Goal: Task Accomplishment & Management: Complete application form

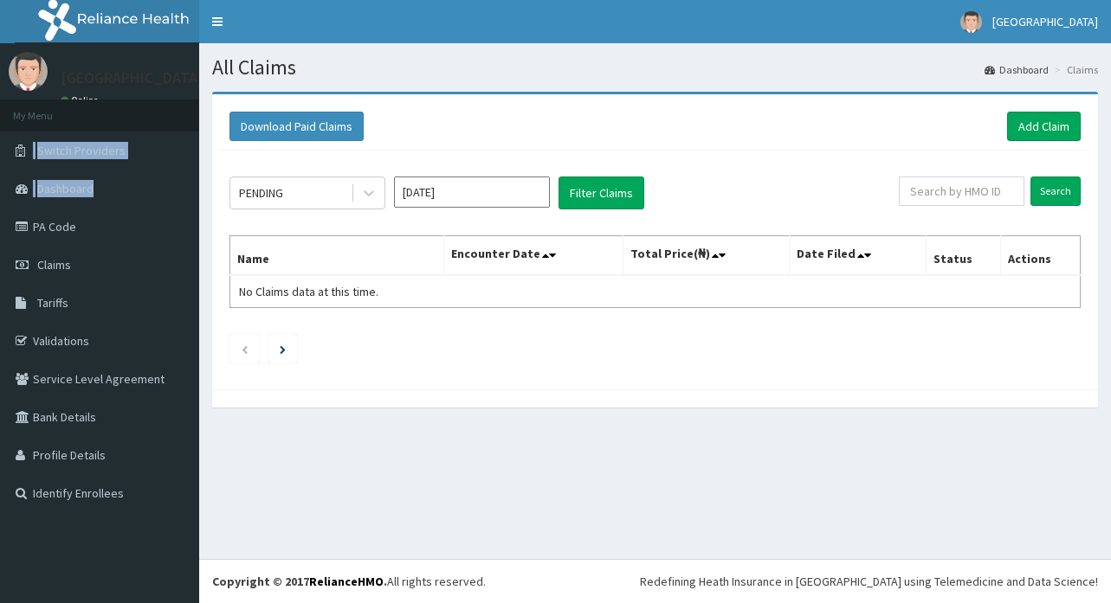
drag, startPoint x: 0, startPoint y: 0, endPoint x: 618, endPoint y: 111, distance: 628.0
click at [618, 111] on div "R EL Toggle navigation Covenant Hospital Covenant Hospital - covenantlifecare@g…" at bounding box center [555, 301] width 1111 height 603
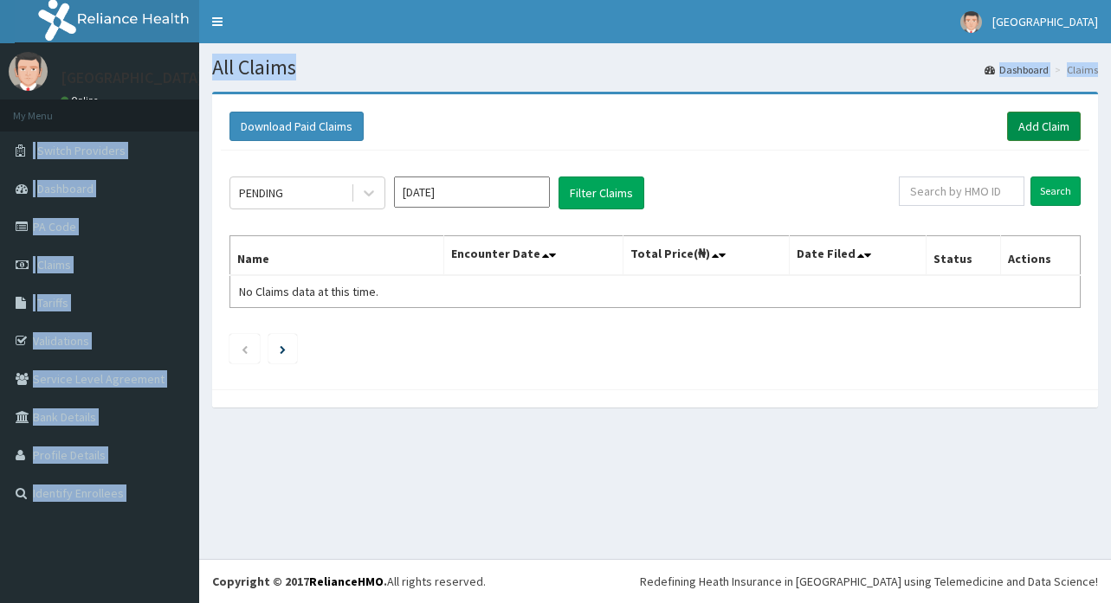
click at [1043, 126] on link "Add Claim" at bounding box center [1044, 126] width 74 height 29
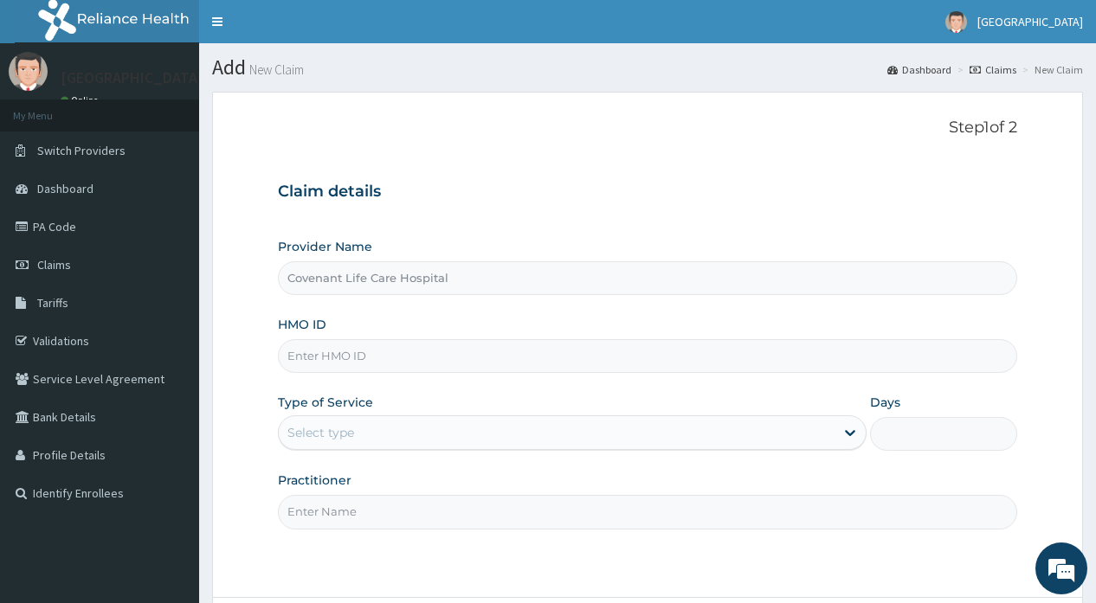
type input "Covenant Life Care Hospital"
click at [371, 357] on input "HMO ID" at bounding box center [647, 356] width 738 height 34
click at [334, 357] on input "nkk/" at bounding box center [647, 356] width 738 height 34
click at [319, 358] on input "nkk/" at bounding box center [647, 356] width 738 height 34
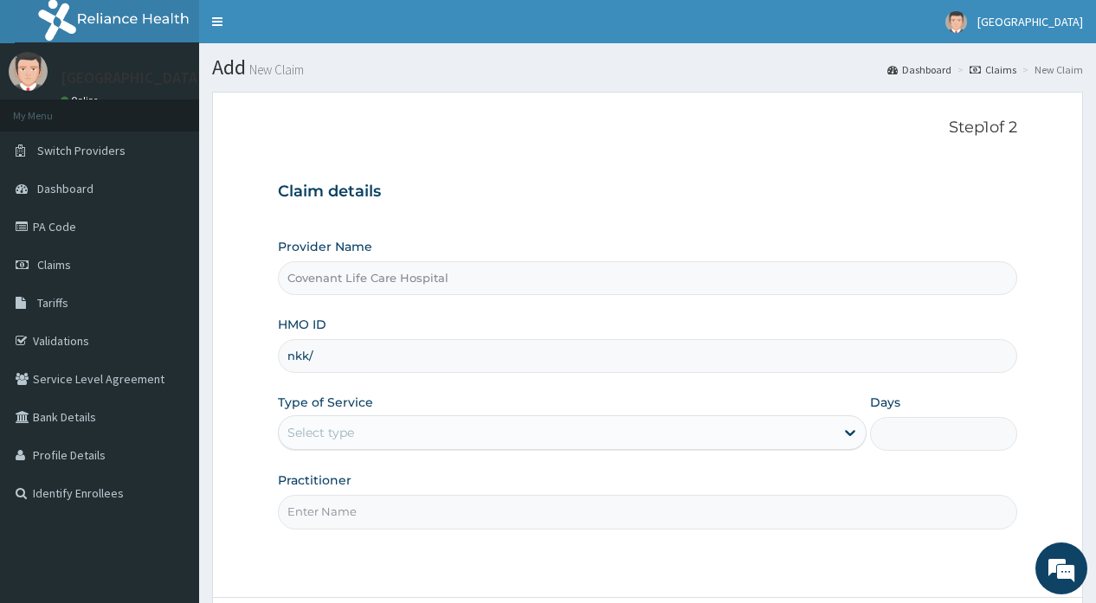
click at [319, 358] on input "nkk/" at bounding box center [647, 356] width 738 height 34
type input "nkk/10335/b"
click at [371, 430] on div "Select type" at bounding box center [557, 433] width 556 height 28
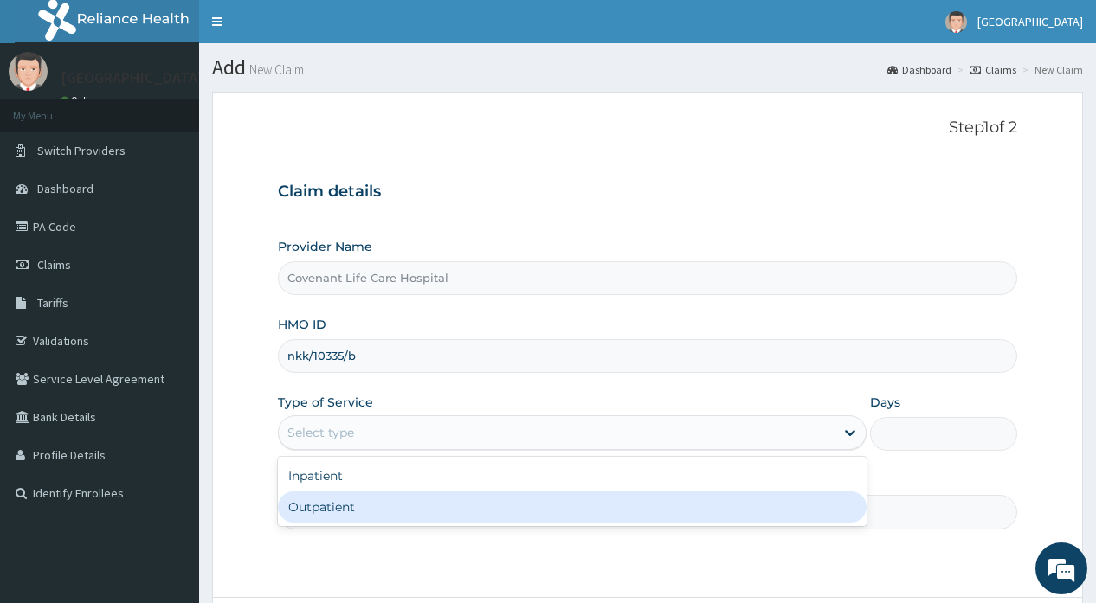
click at [339, 506] on div "Outpatient" at bounding box center [572, 507] width 589 height 31
type input "1"
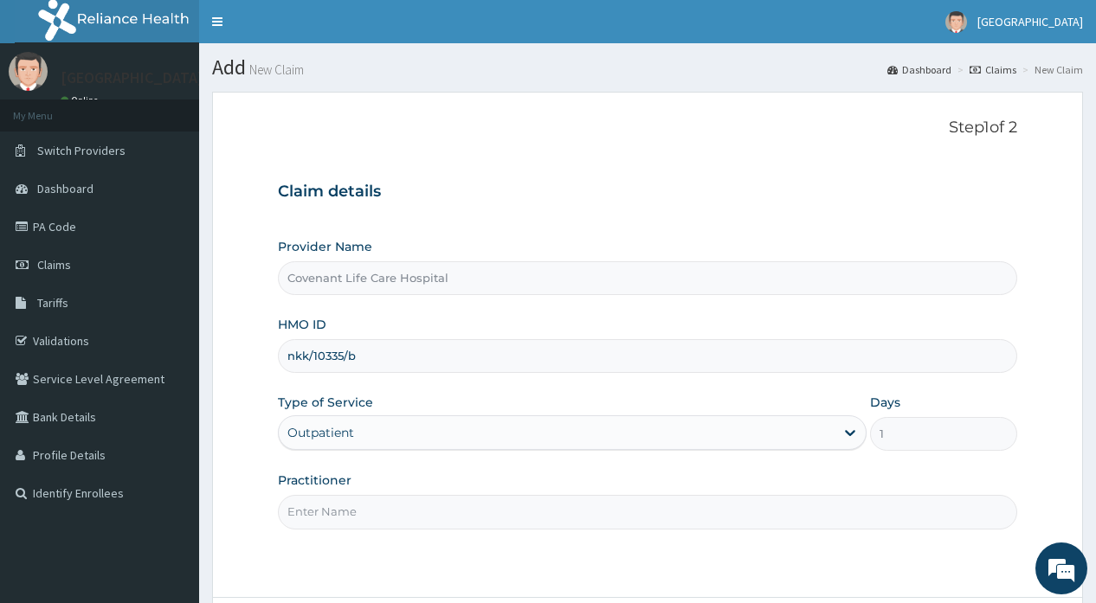
click at [342, 509] on input "Practitioner" at bounding box center [647, 512] width 738 height 34
type input "Dr.Adekorede"
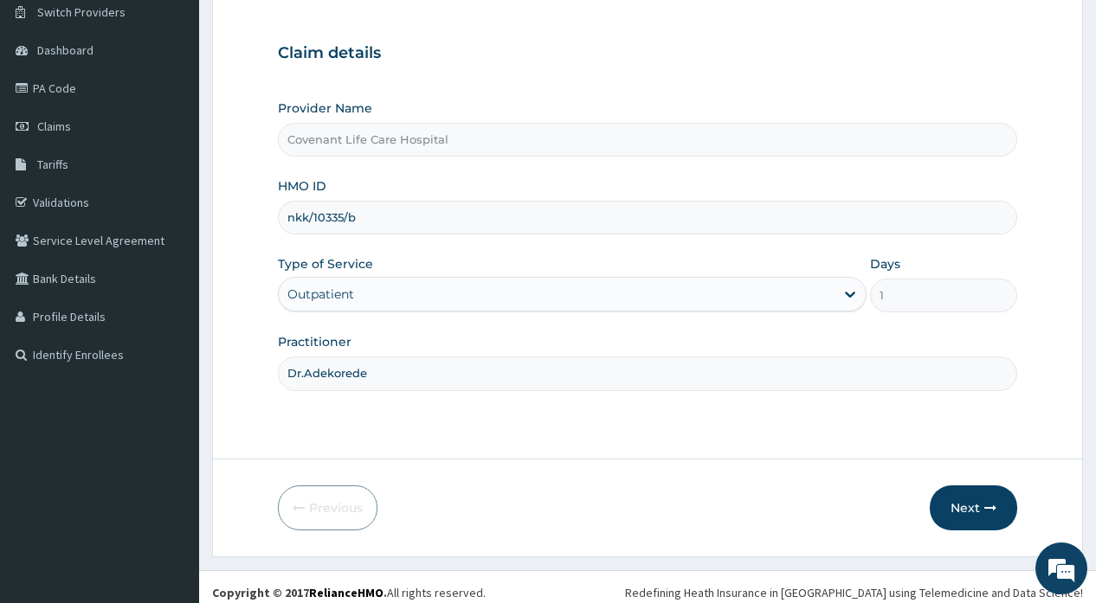
scroll to position [150, 0]
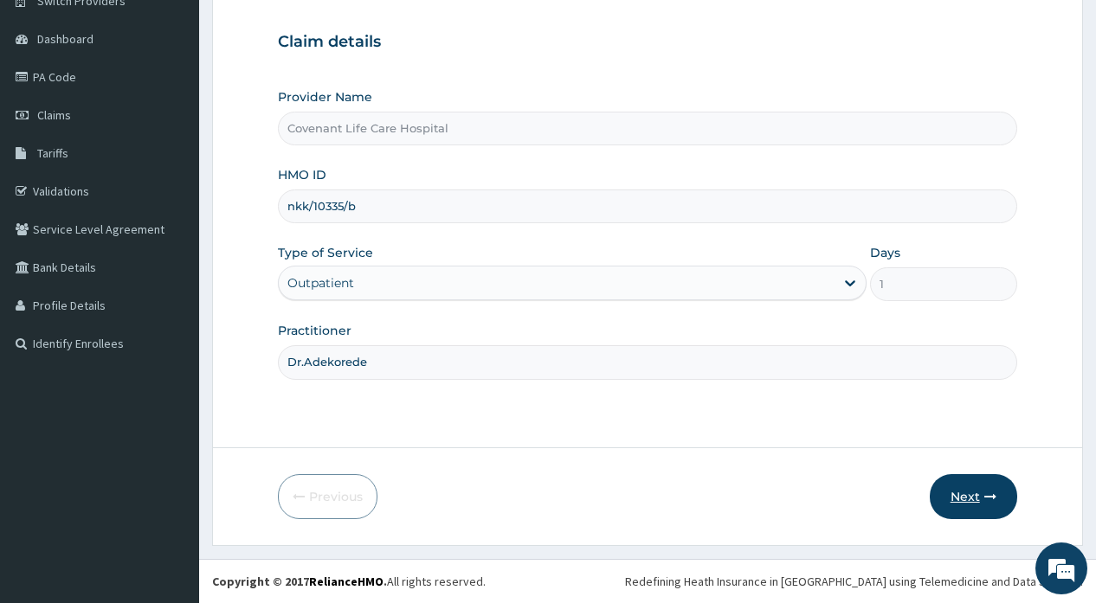
click at [972, 496] on button "Next" at bounding box center [973, 496] width 87 height 45
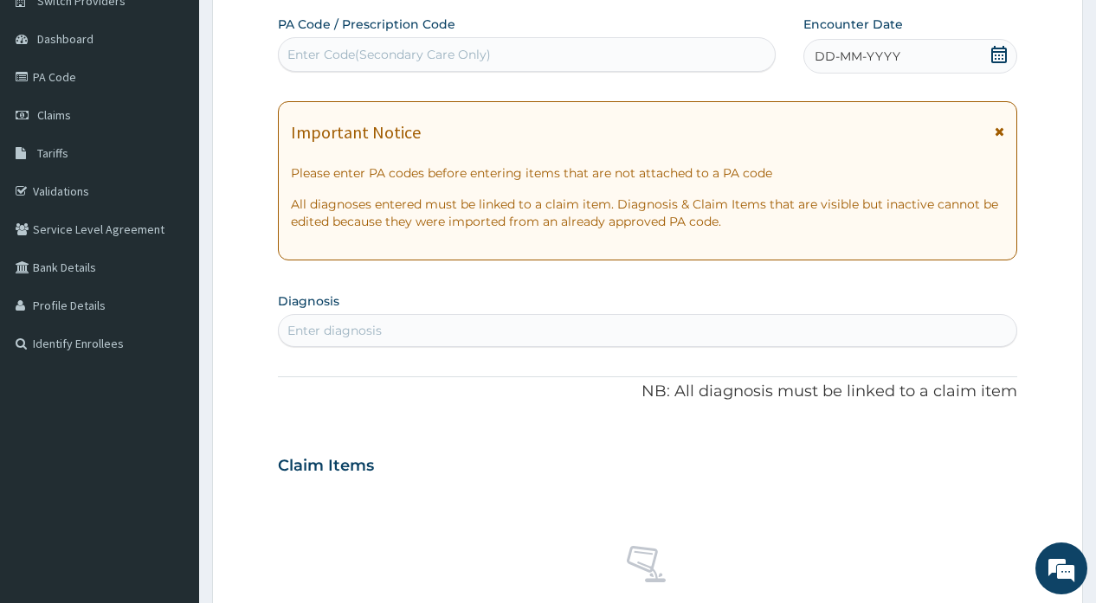
click at [428, 56] on div "Enter Code(Secondary Care Only)" at bounding box center [388, 54] width 203 height 17
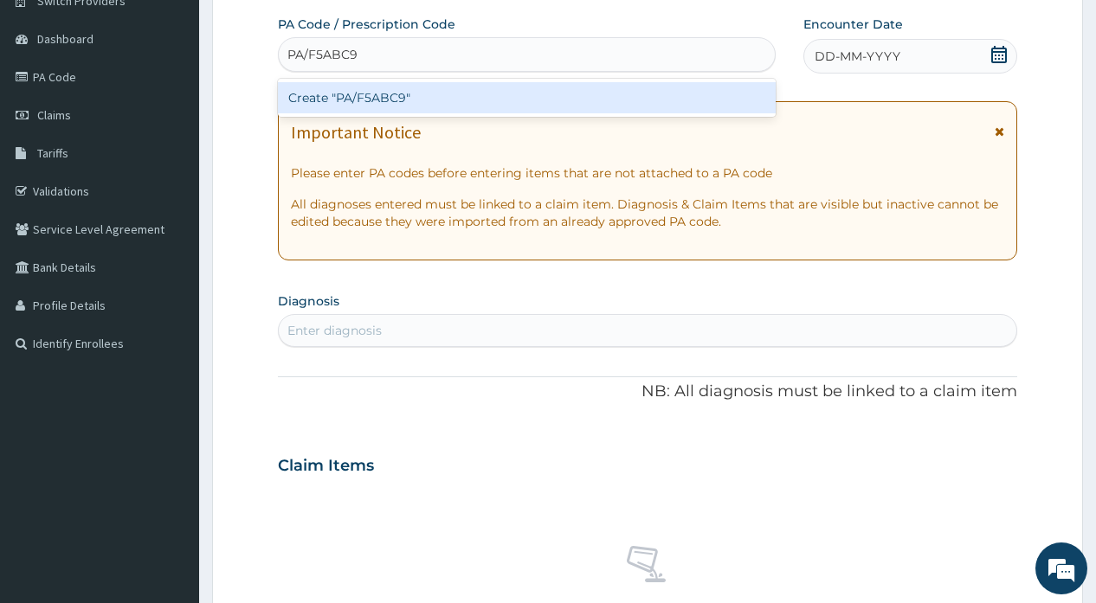
type input "PA/F5ABC9"
click at [848, 61] on div "PA Code / Prescription Code option Create "PA/F5ABC9" focused, 1 of 1. 1 result…" at bounding box center [647, 464] width 738 height 896
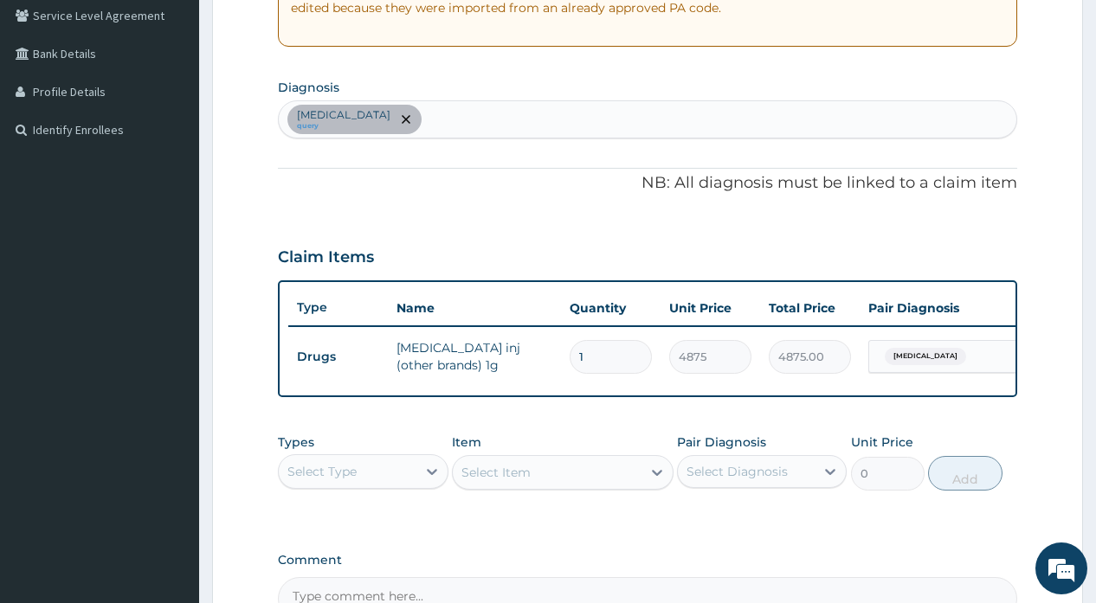
scroll to position [314, 0]
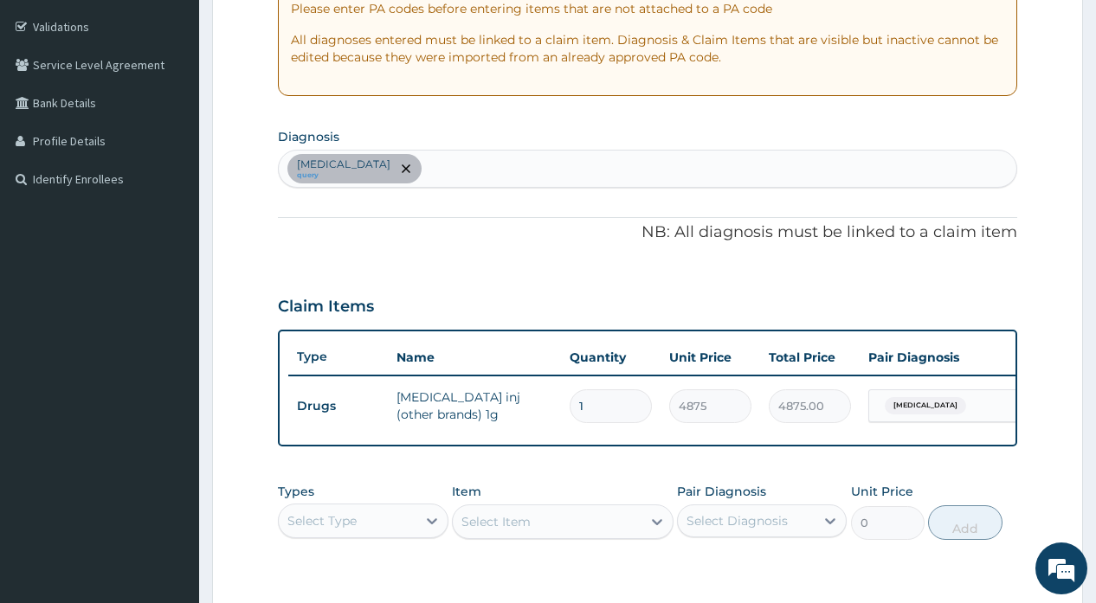
click at [422, 159] on div "Typhoid fever query" at bounding box center [647, 169] width 737 height 36
type input "plasmo"
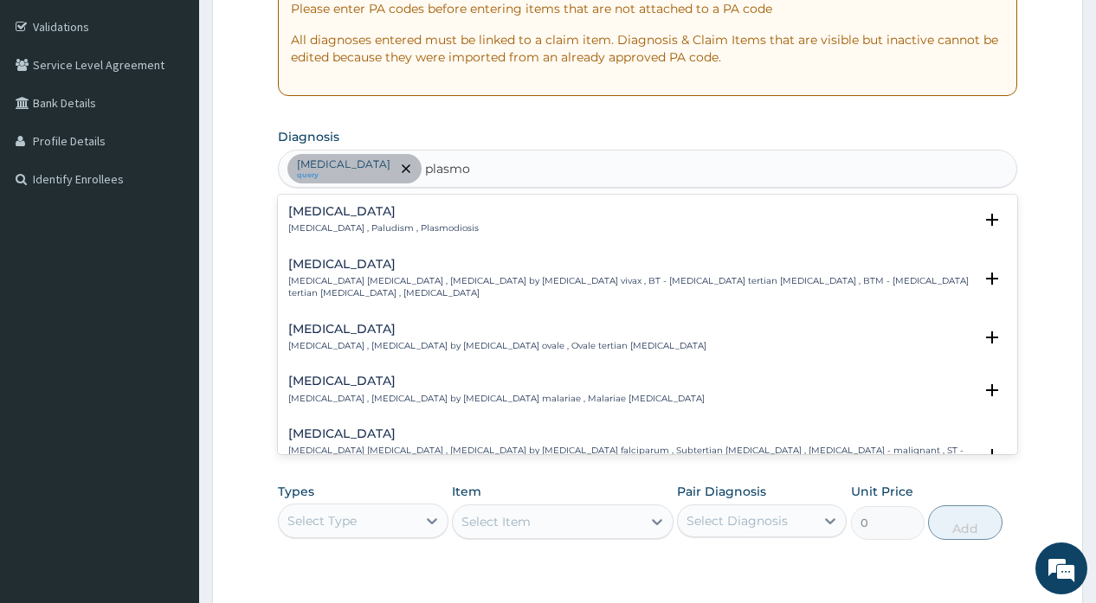
click at [344, 226] on p "Malaria , Paludism , Plasmodiosis" at bounding box center [383, 228] width 190 height 12
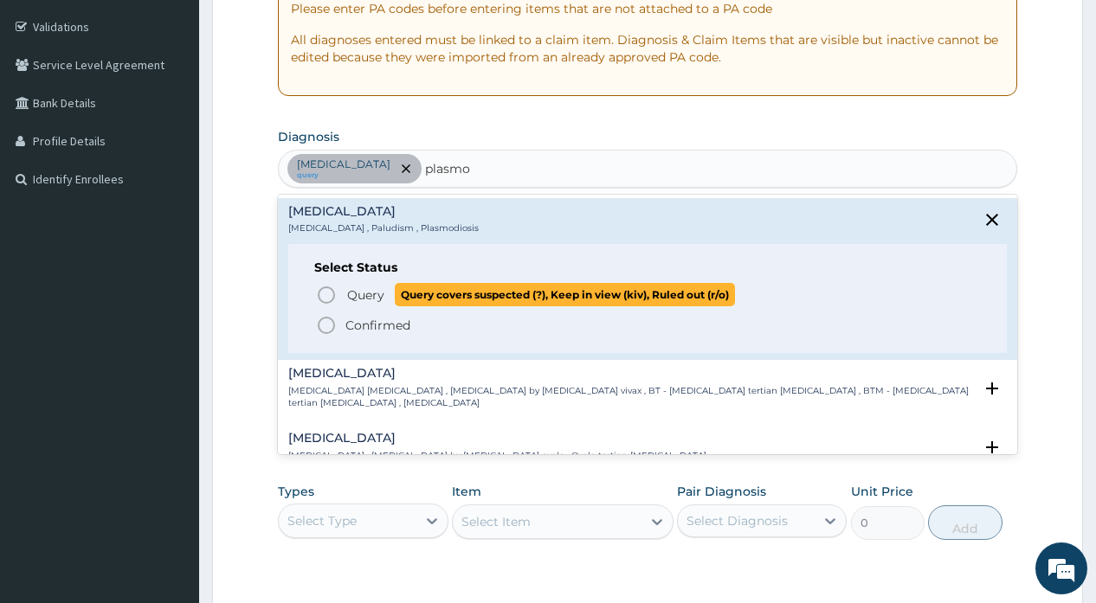
click at [324, 295] on icon "status option query" at bounding box center [326, 295] width 21 height 21
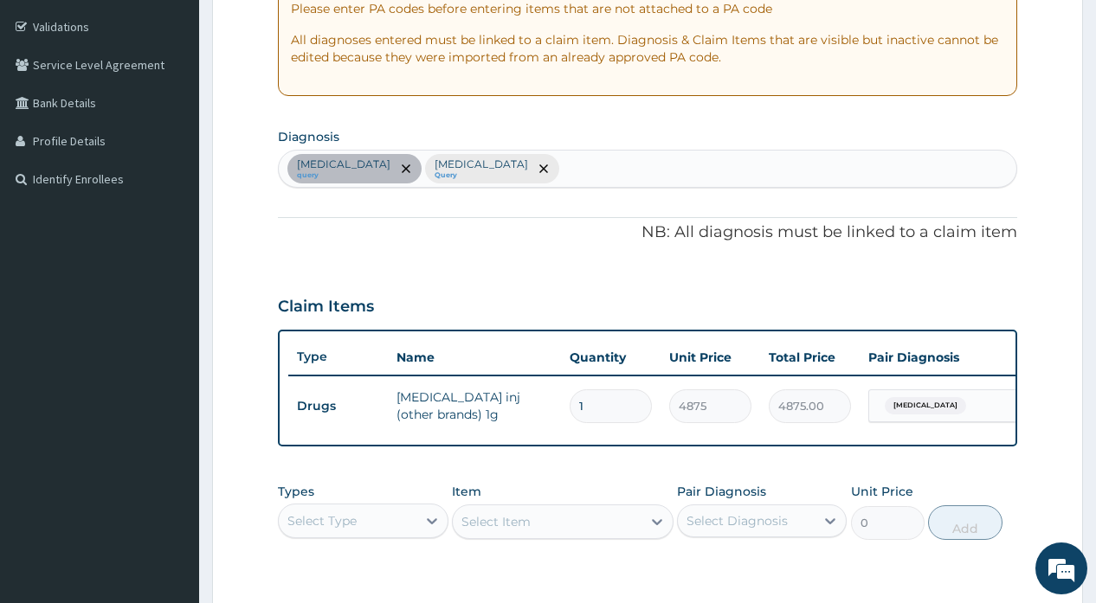
click at [545, 164] on div "Typhoid fever query Malaria Query" at bounding box center [647, 169] width 737 height 36
type input "sepsis"
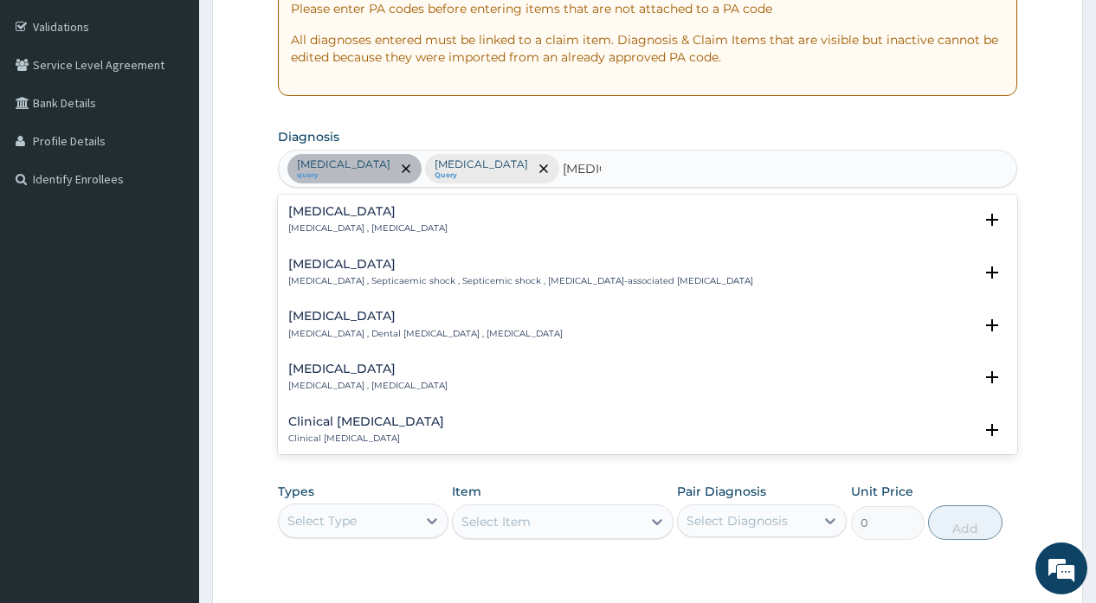
click at [324, 231] on p "Systemic infection , Sepsis" at bounding box center [367, 228] width 159 height 12
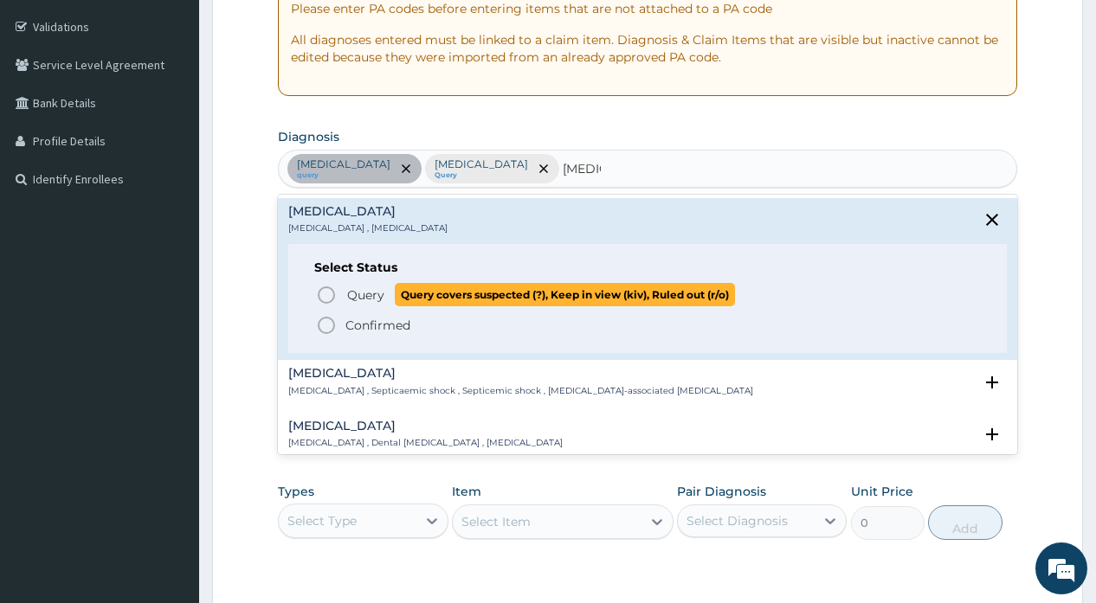
click at [326, 297] on icon "status option query" at bounding box center [326, 295] width 21 height 21
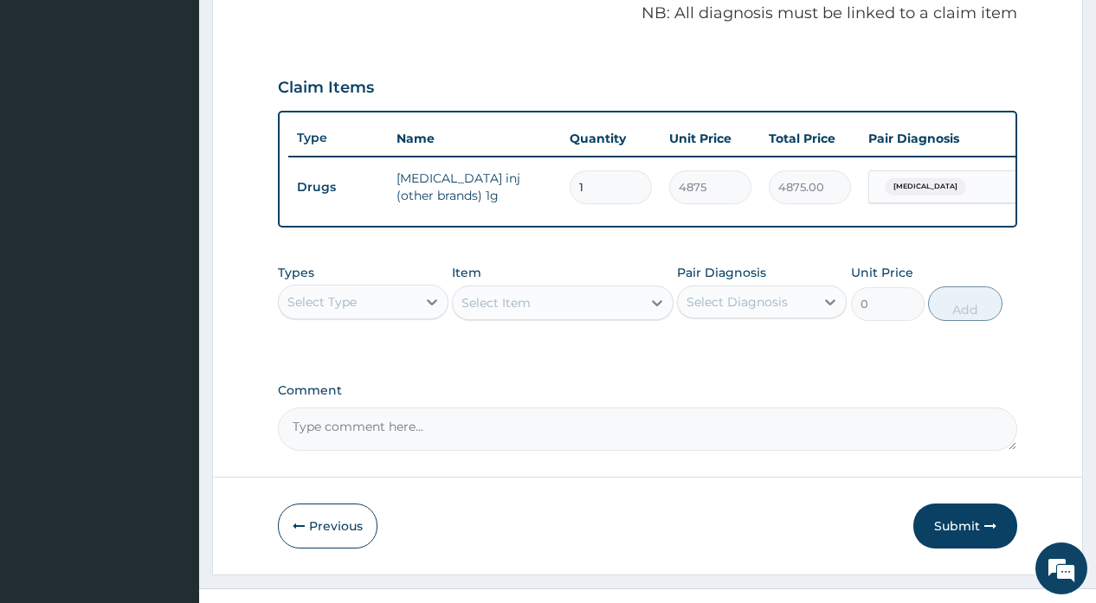
scroll to position [557, 0]
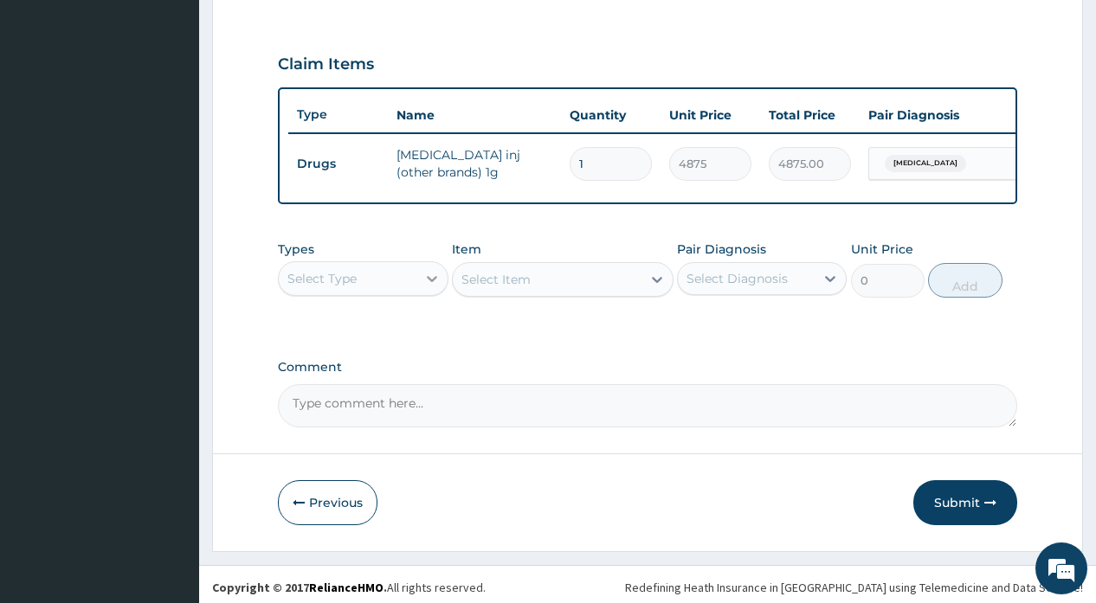
click at [435, 287] on icon at bounding box center [431, 278] width 17 height 17
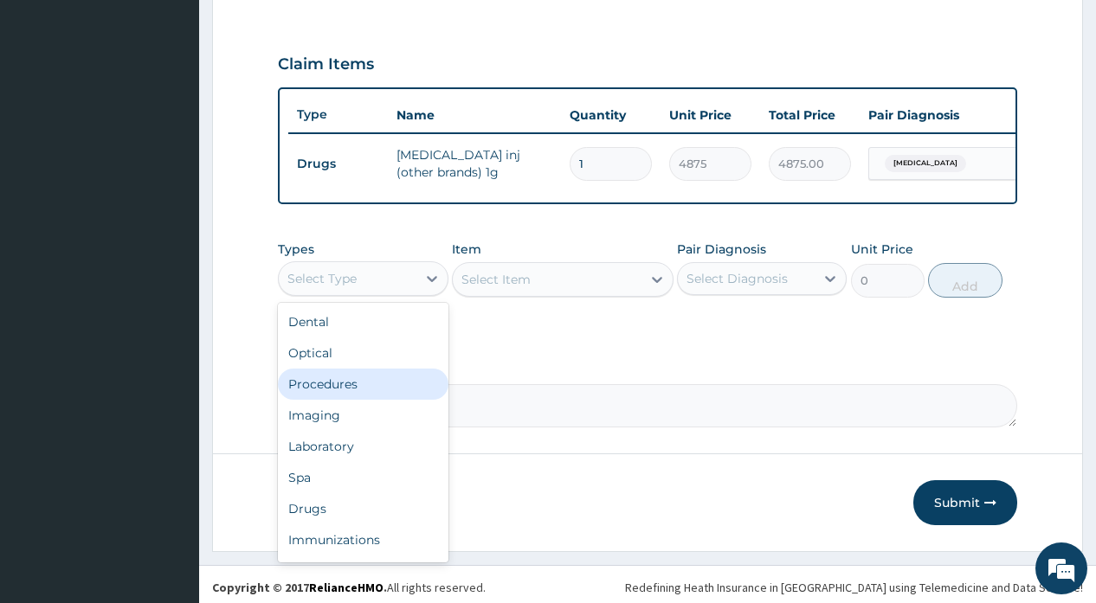
click at [350, 398] on div "Procedures" at bounding box center [363, 384] width 170 height 31
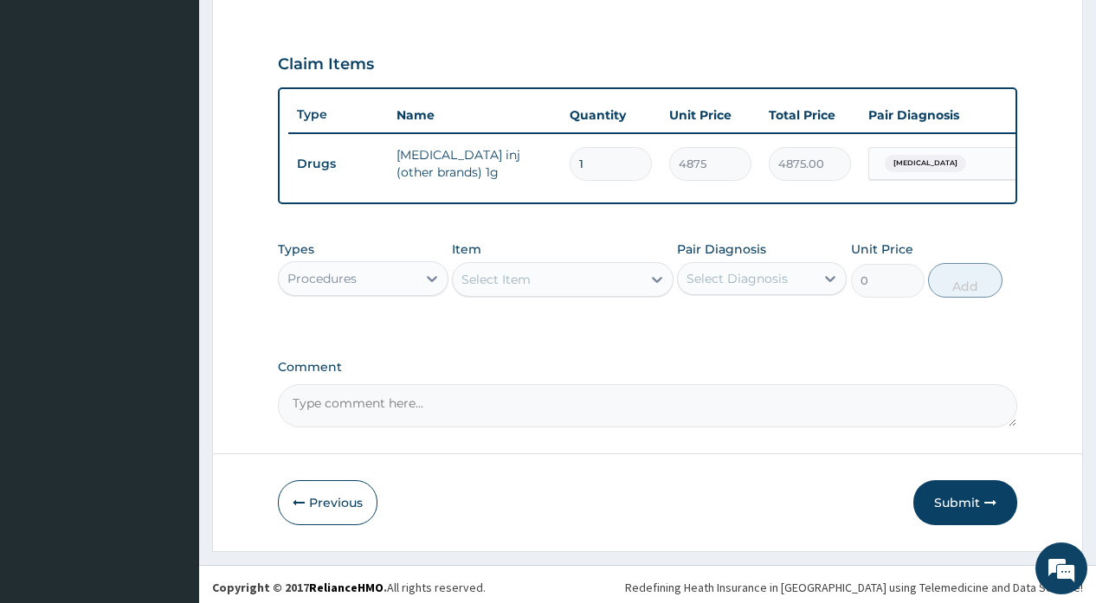
click at [494, 288] on div "Select Item" at bounding box center [495, 279] width 69 height 17
type input "general pra"
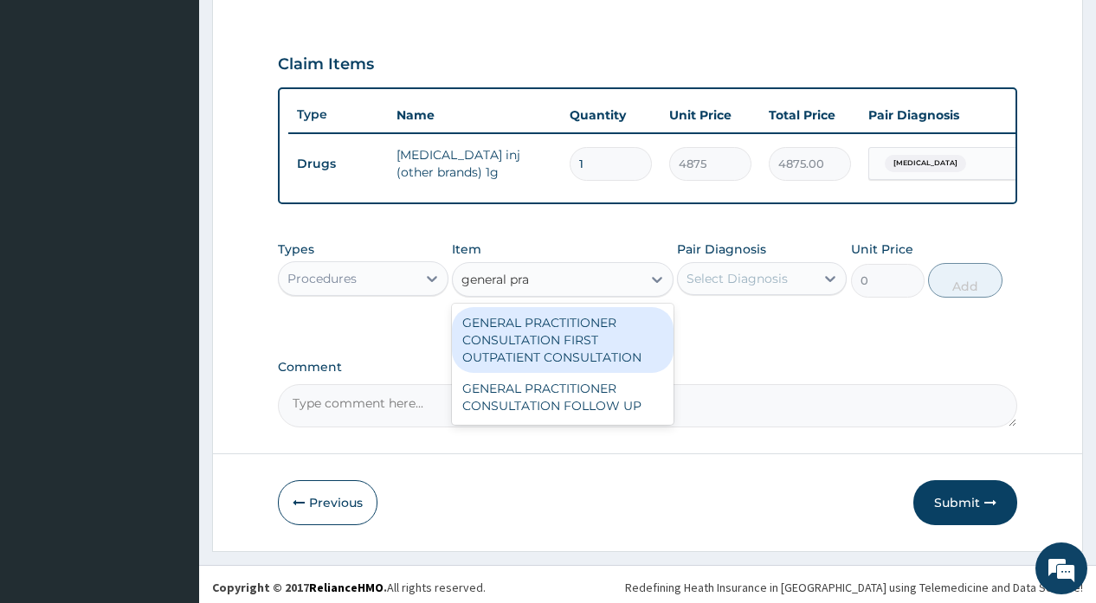
click at [517, 350] on div "GENERAL PRACTITIONER CONSULTATION FIRST OUTPATIENT CONSULTATION" at bounding box center [563, 340] width 222 height 66
type input "2400"
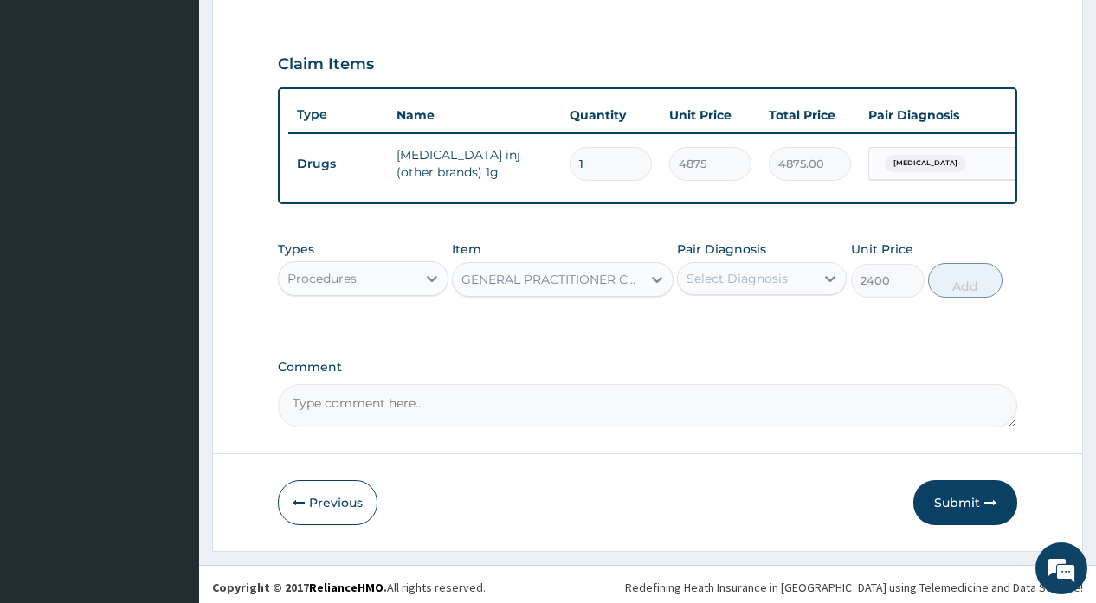
click at [710, 287] on div "Select Diagnosis" at bounding box center [737, 278] width 101 height 17
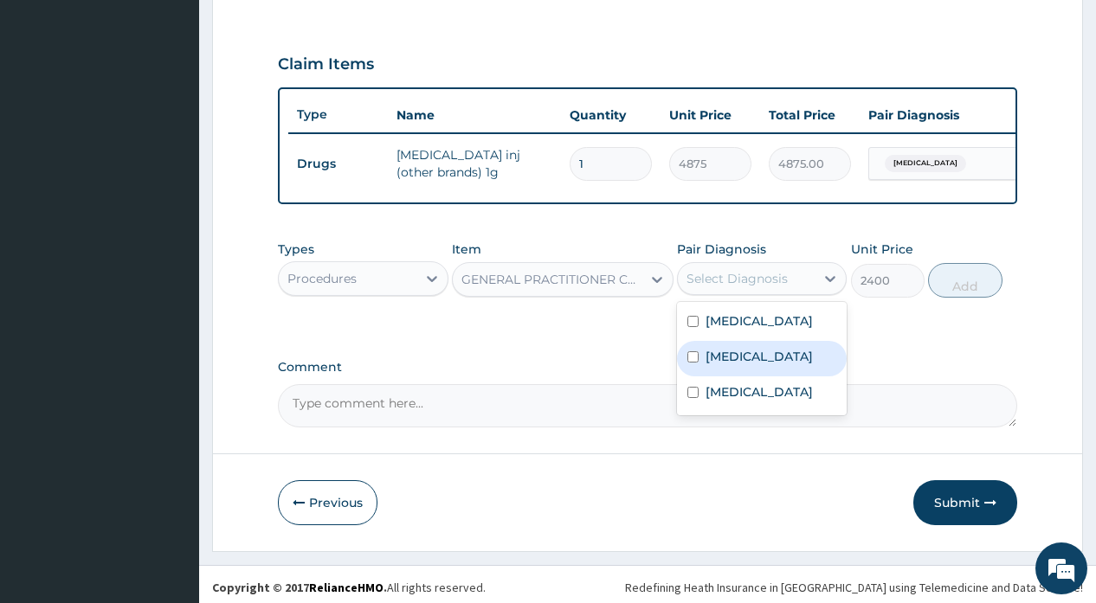
click at [724, 365] on label "[MEDICAL_DATA]" at bounding box center [759, 356] width 107 height 17
checkbox input "true"
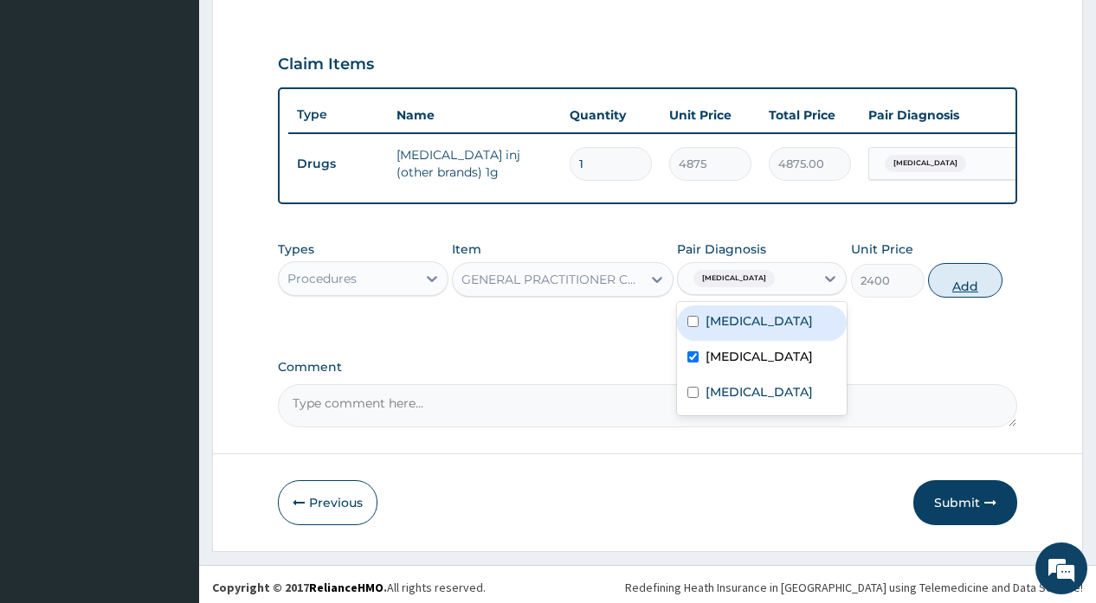
click at [949, 293] on button "Add" at bounding box center [965, 280] width 74 height 35
type input "0"
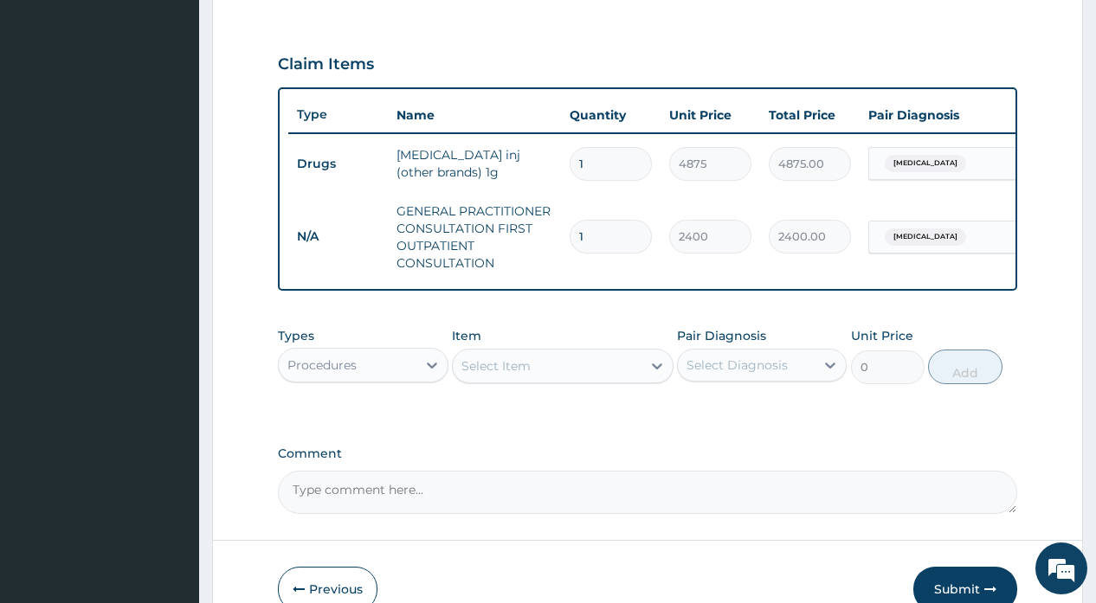
click at [412, 379] on div "Procedures" at bounding box center [347, 365] width 137 height 28
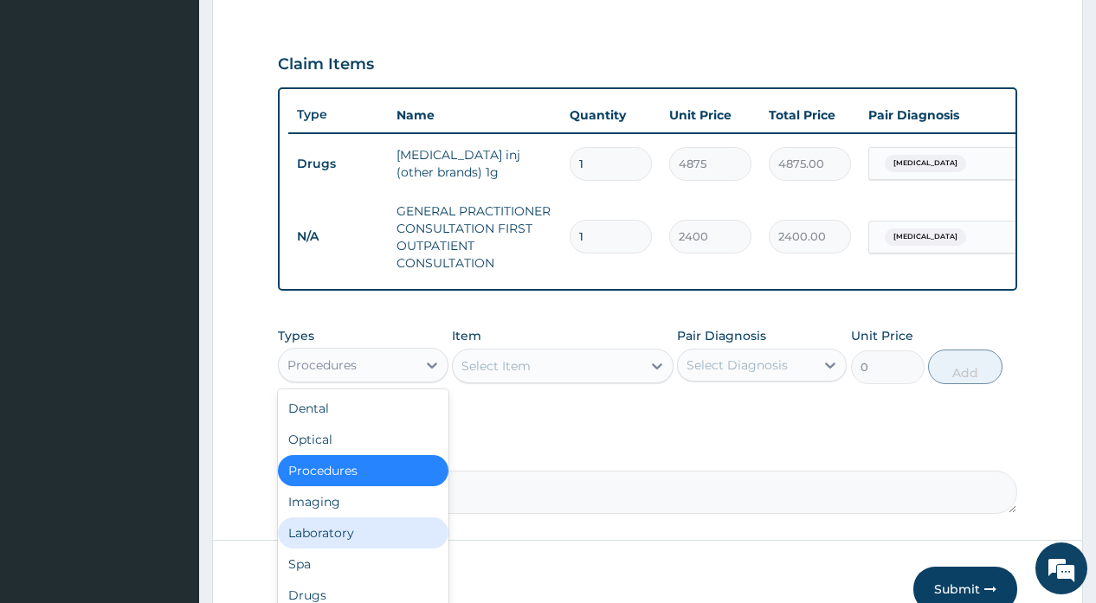
click at [332, 548] on div "Laboratory" at bounding box center [363, 533] width 170 height 31
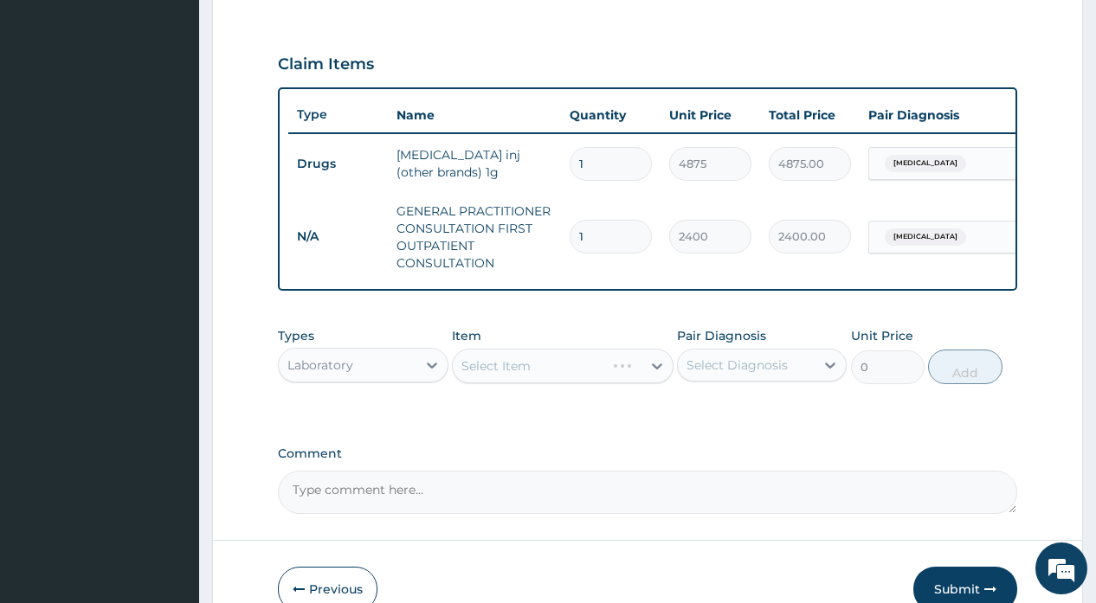
click at [495, 384] on div "Select Item" at bounding box center [563, 366] width 222 height 35
click at [495, 375] on div "Select Item" at bounding box center [495, 366] width 69 height 17
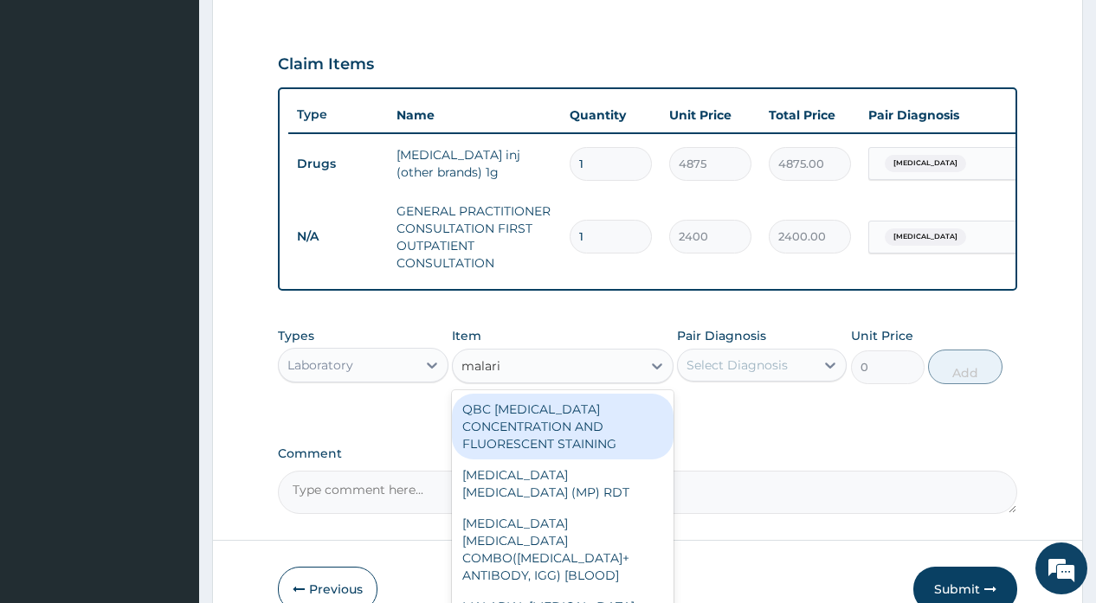
type input "malaria"
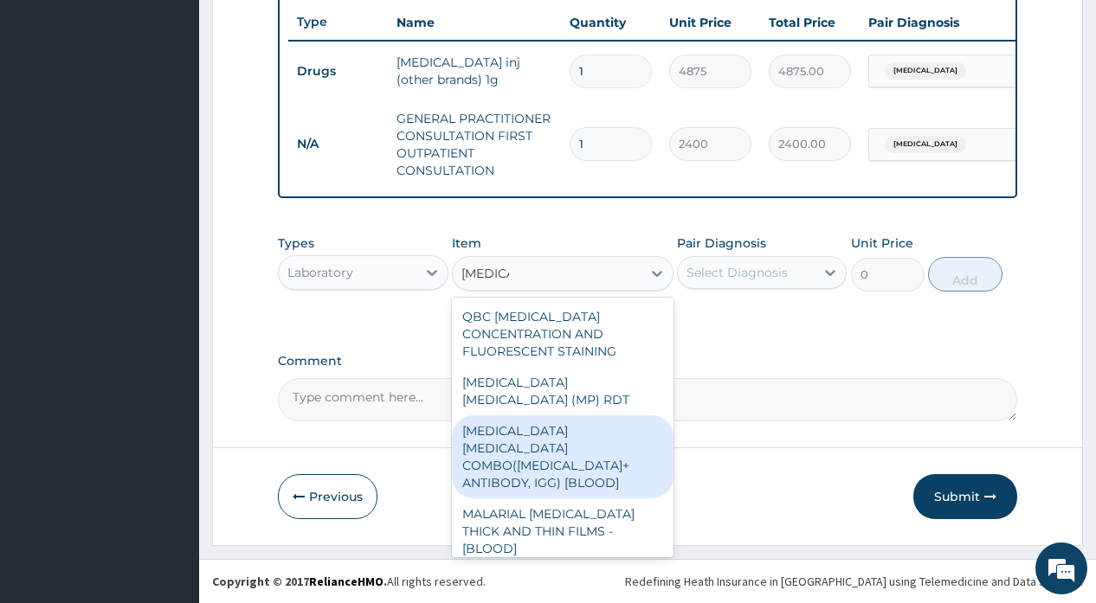
scroll to position [664, 0]
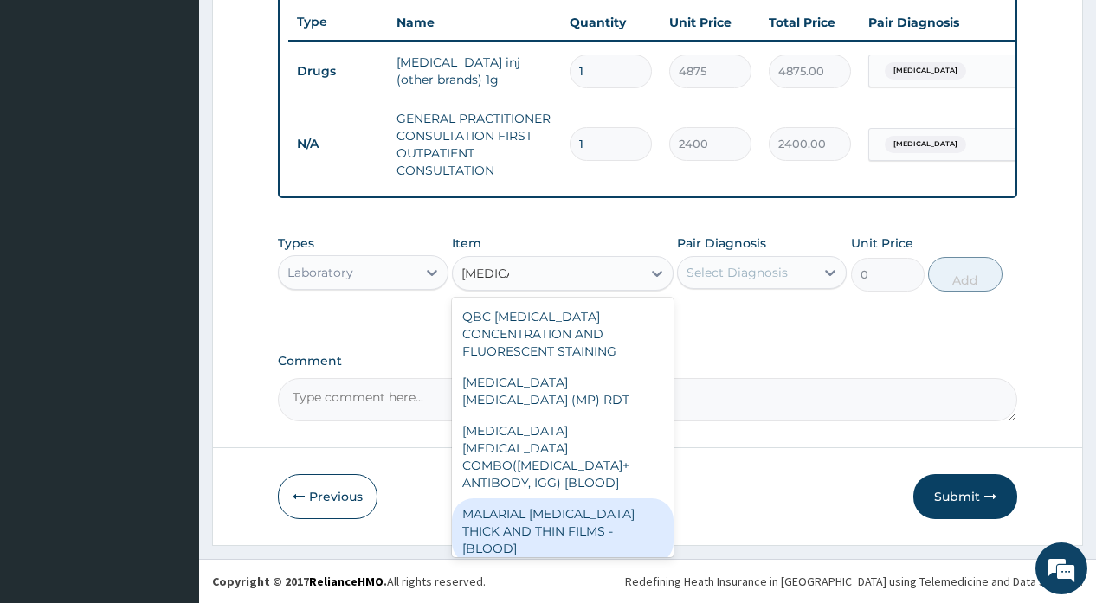
click at [649, 499] on div "MALARIAL PARASITE THICK AND THIN FILMS - [BLOOD]" at bounding box center [563, 532] width 222 height 66
type input "1500"
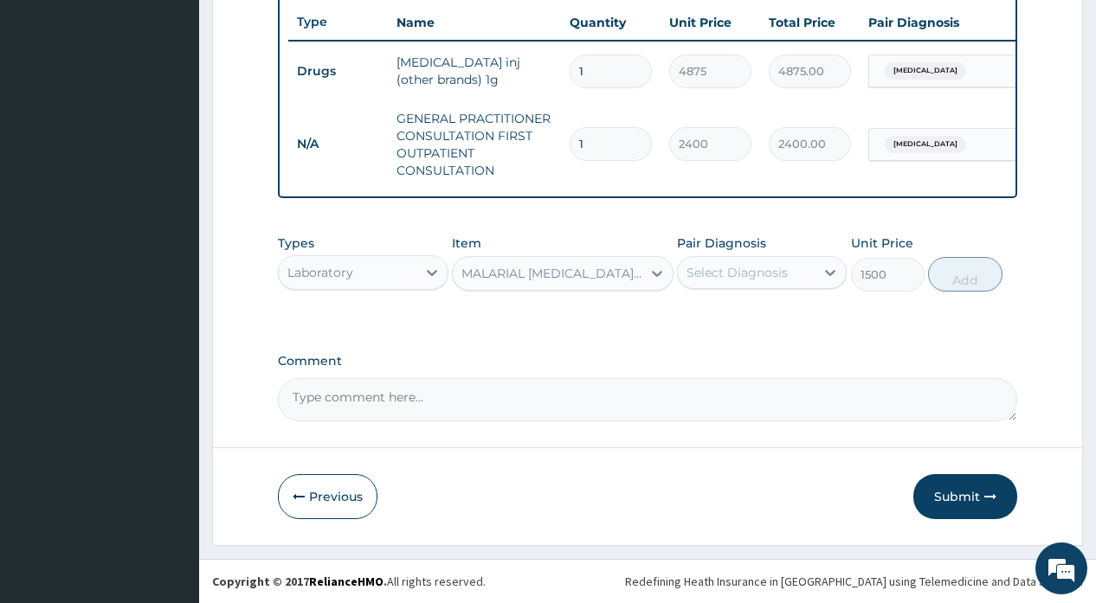
click at [739, 278] on div "Select Diagnosis" at bounding box center [737, 272] width 101 height 17
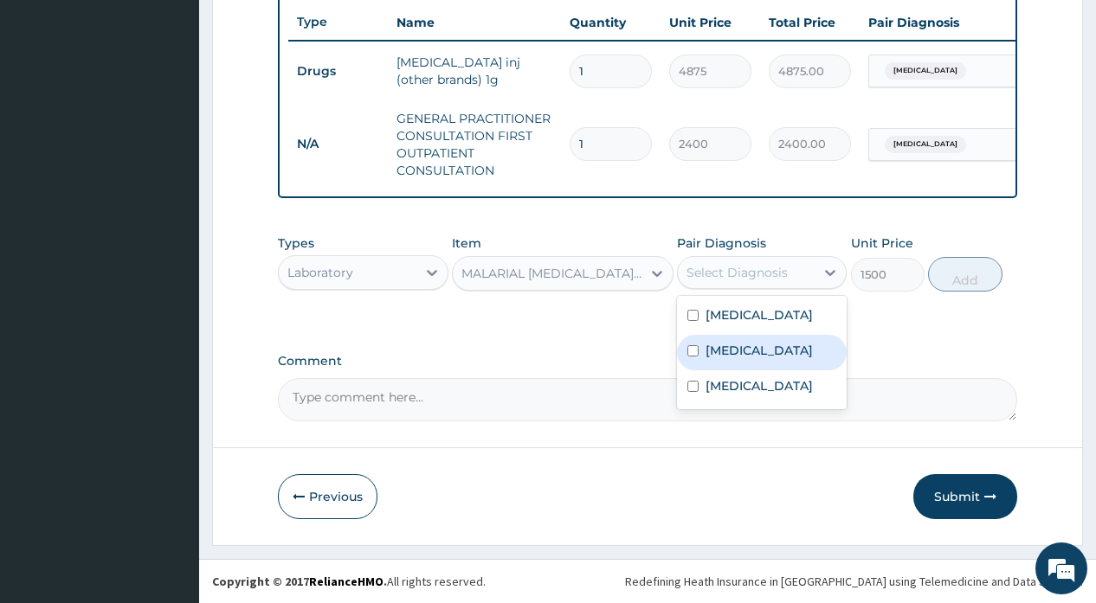
click at [732, 351] on label "[MEDICAL_DATA]" at bounding box center [759, 350] width 107 height 17
checkbox input "true"
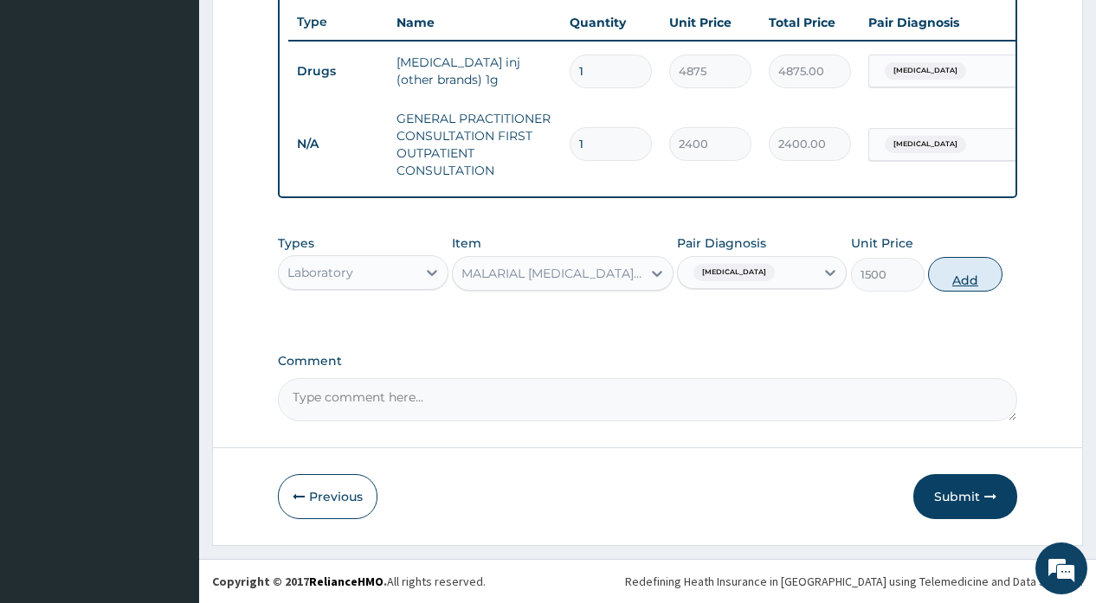
click at [975, 273] on button "Add" at bounding box center [965, 274] width 74 height 35
type input "0"
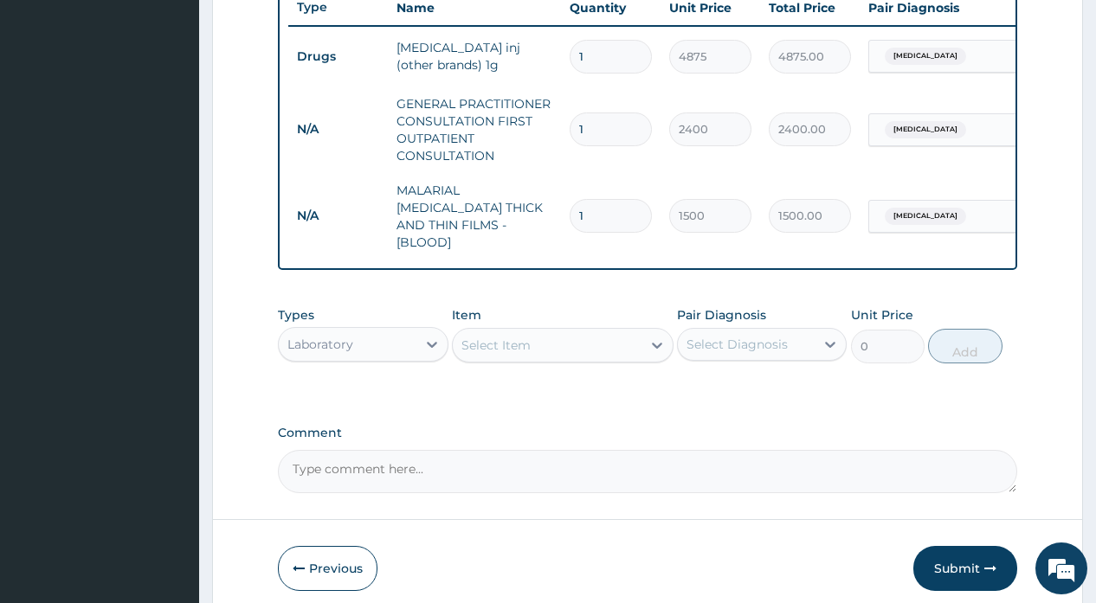
click at [564, 353] on div "Select Item" at bounding box center [547, 346] width 189 height 28
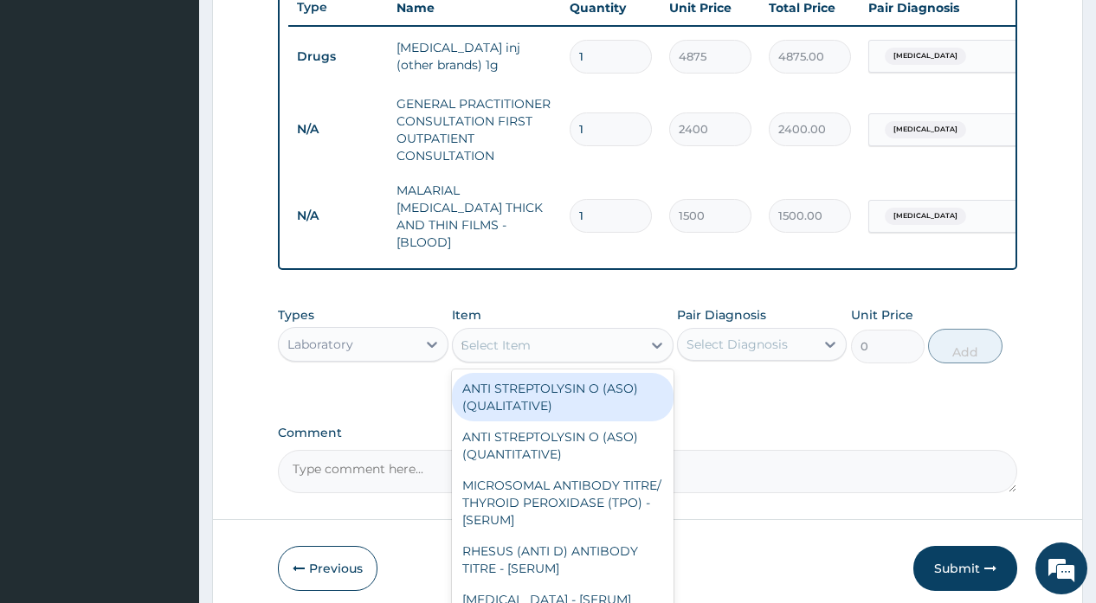
type input "fbc"
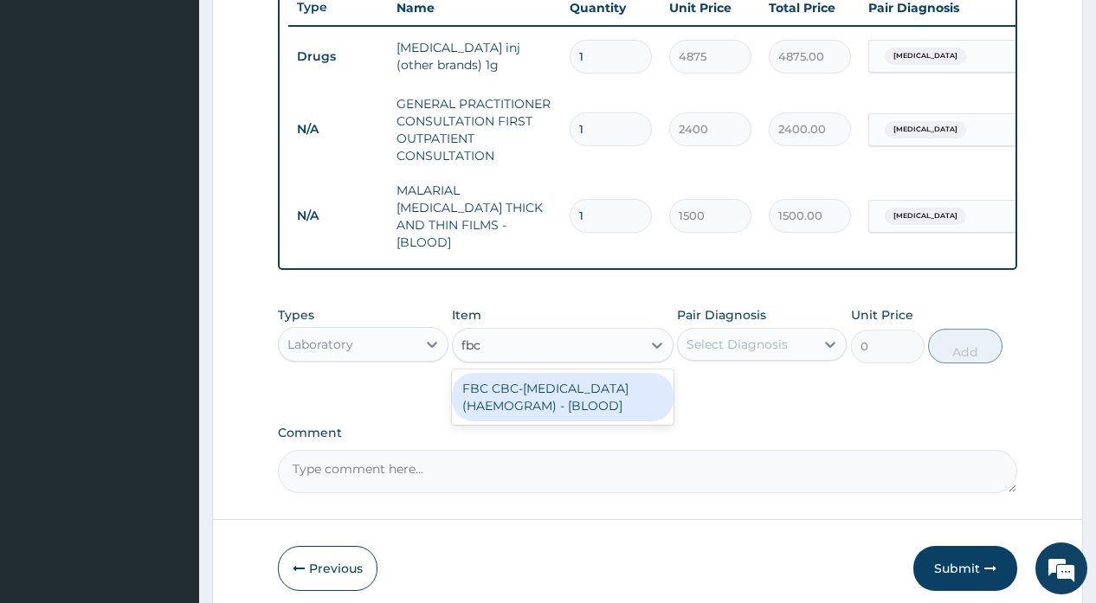
click at [553, 392] on div "FBC CBC-COMPLETE BLOOD COUNT (HAEMOGRAM) - [BLOOD]" at bounding box center [563, 397] width 222 height 48
type input "3000"
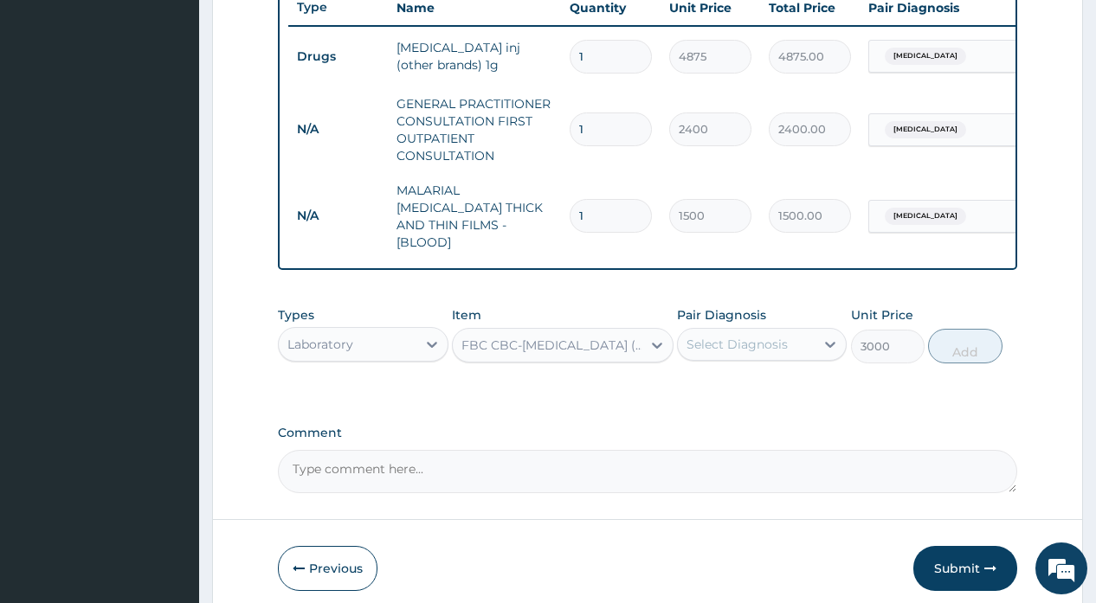
click at [700, 348] on div "Select Diagnosis" at bounding box center [737, 344] width 101 height 17
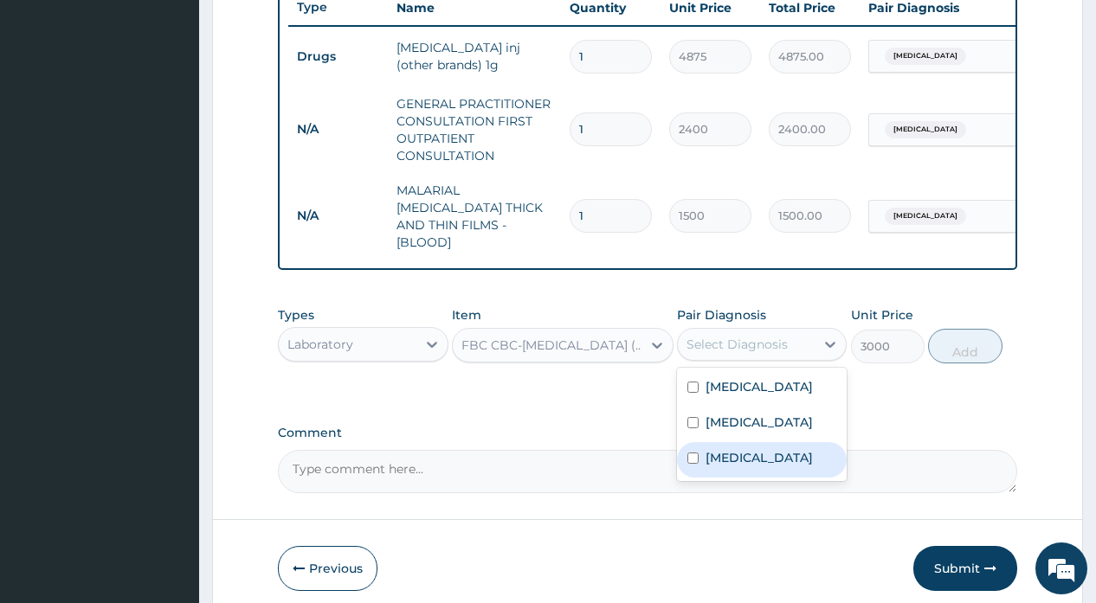
click at [723, 452] on label "Sepsis" at bounding box center [759, 457] width 107 height 17
checkbox input "true"
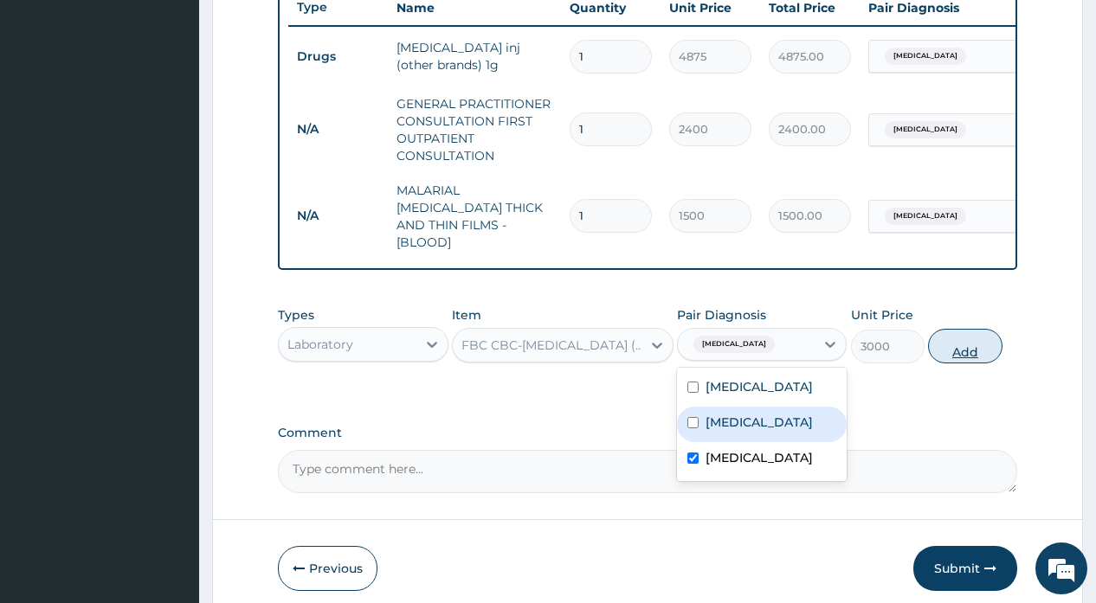
click at [950, 349] on button "Add" at bounding box center [965, 346] width 74 height 35
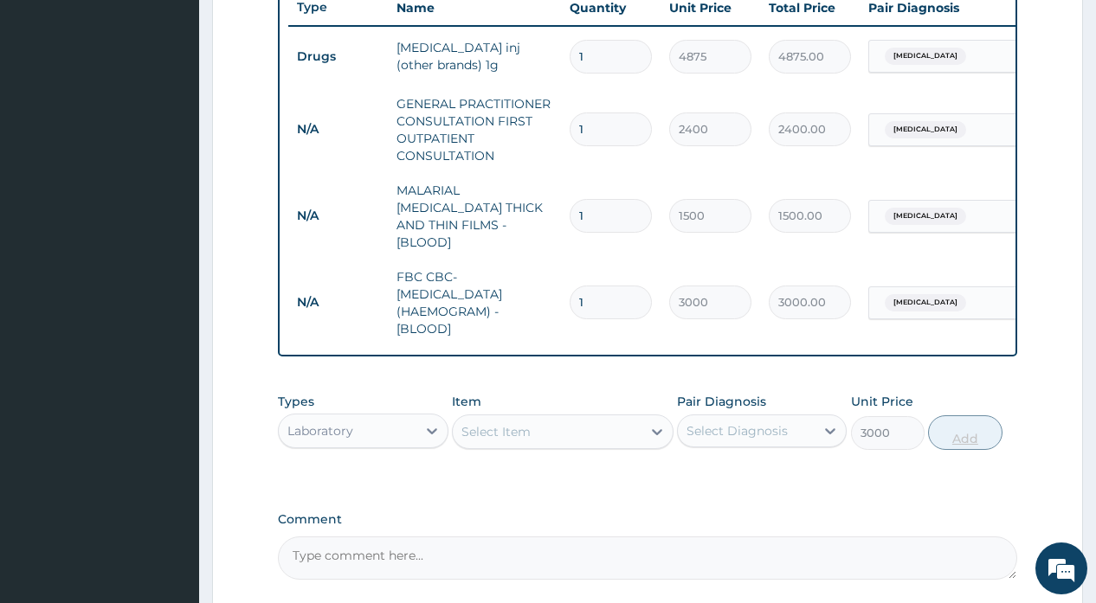
type input "0"
click at [419, 432] on div at bounding box center [431, 431] width 31 height 31
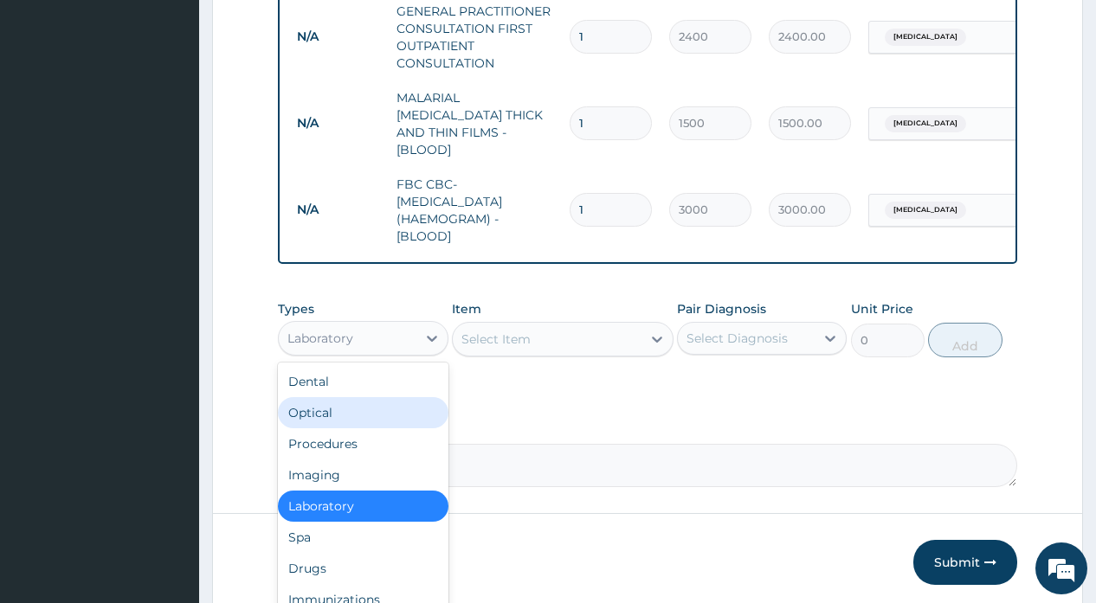
scroll to position [768, 0]
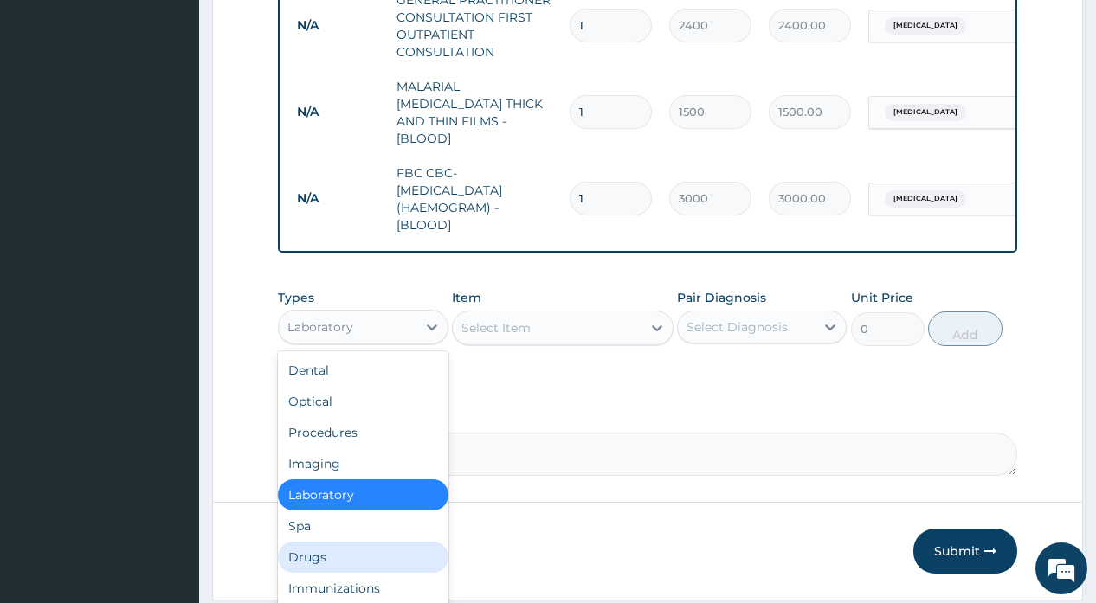
click at [379, 558] on div "Drugs" at bounding box center [363, 557] width 170 height 31
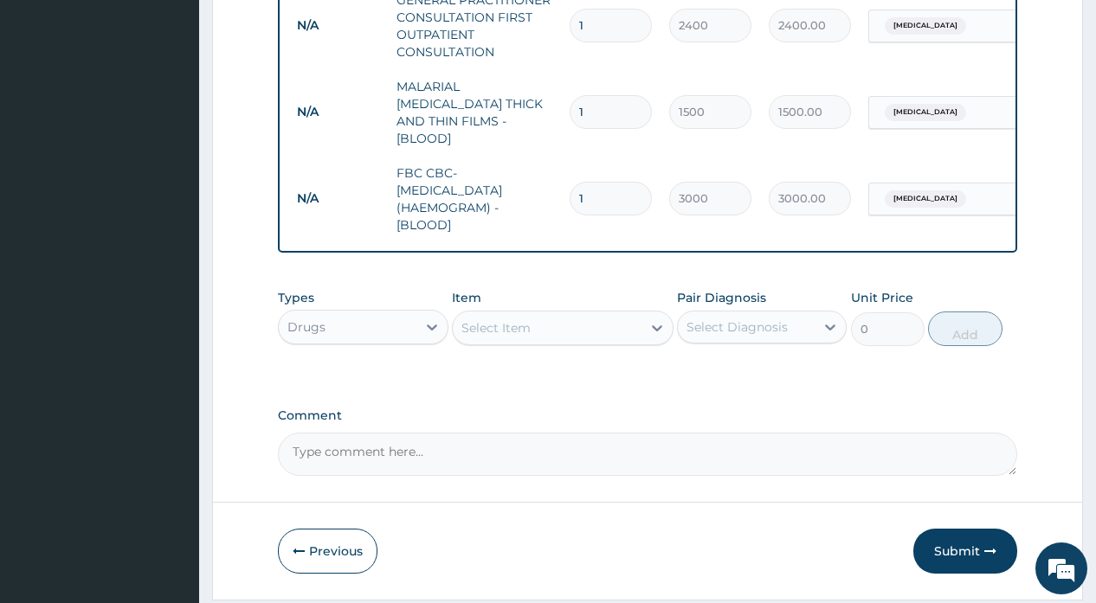
click at [531, 339] on div "Select Item" at bounding box center [547, 328] width 189 height 28
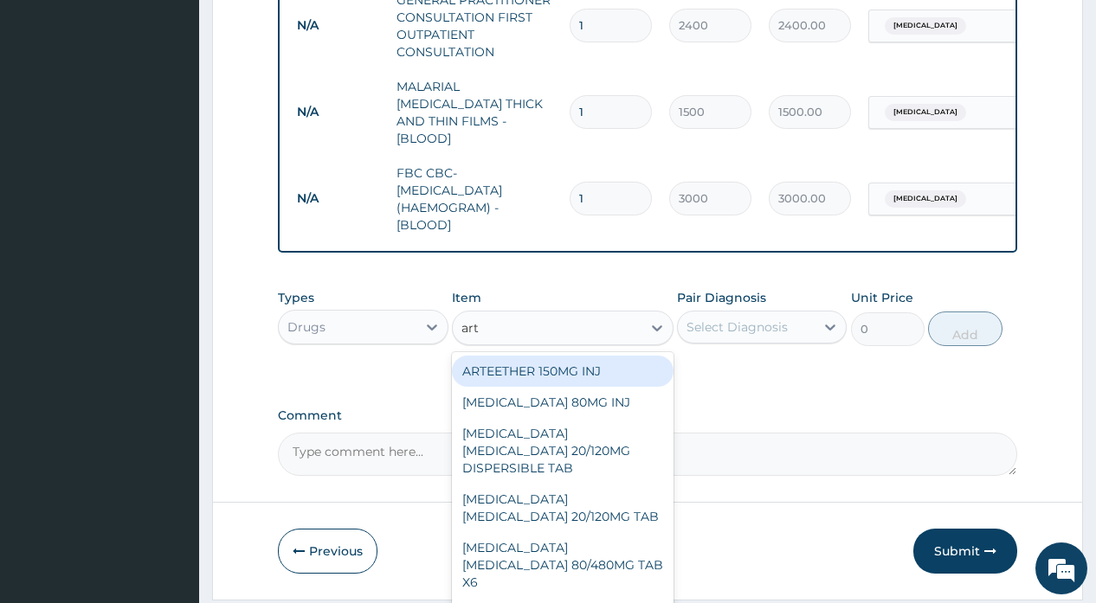
type input "arte"
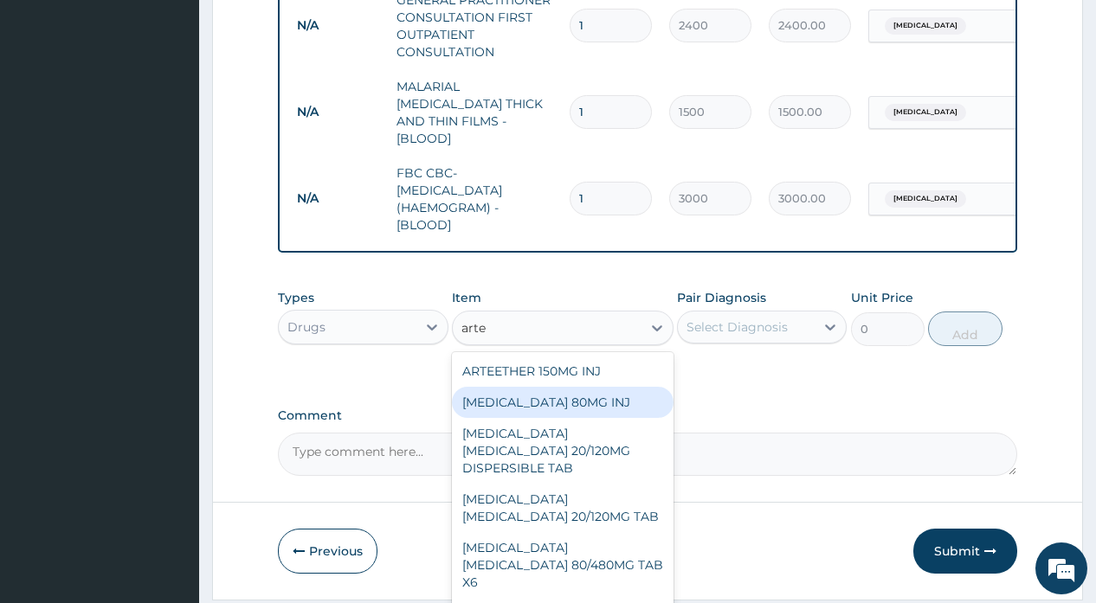
click at [517, 400] on div "ARTEMETHER 80MG INJ" at bounding box center [563, 402] width 222 height 31
type input "1300"
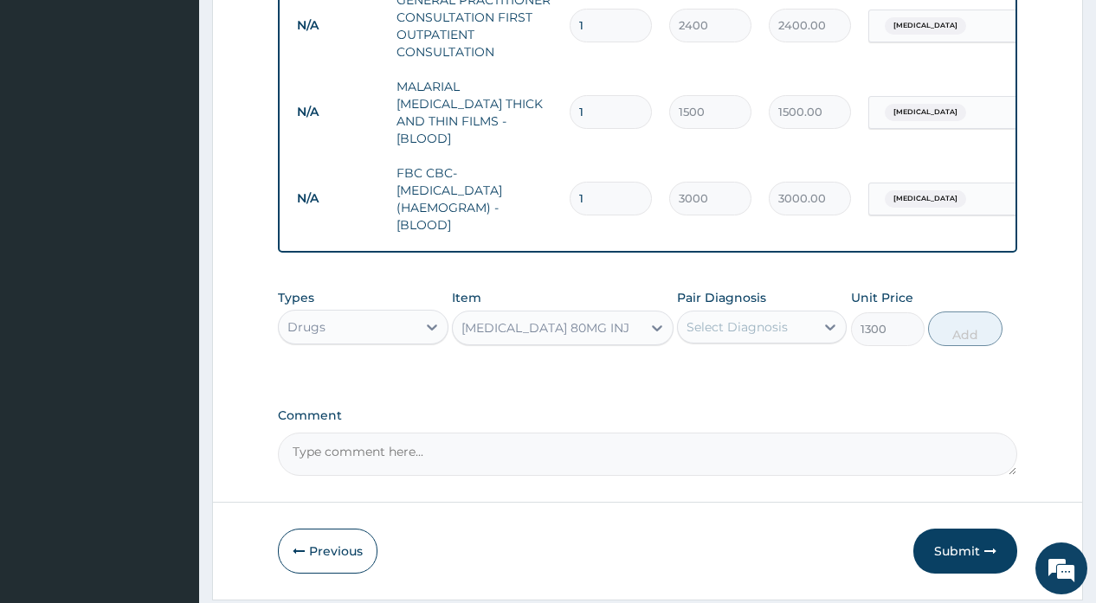
click at [736, 327] on div "Select Diagnosis" at bounding box center [737, 327] width 101 height 17
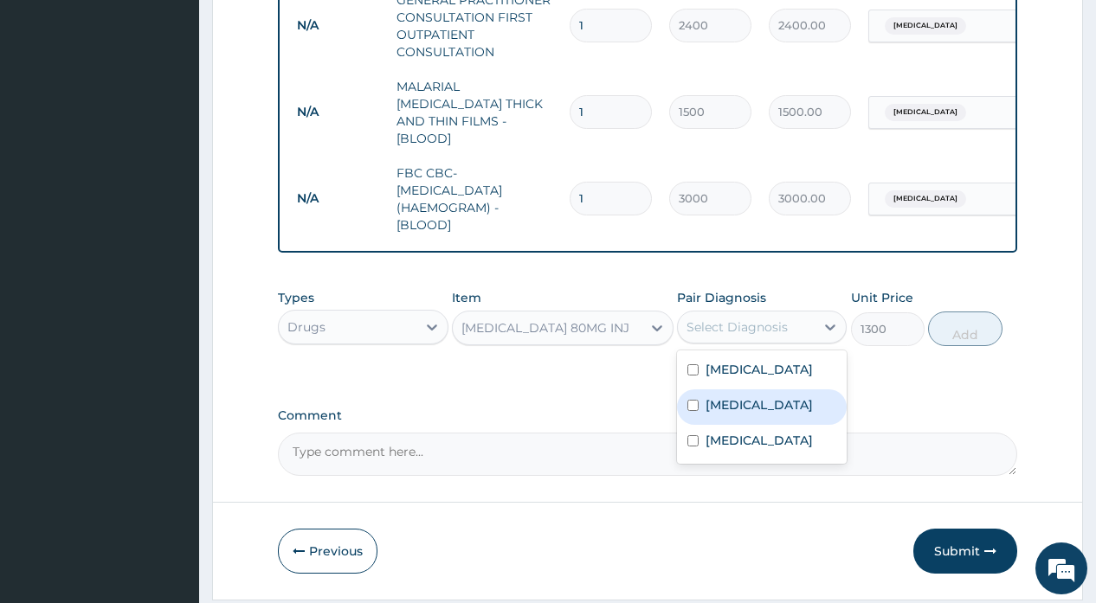
click at [718, 402] on label "[MEDICAL_DATA]" at bounding box center [759, 405] width 107 height 17
checkbox input "true"
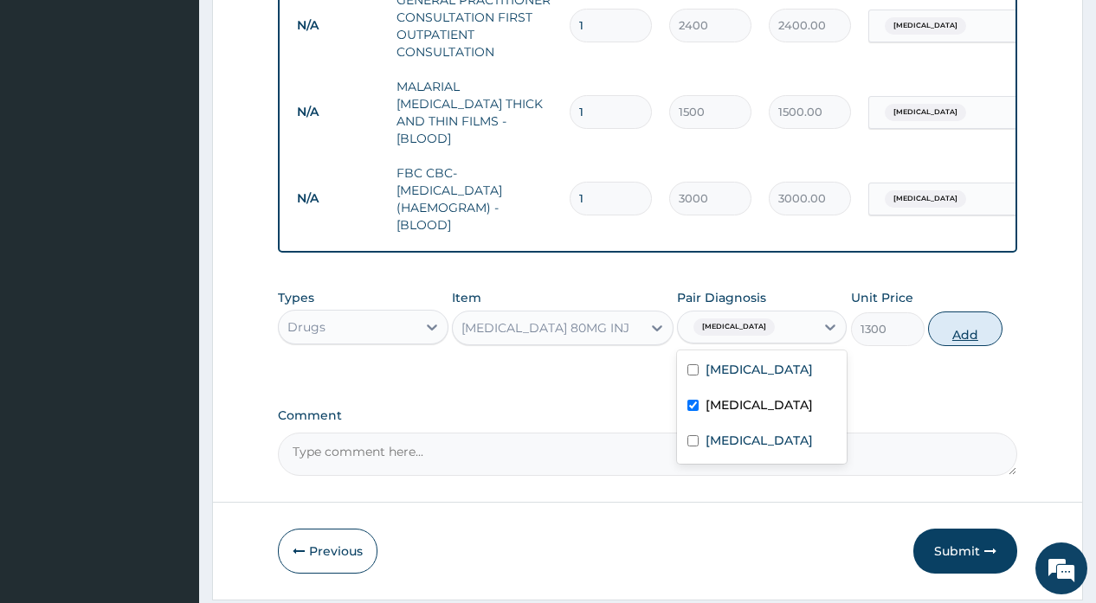
click at [950, 323] on button "Add" at bounding box center [965, 329] width 74 height 35
type input "0"
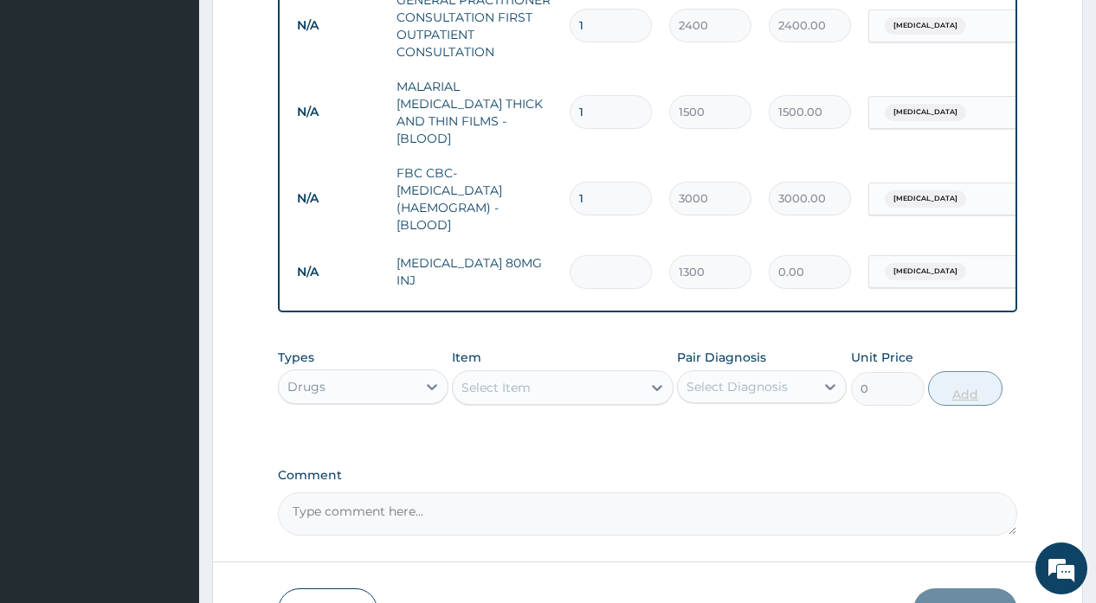
type input "0.00"
type input "2"
type input "2600.00"
type input "2"
click at [618, 390] on div "Select Item" at bounding box center [547, 388] width 189 height 28
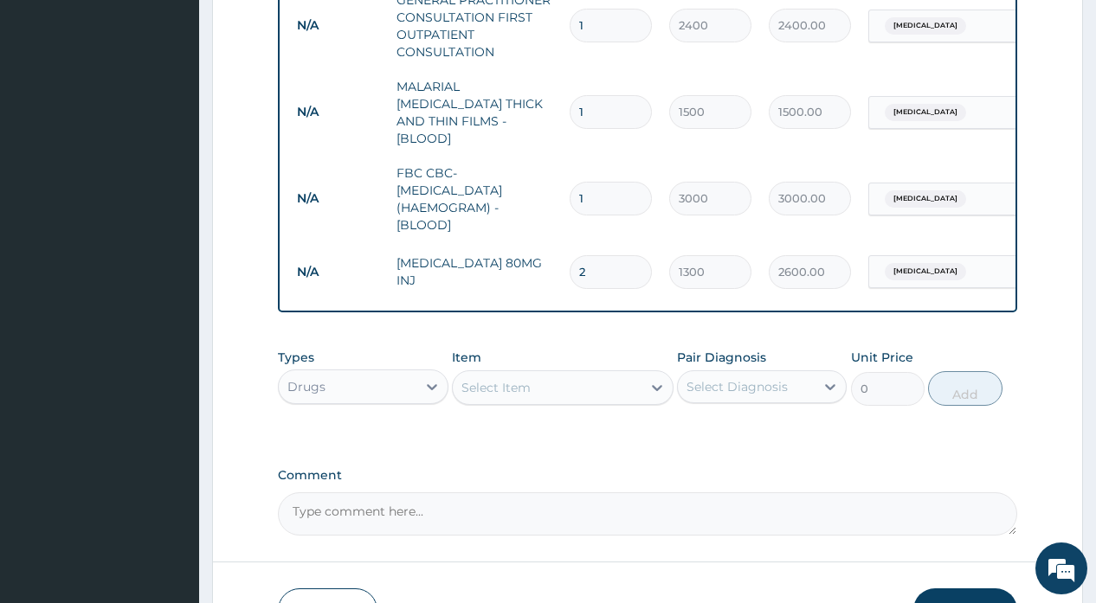
click at [618, 390] on div "Select Item" at bounding box center [547, 388] width 189 height 28
type input "c"
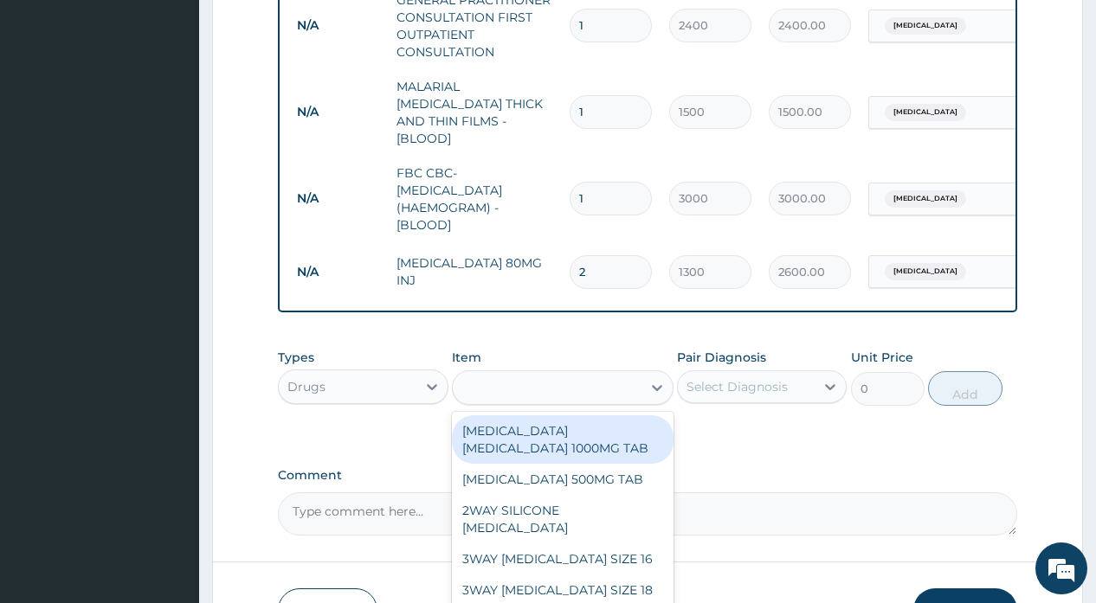
click at [602, 390] on div "c" at bounding box center [547, 388] width 189 height 28
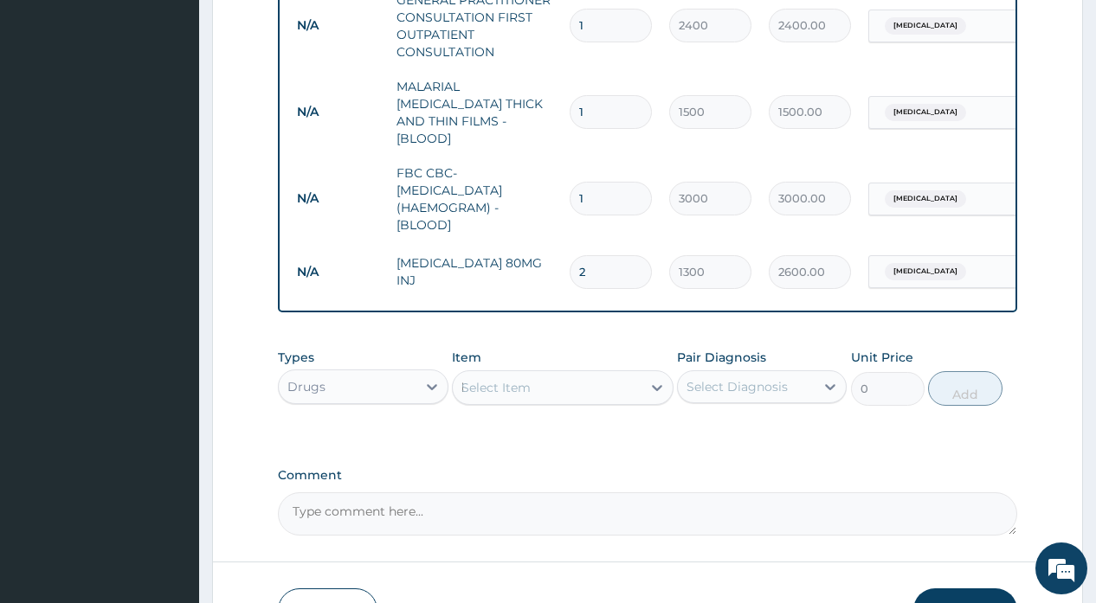
type input "lonart"
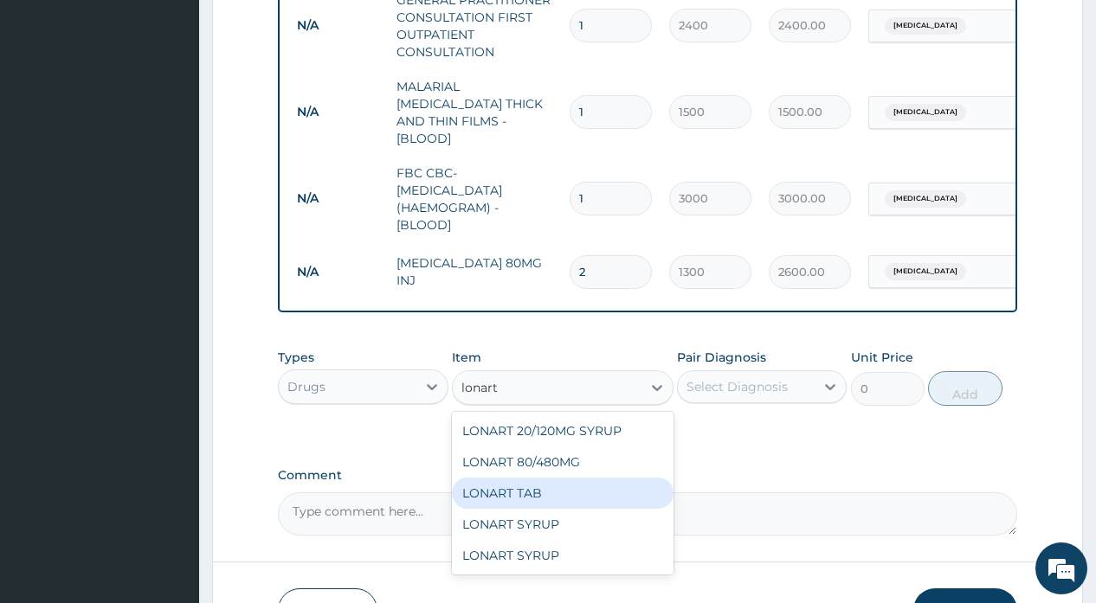
click at [529, 493] on div "LONART TAB" at bounding box center [563, 493] width 222 height 31
type input "450"
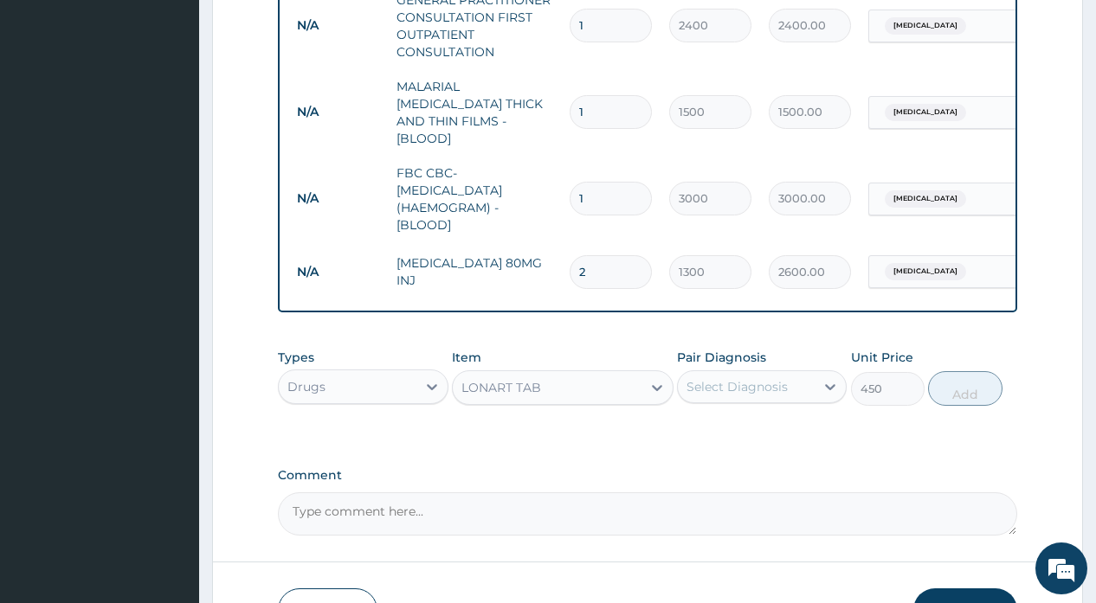
click at [737, 386] on div "Select Diagnosis" at bounding box center [737, 386] width 101 height 17
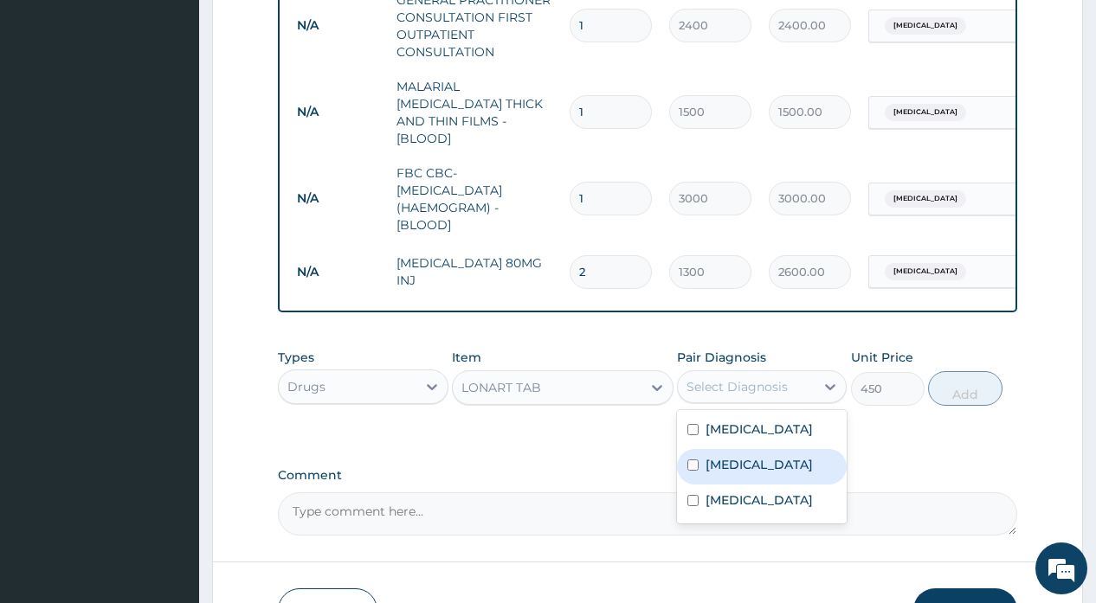
click at [722, 460] on label "[MEDICAL_DATA]" at bounding box center [759, 464] width 107 height 17
checkbox input "true"
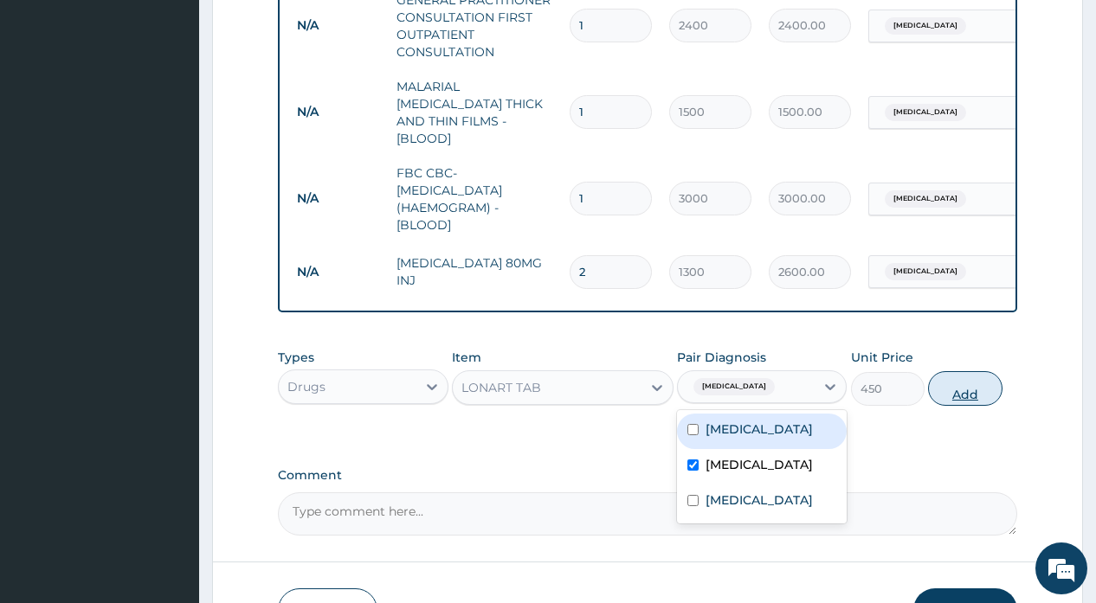
click at [943, 391] on button "Add" at bounding box center [965, 388] width 74 height 35
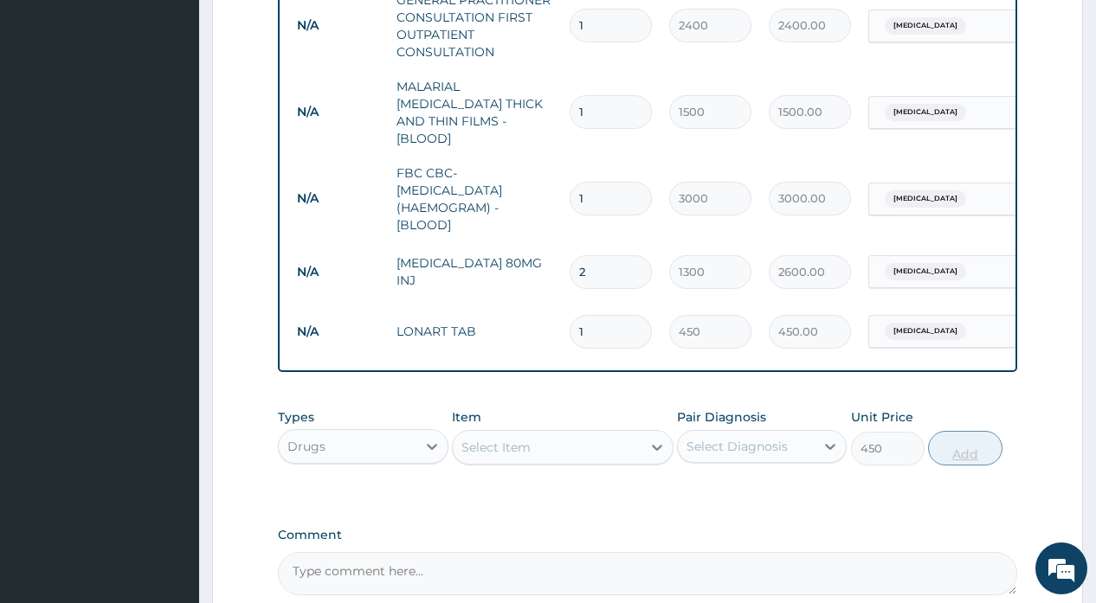
type input "0"
type input "0.00"
type input "6"
type input "2700.00"
type input "6"
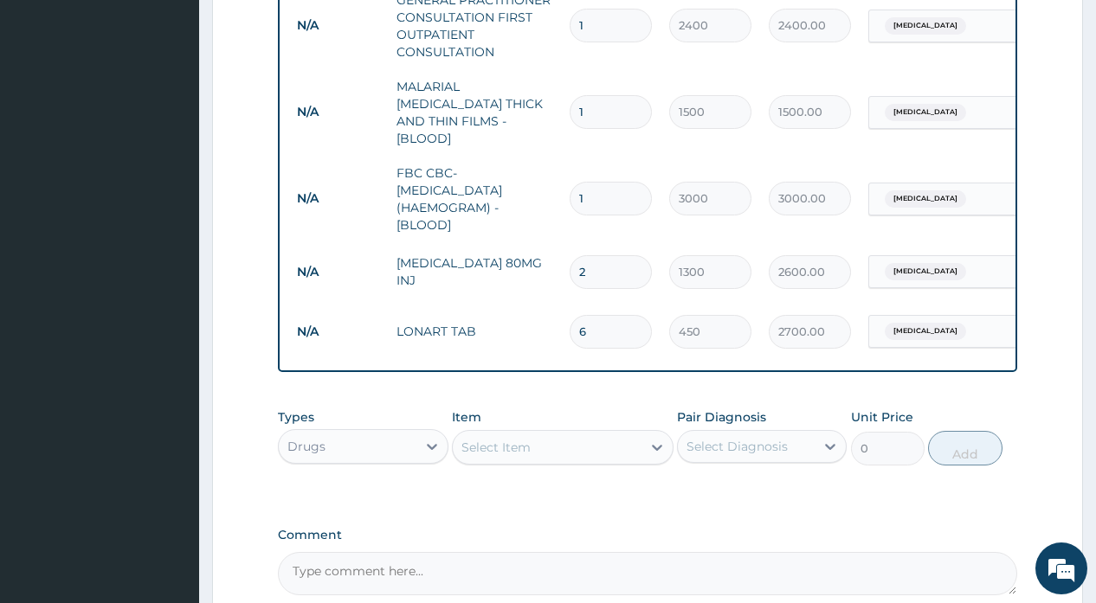
click at [593, 452] on div "Select Item" at bounding box center [547, 448] width 189 height 28
type input "cipro"
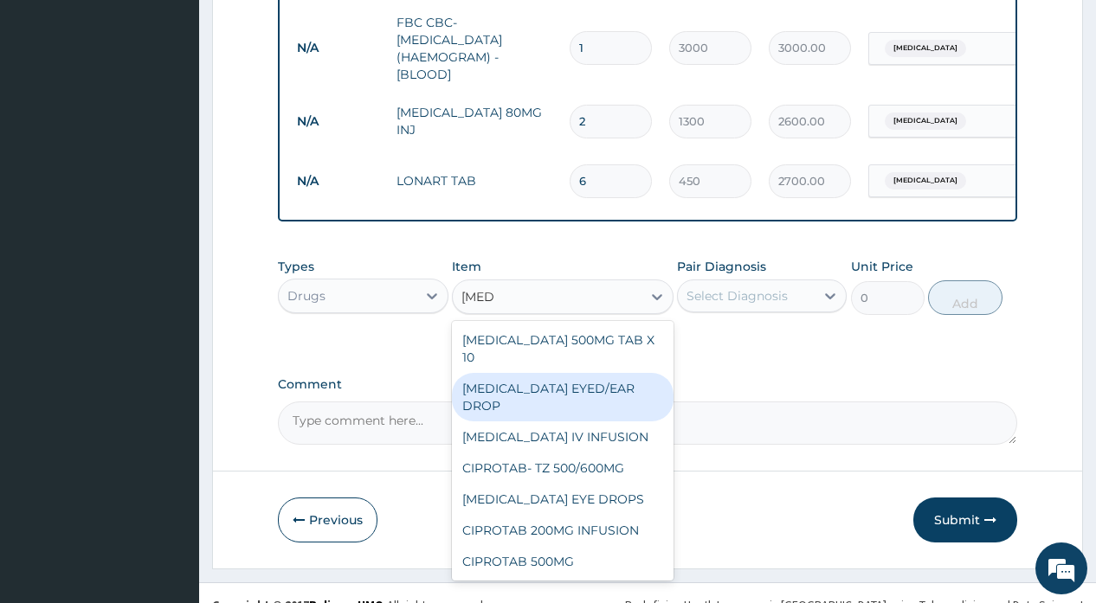
scroll to position [939, 0]
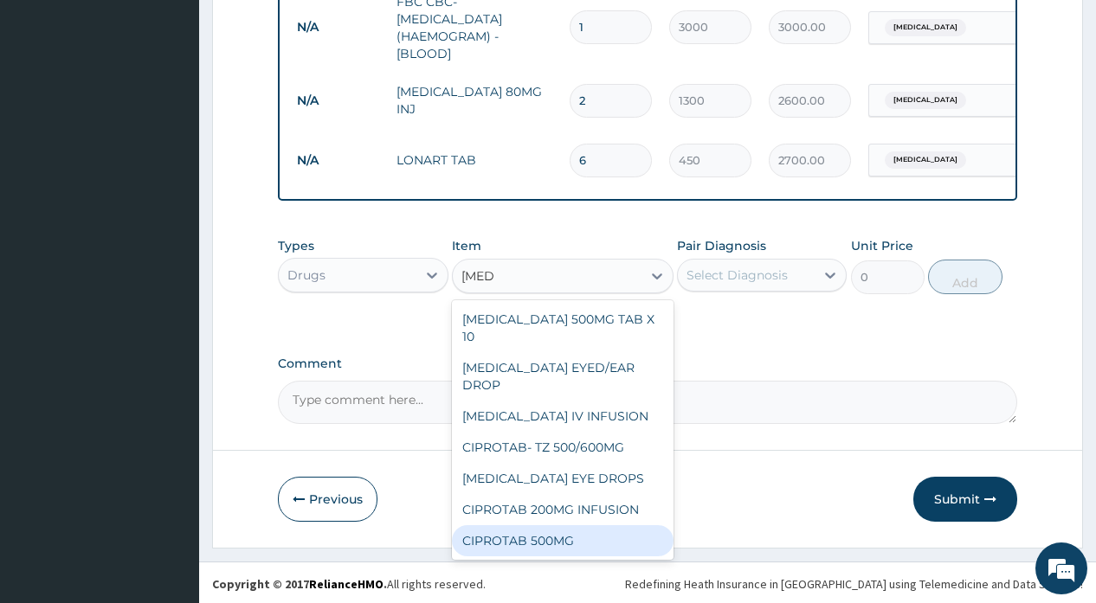
click at [584, 545] on div "CIPROTAB 500MG" at bounding box center [563, 541] width 222 height 31
type input "120"
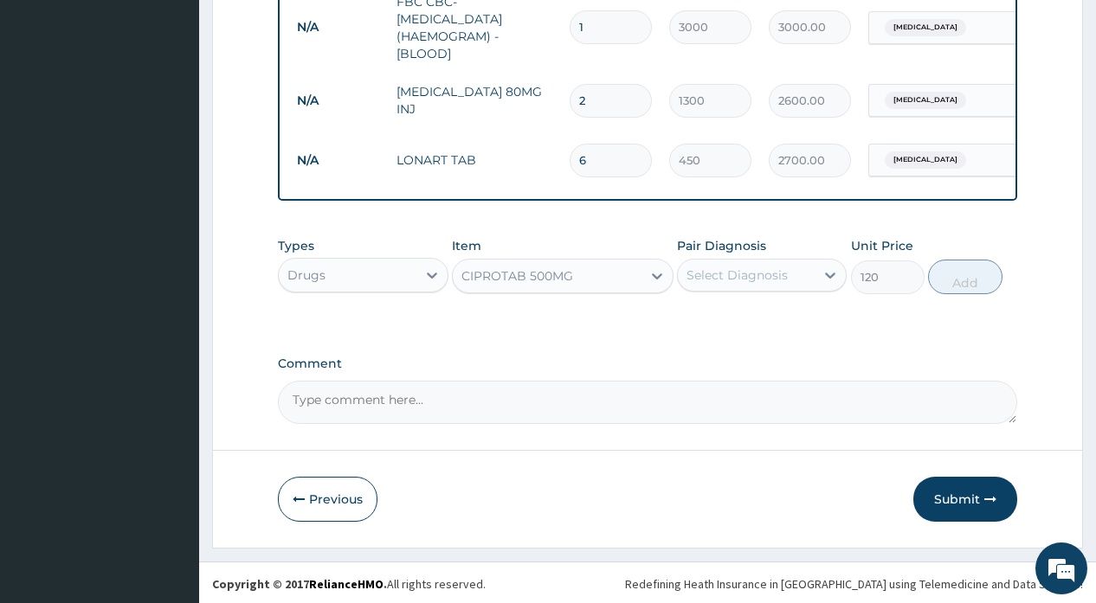
click at [741, 276] on div "Select Diagnosis" at bounding box center [737, 275] width 101 height 17
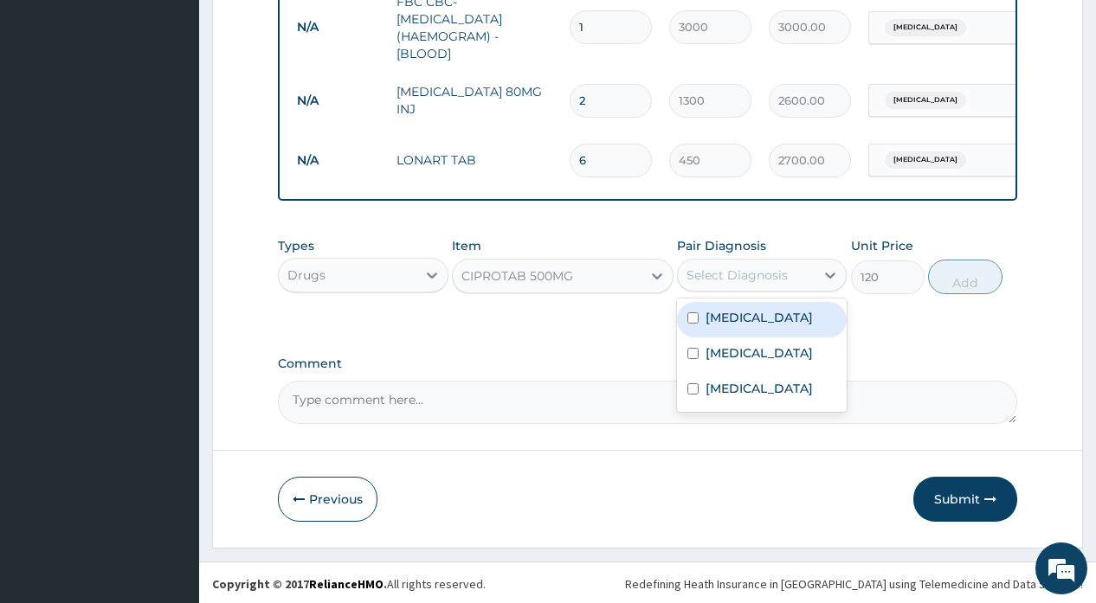
click at [738, 317] on label "Typhoid fever" at bounding box center [759, 317] width 107 height 17
checkbox input "true"
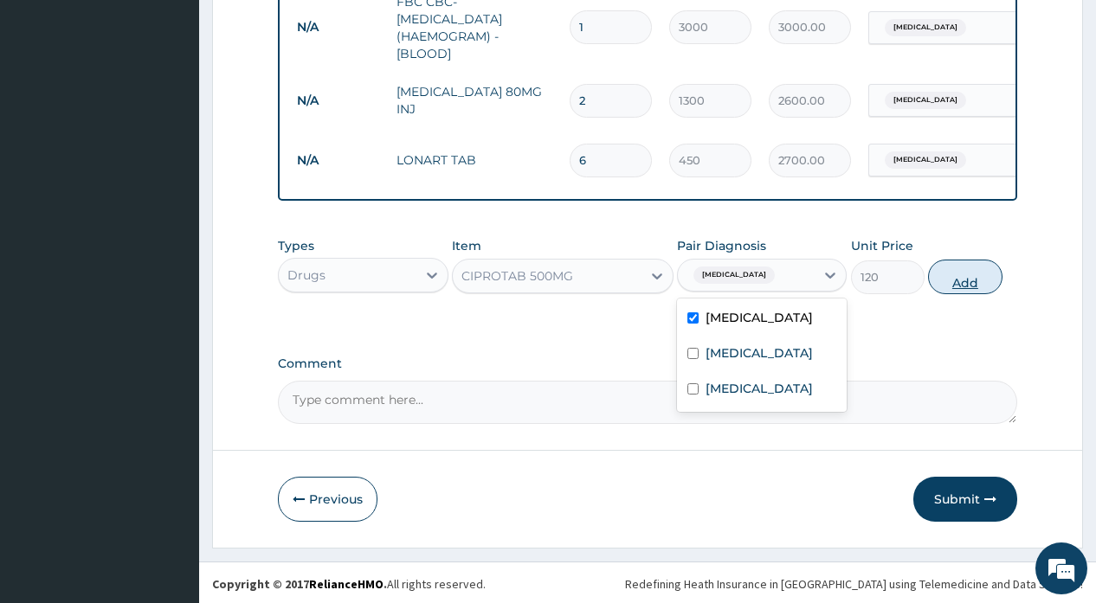
click at [944, 280] on button "Add" at bounding box center [965, 277] width 74 height 35
type input "0"
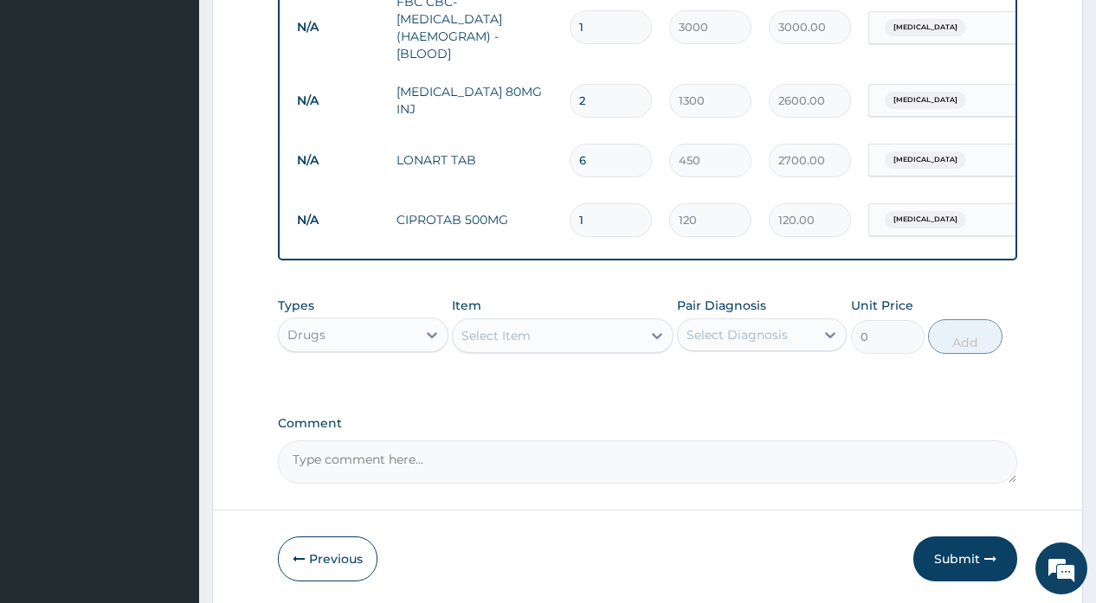
click at [607, 213] on input "1" at bounding box center [611, 220] width 82 height 34
type input "10"
type input "1200.00"
type input "10"
click at [561, 323] on div "Select Item" at bounding box center [547, 336] width 189 height 28
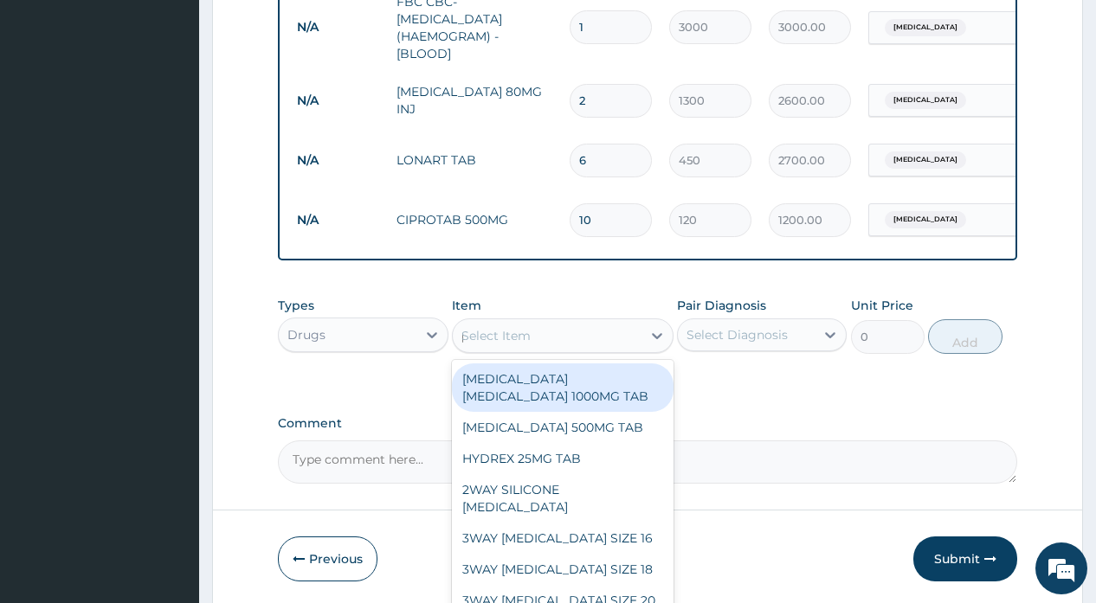
type input "parace"
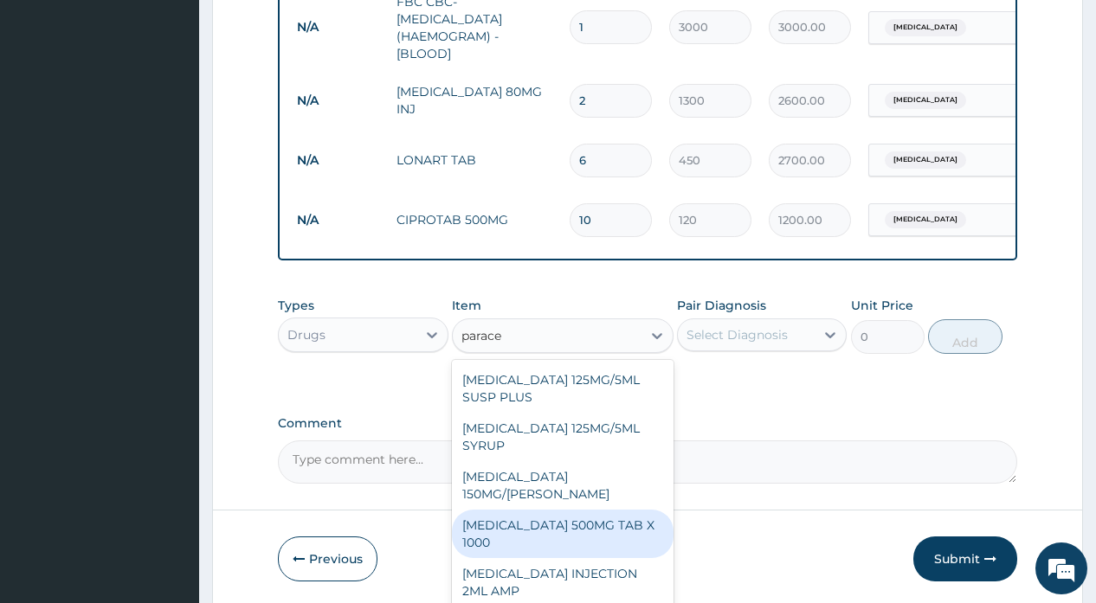
scroll to position [409, 0]
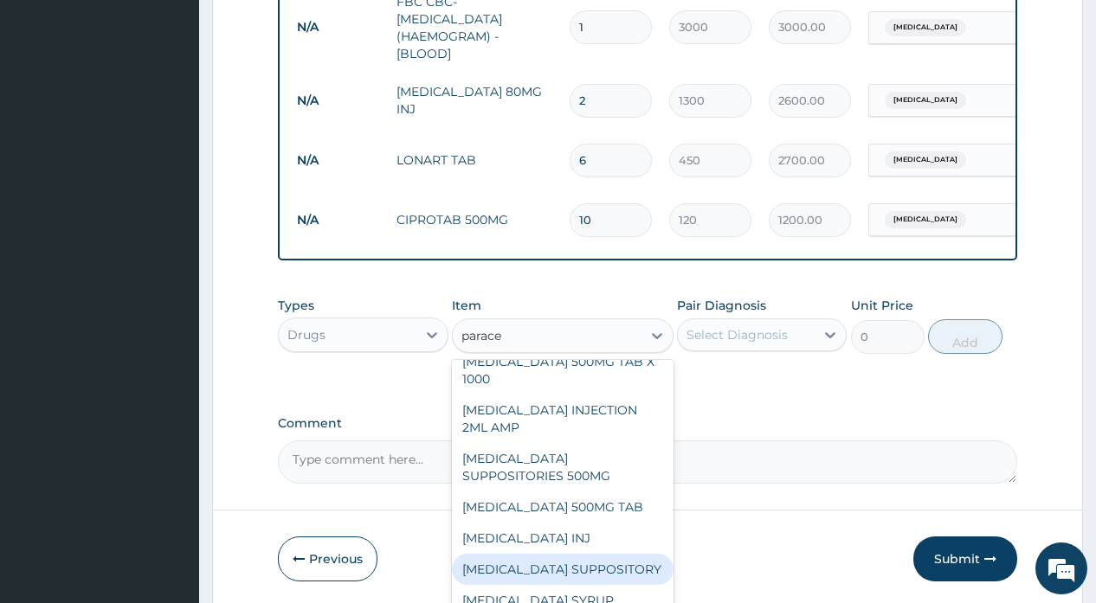
click at [577, 492] on div "PARACETAMOL 500MG TAB" at bounding box center [563, 507] width 222 height 31
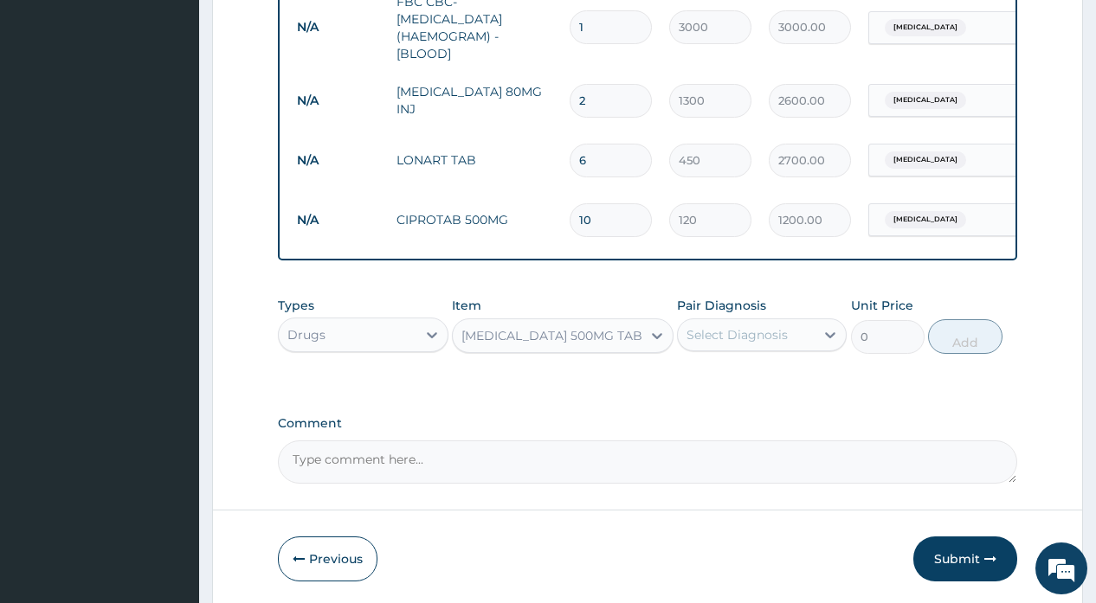
type input "18"
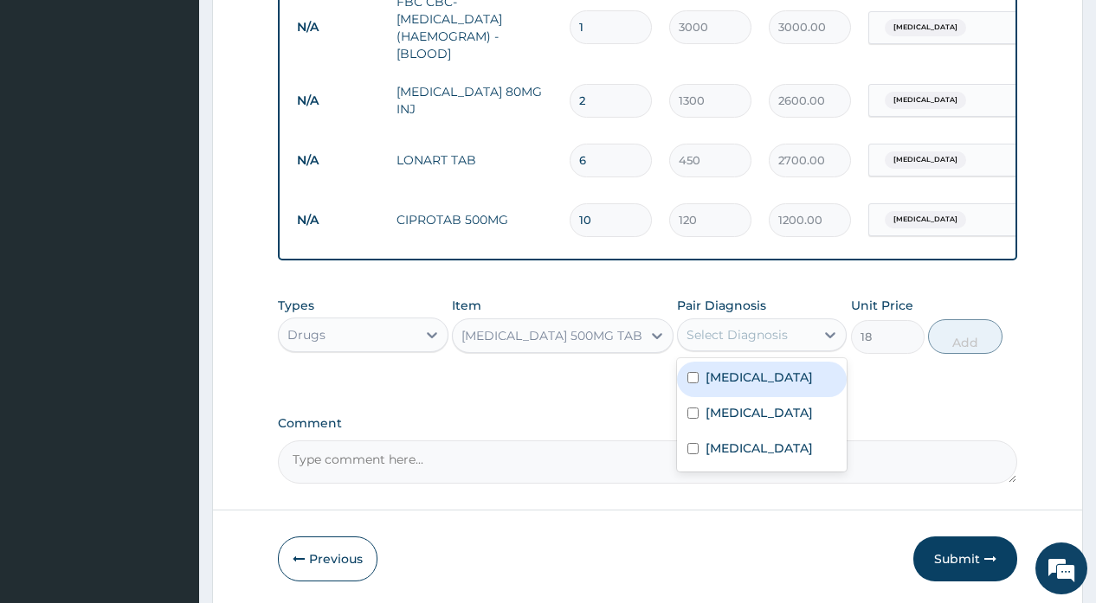
click at [699, 339] on div "Select Diagnosis" at bounding box center [737, 334] width 101 height 17
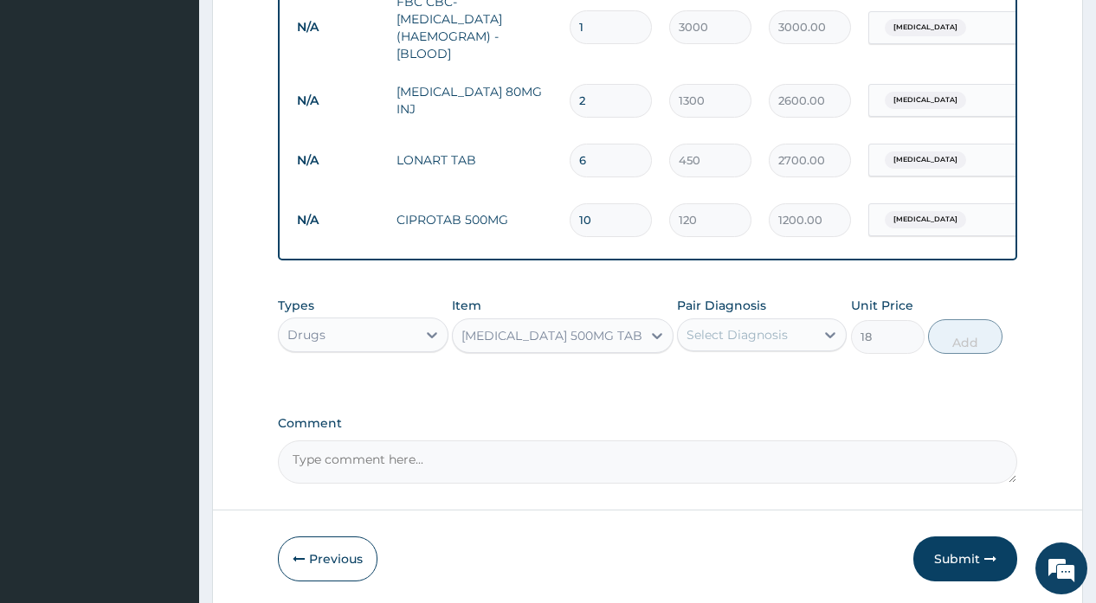
click at [699, 339] on div "Select Diagnosis" at bounding box center [737, 334] width 101 height 17
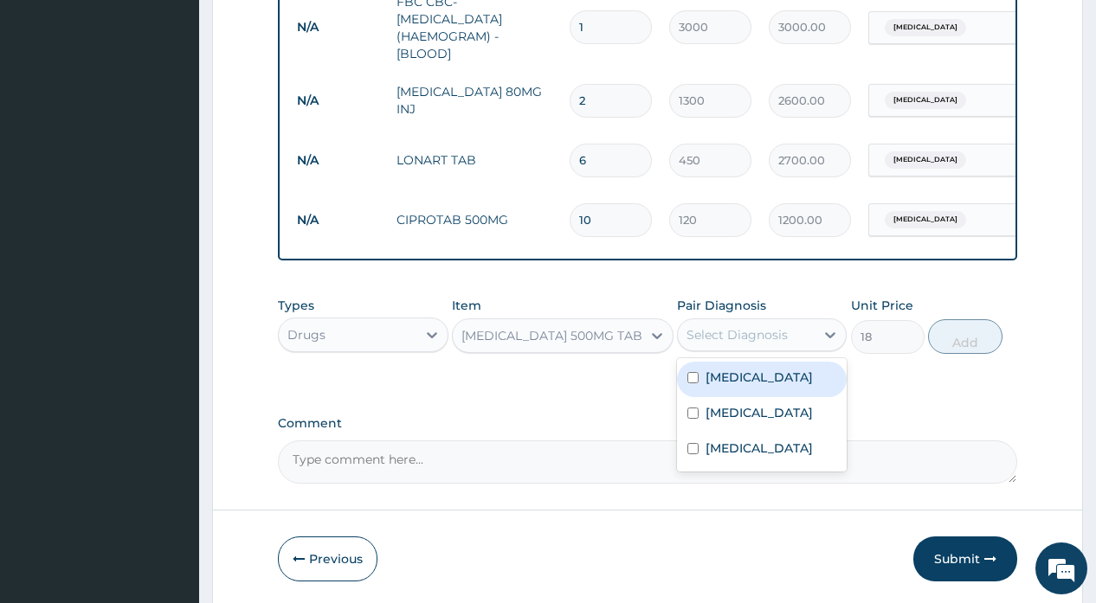
click at [699, 339] on div "Select Diagnosis" at bounding box center [737, 334] width 101 height 17
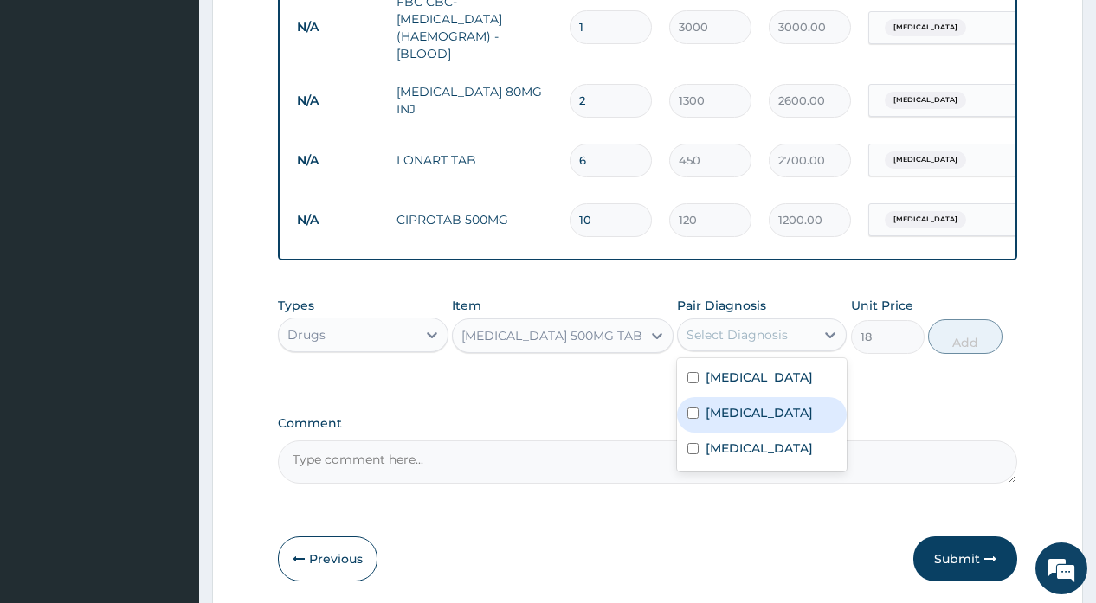
click at [737, 418] on label "[MEDICAL_DATA]" at bounding box center [759, 412] width 107 height 17
checkbox input "true"
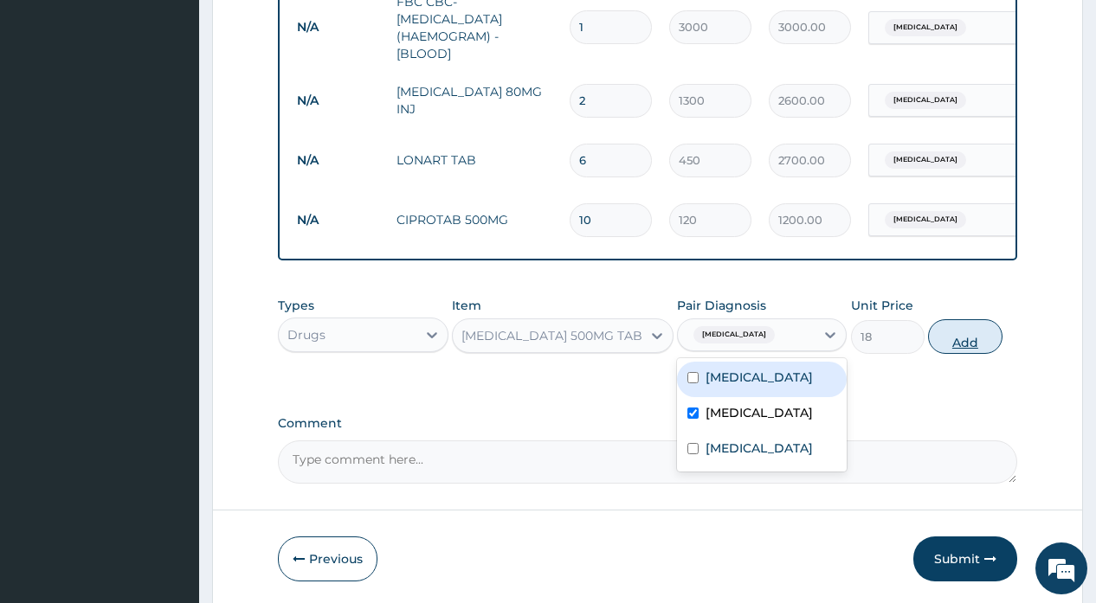
click at [938, 338] on button "Add" at bounding box center [965, 336] width 74 height 35
type input "0"
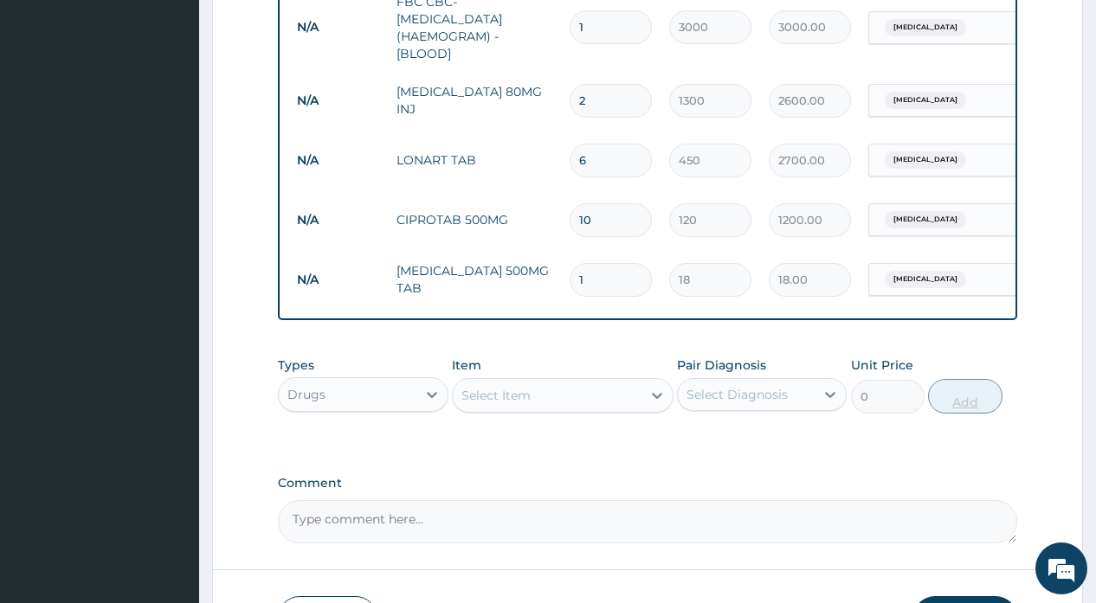
type input "11"
type input "198.00"
type input "1"
type input "18.00"
type input "18"
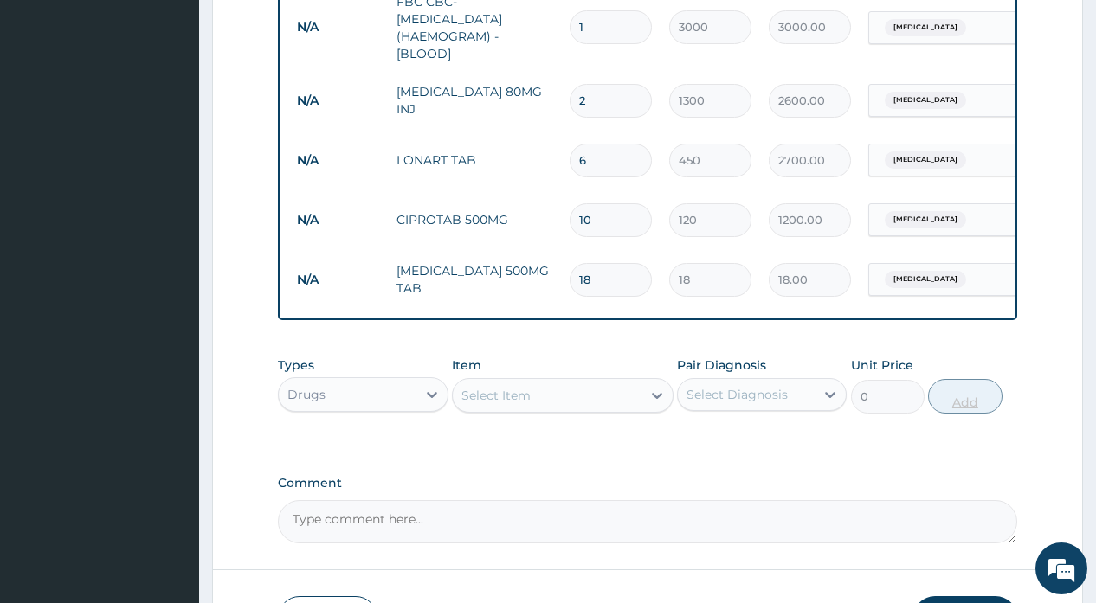
type input "324.00"
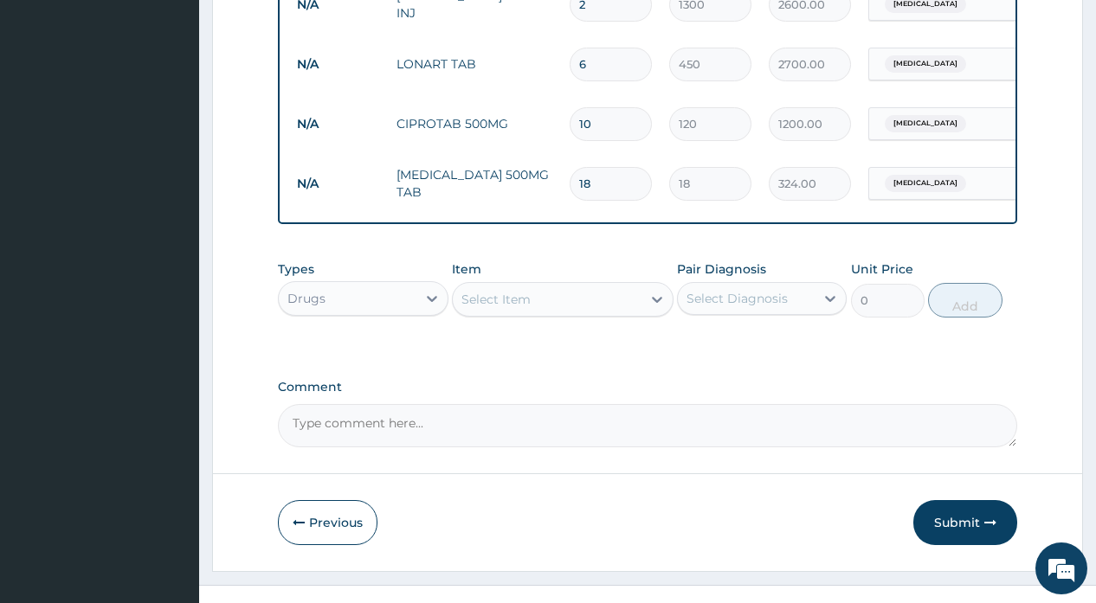
scroll to position [1043, 0]
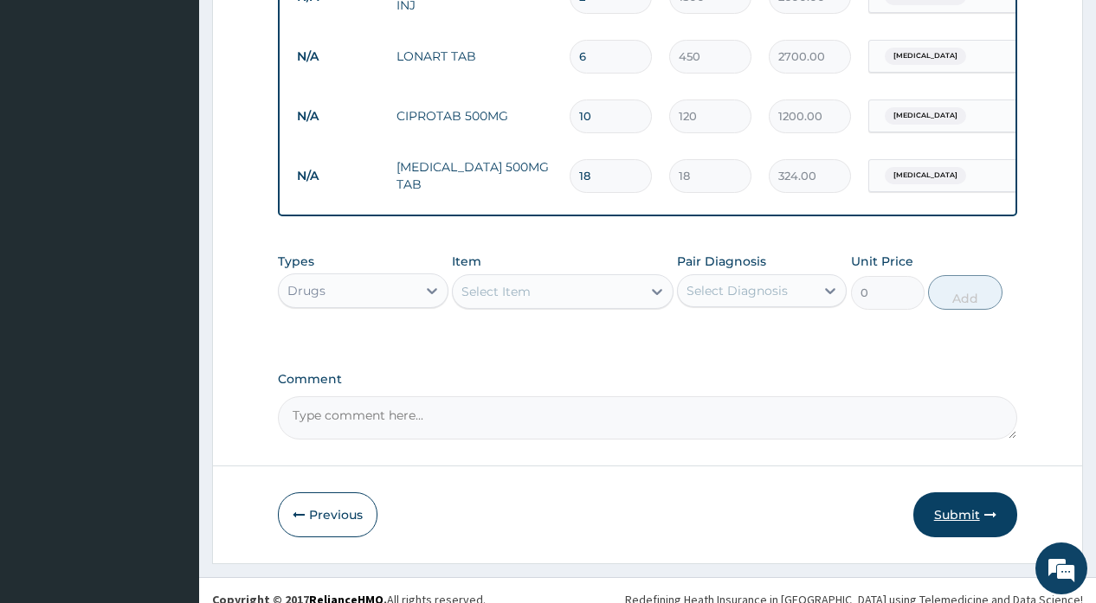
type input "18"
click at [963, 518] on button "Submit" at bounding box center [965, 515] width 104 height 45
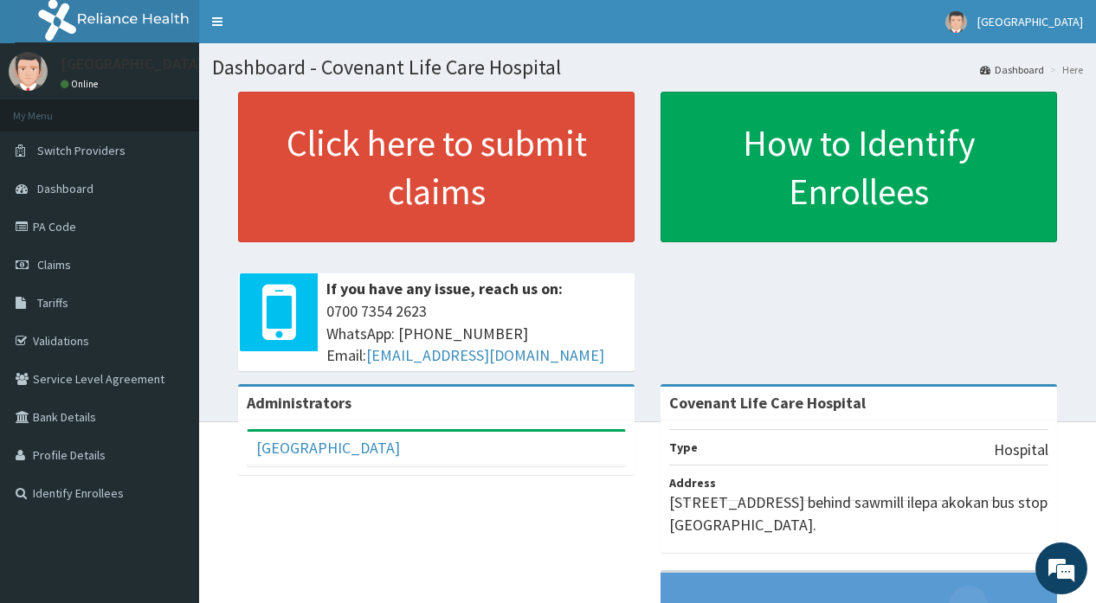
click at [641, 345] on div "Click here to submit claims If you have any issue, reach us on: 0700 7354 2623 …" at bounding box center [436, 238] width 422 height 293
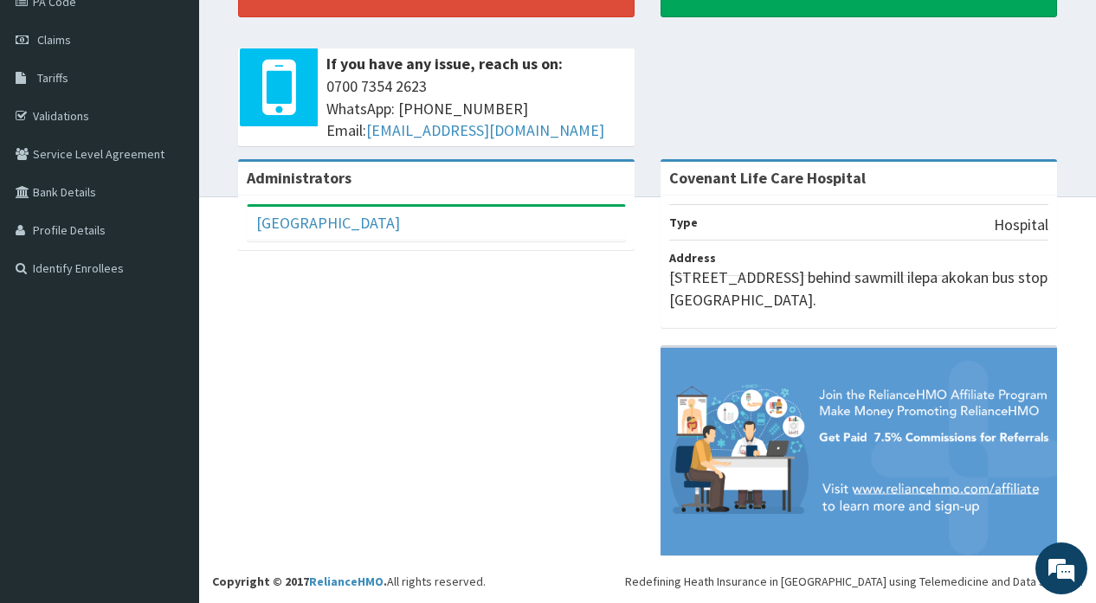
click at [641, 345] on div "Administrators Covenant Hospital Full Name Covenant Hospital Email Address cove…" at bounding box center [647, 366] width 871 height 414
click at [688, 377] on img at bounding box center [859, 452] width 397 height 208
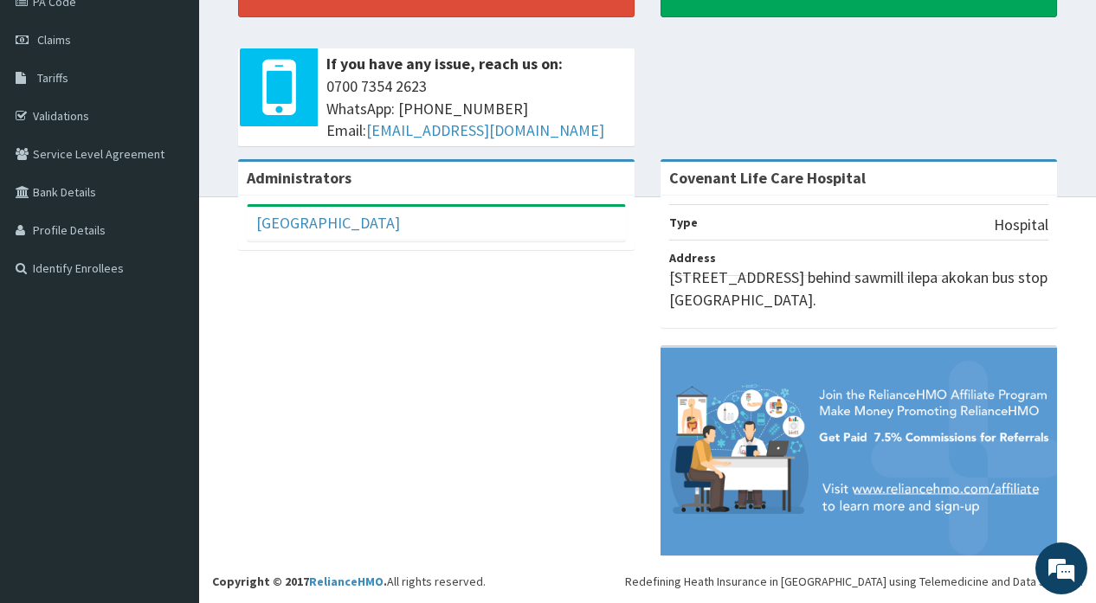
drag, startPoint x: 800, startPoint y: 74, endPoint x: 1043, endPoint y: 35, distance: 246.4
click at [980, 44] on div "Click here to submit claims If you have any issue, reach us on: 0700 7354 2623 …" at bounding box center [647, 13] width 871 height 293
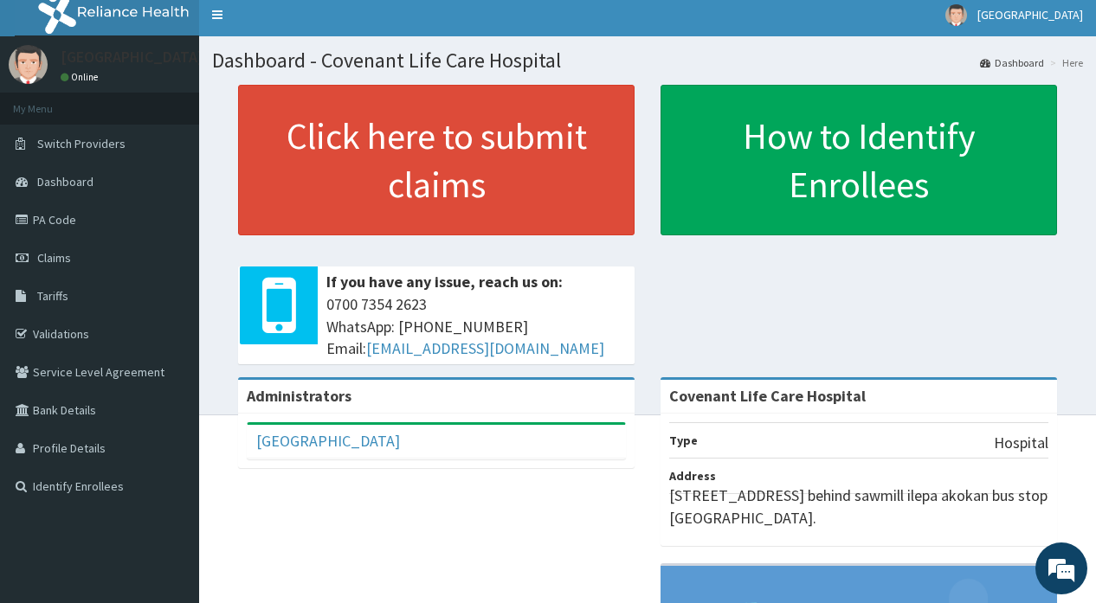
scroll to position [0, 0]
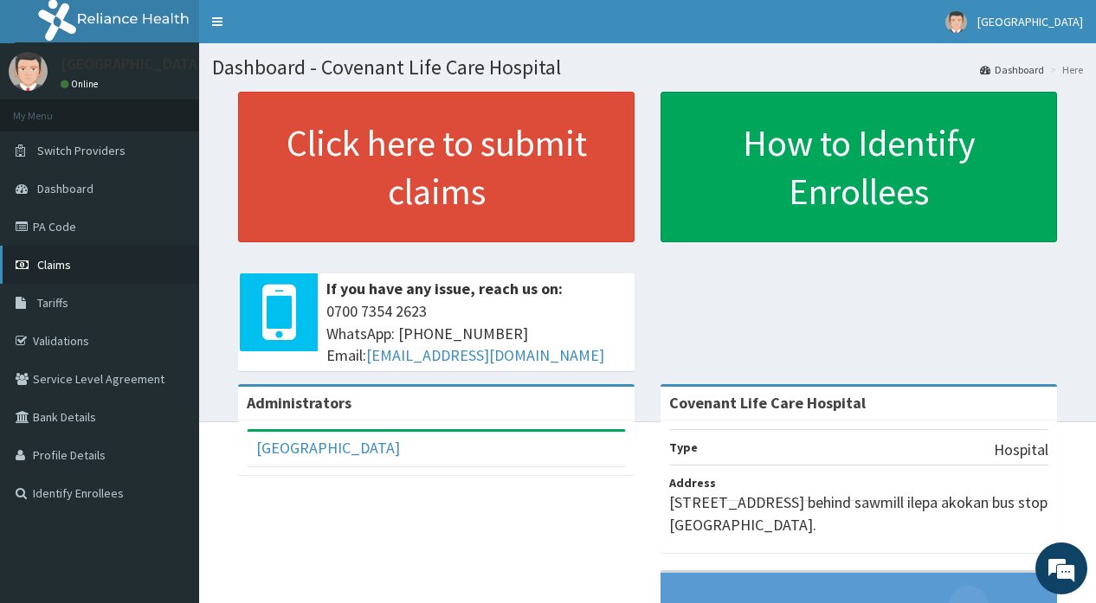
click at [46, 268] on span "Claims" at bounding box center [54, 265] width 34 height 16
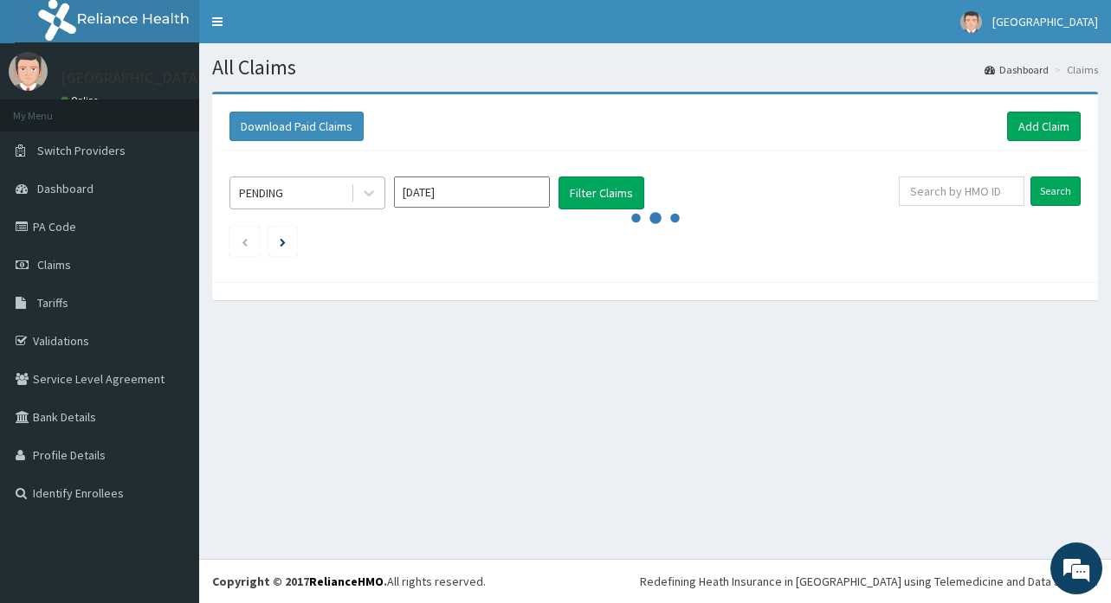
click at [312, 198] on div "PENDING" at bounding box center [290, 193] width 120 height 28
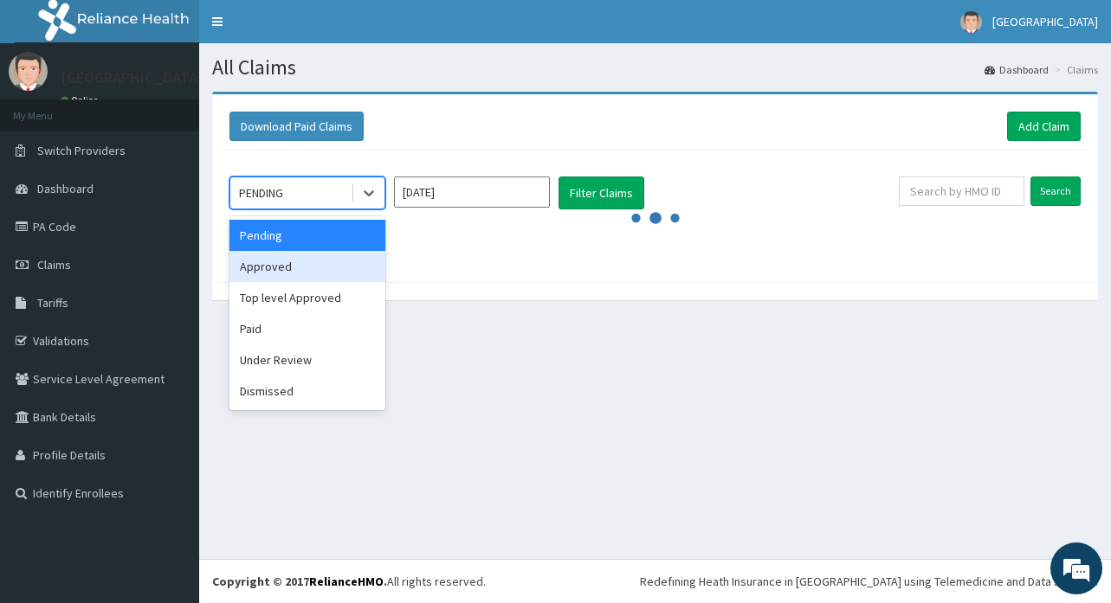
click at [282, 265] on div "Approved" at bounding box center [307, 266] width 156 height 31
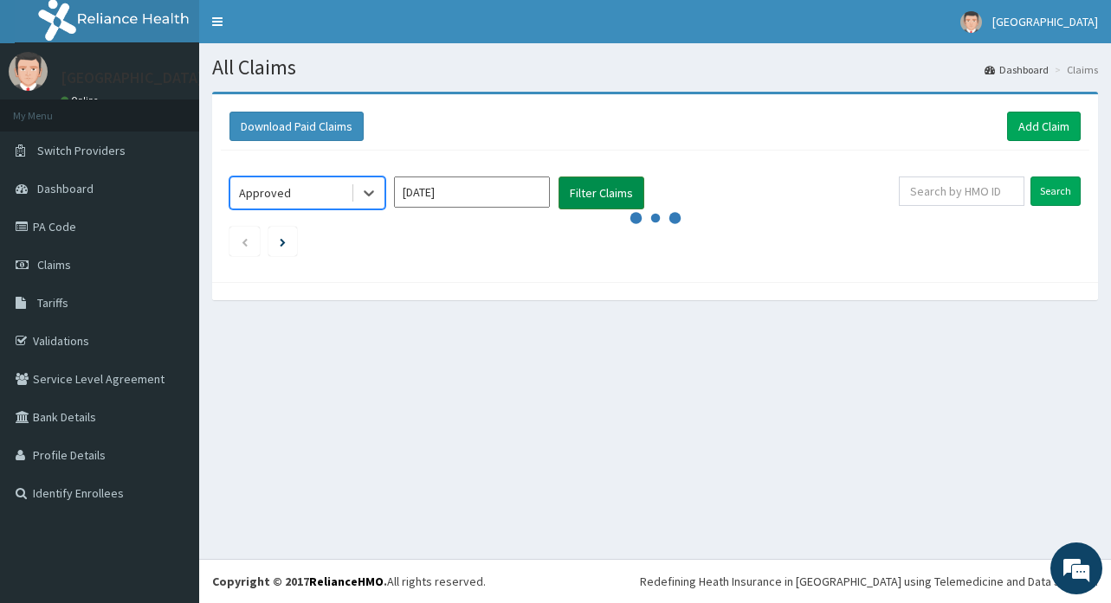
click at [603, 191] on button "Filter Claims" at bounding box center [601, 193] width 86 height 33
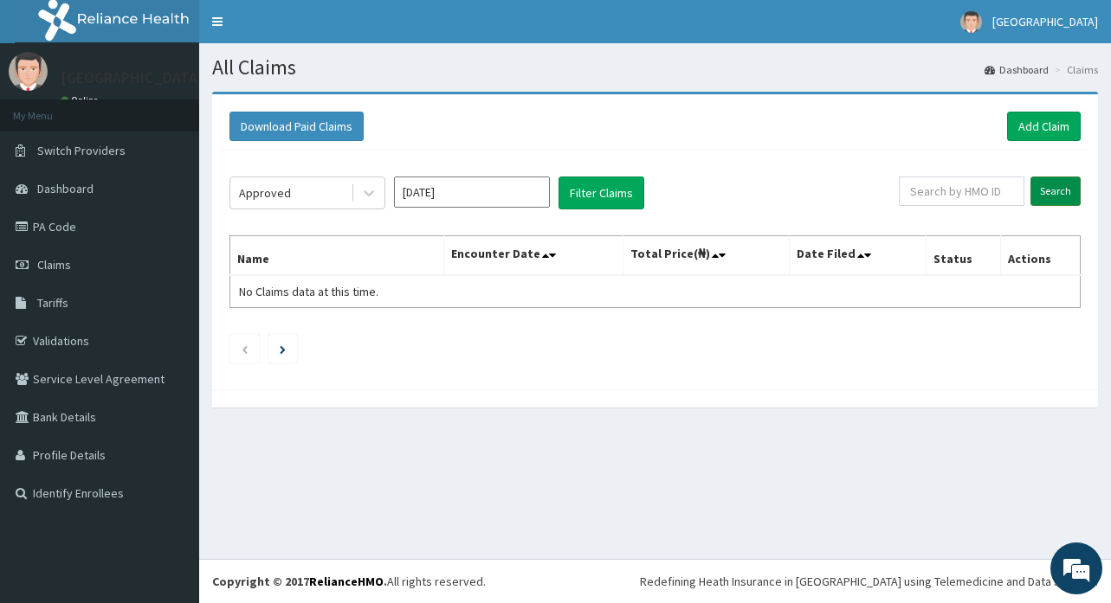
click at [1048, 195] on input "Search" at bounding box center [1055, 191] width 50 height 29
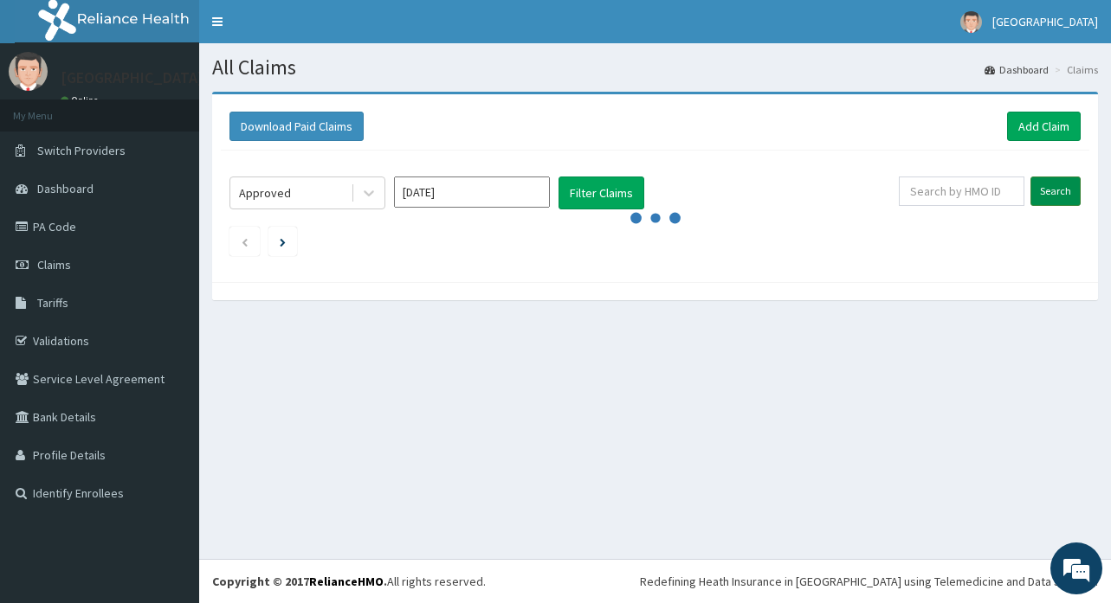
click at [1048, 195] on input "Search" at bounding box center [1055, 191] width 50 height 29
click at [1030, 177] on input "Search" at bounding box center [1055, 191] width 50 height 29
click at [1039, 208] on div "Search" at bounding box center [990, 193] width 182 height 33
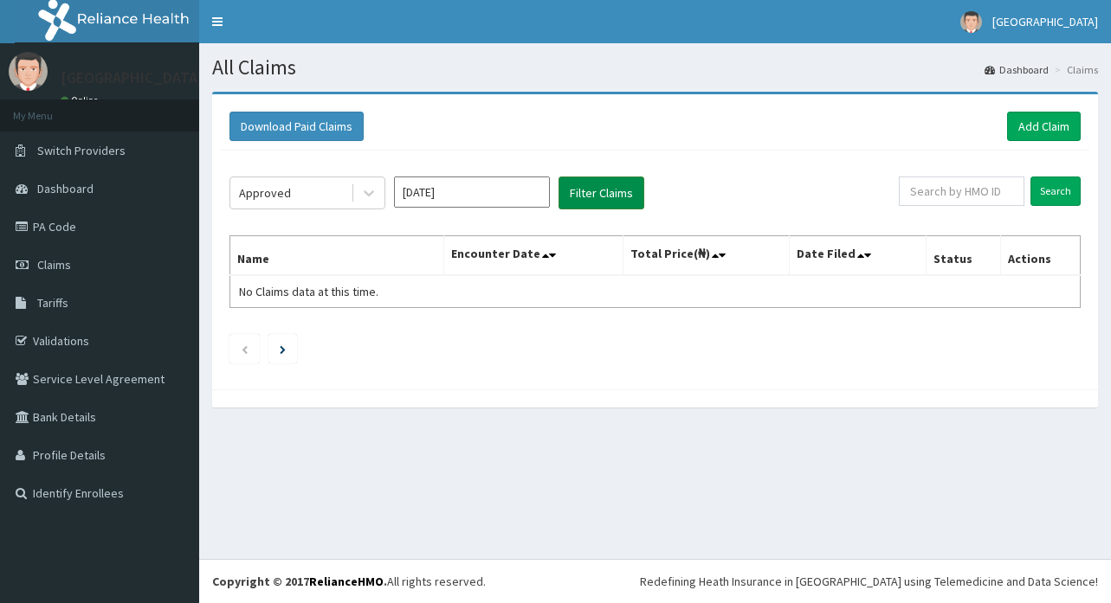
click at [619, 197] on button "Filter Claims" at bounding box center [601, 193] width 86 height 33
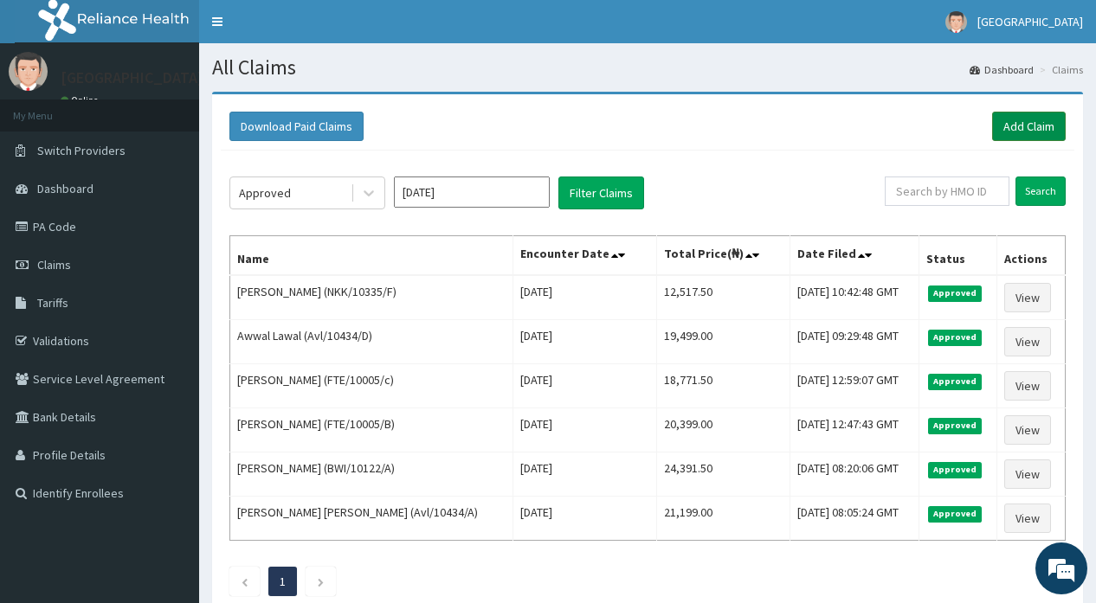
click at [1020, 126] on link "Add Claim" at bounding box center [1029, 126] width 74 height 29
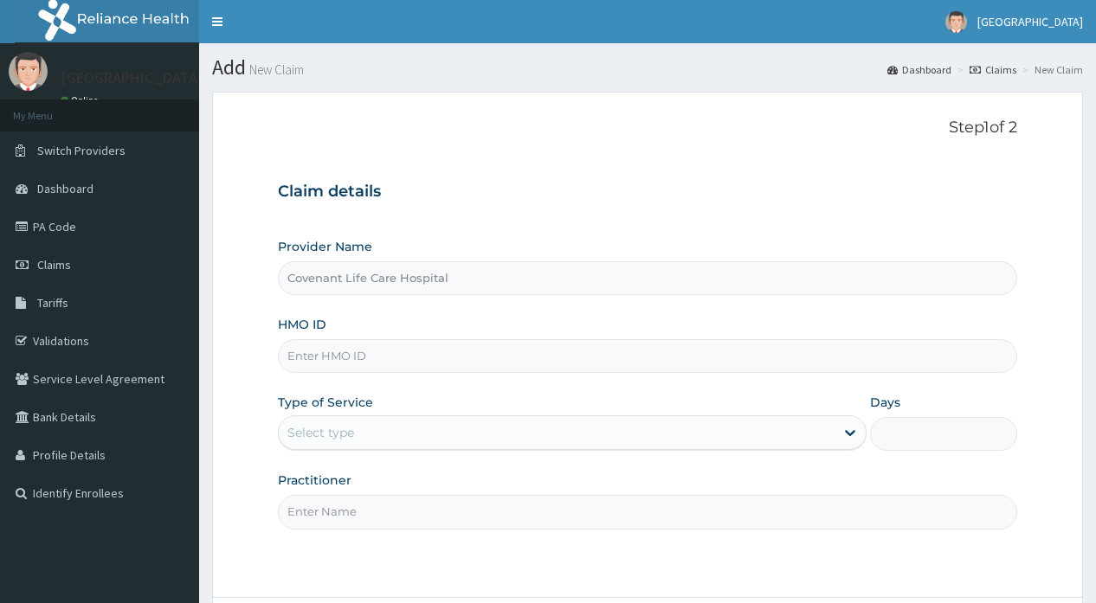
click at [354, 355] on input "HMO ID" at bounding box center [647, 356] width 738 height 34
click at [50, 233] on link "PA Code" at bounding box center [99, 227] width 199 height 38
click at [56, 230] on link "PA Code" at bounding box center [99, 227] width 199 height 38
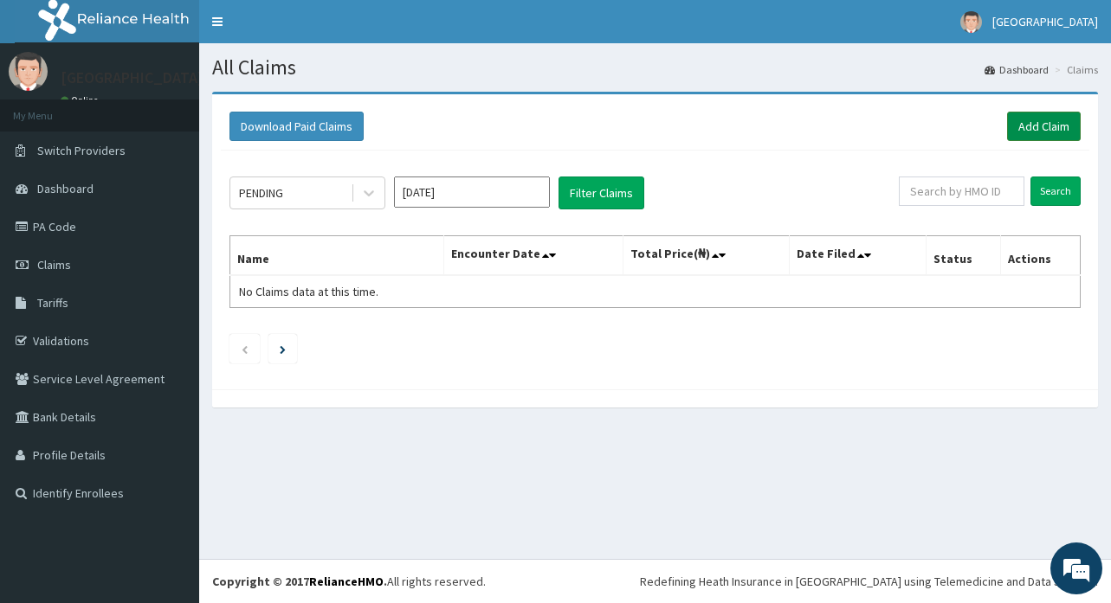
click at [1050, 131] on link "Add Claim" at bounding box center [1044, 126] width 74 height 29
click at [1048, 127] on link "Add Claim" at bounding box center [1044, 126] width 74 height 29
click at [1056, 120] on link "Add Claim" at bounding box center [1044, 126] width 74 height 29
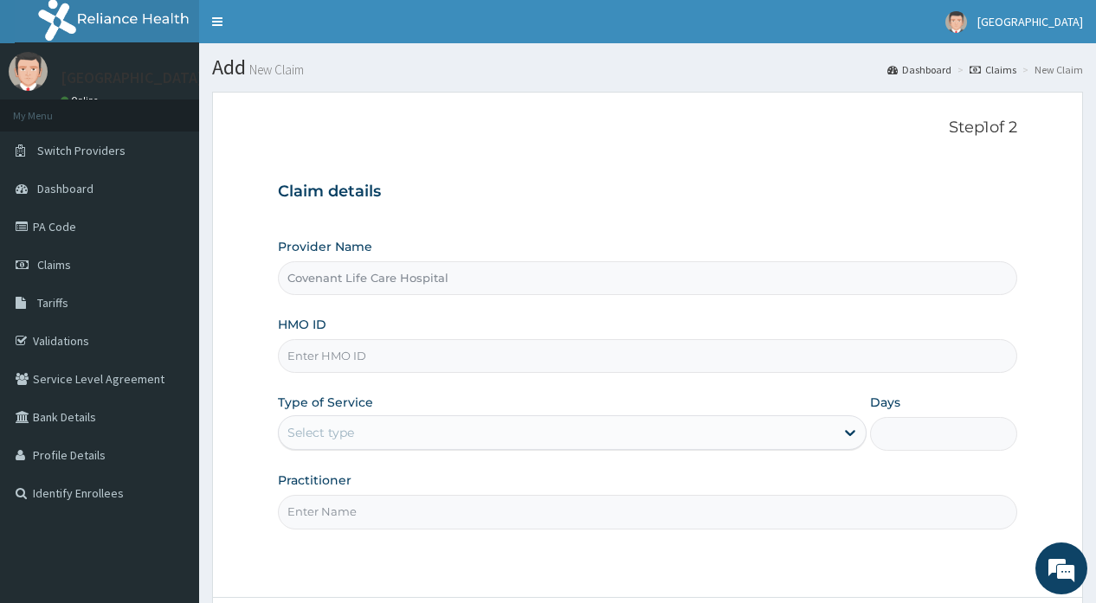
drag, startPoint x: 338, startPoint y: 286, endPoint x: 343, endPoint y: 332, distance: 46.2
click at [343, 332] on div "Provider Name Covenant Life Care Hospital HMO ID Type of Service Select type Da…" at bounding box center [647, 383] width 738 height 291
click at [342, 358] on input "HMO ID" at bounding box center [647, 356] width 738 height 34
type input "bfx/10023/d"
click at [388, 429] on div "Select type" at bounding box center [557, 433] width 556 height 28
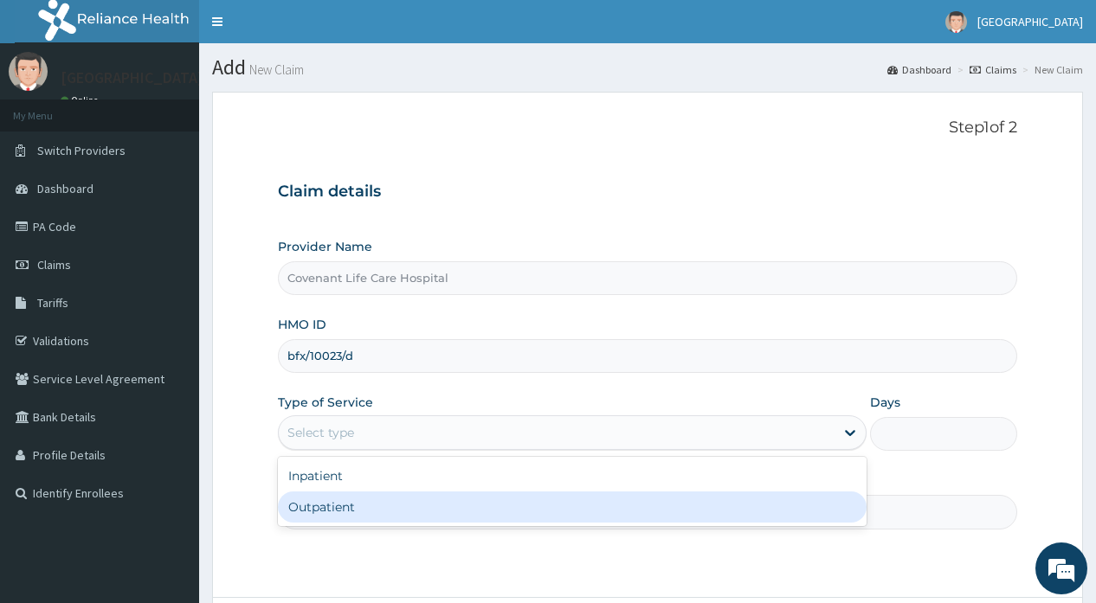
click at [339, 510] on div "Outpatient" at bounding box center [572, 507] width 589 height 31
type input "1"
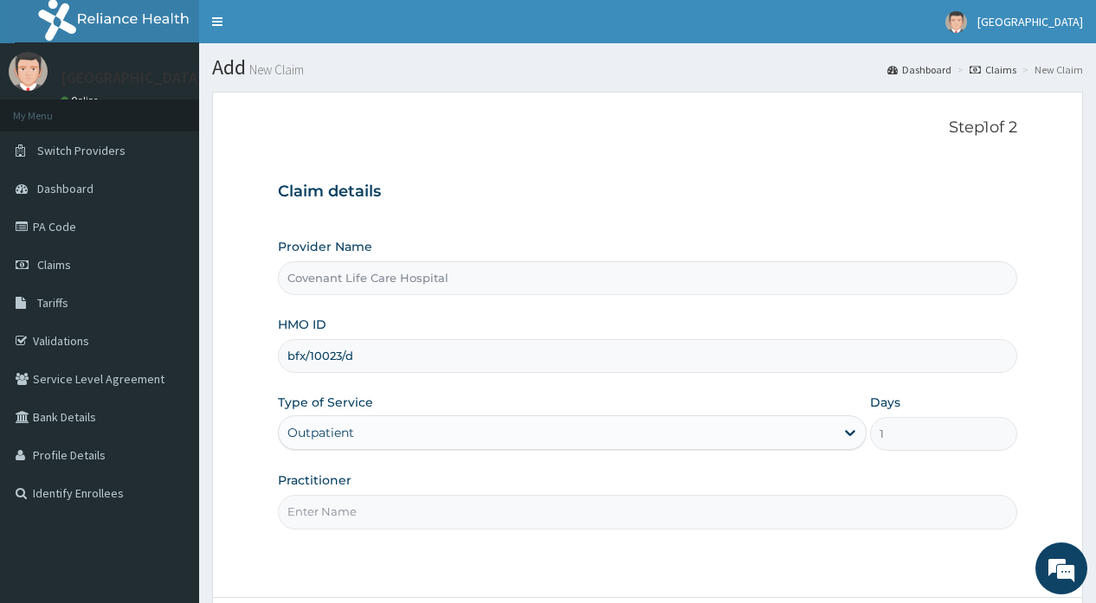
click at [358, 513] on input "Practitioner" at bounding box center [647, 512] width 738 height 34
type input "Dr.Adekorede"
click at [1093, 593] on section "Step 1 of 2 Claim details Provider Name Covenant Life Care Hospital HMO ID bfx/…" at bounding box center [647, 394] width 897 height 630
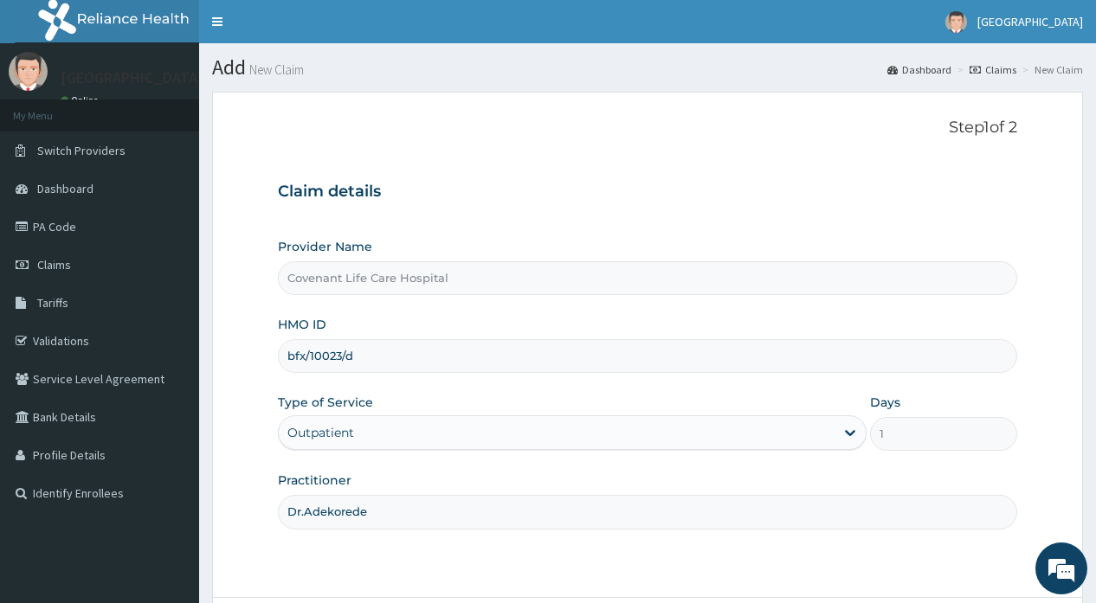
click at [1093, 593] on section "Step 1 of 2 Claim details Provider Name Covenant Life Care Hospital HMO ID bfx/…" at bounding box center [647, 394] width 897 height 630
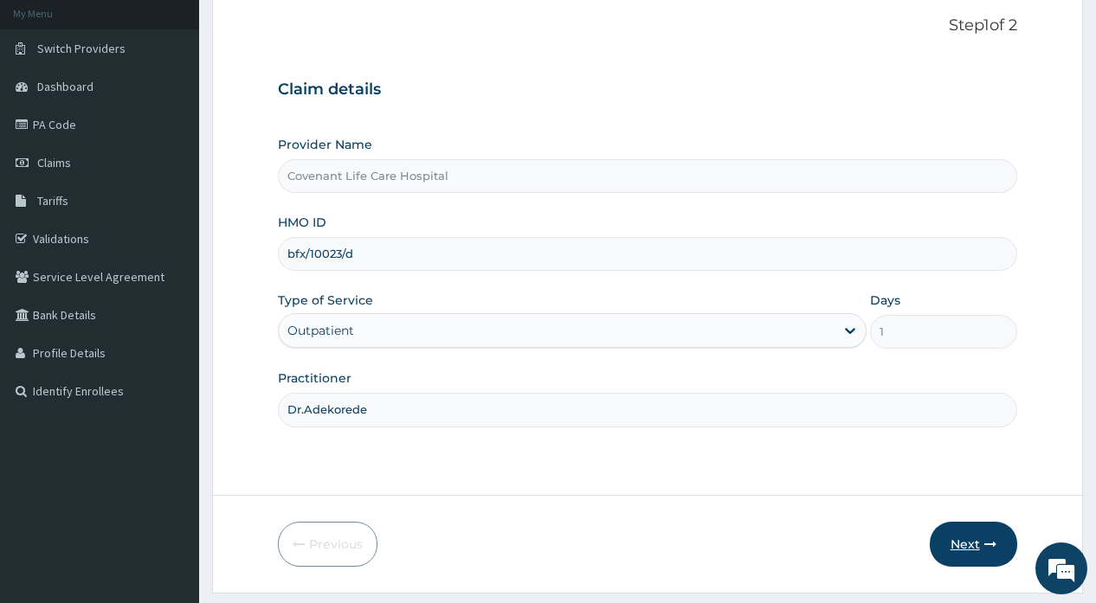
scroll to position [104, 0]
click at [989, 542] on icon "button" at bounding box center [990, 543] width 12 height 12
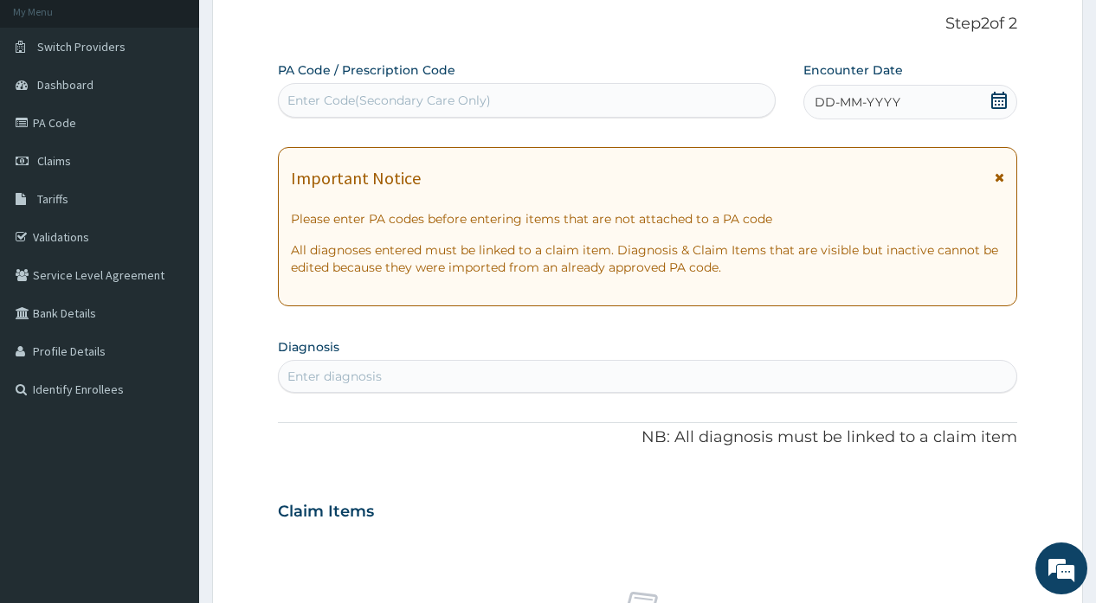
click at [858, 106] on span "DD-MM-YYYY" at bounding box center [858, 101] width 86 height 17
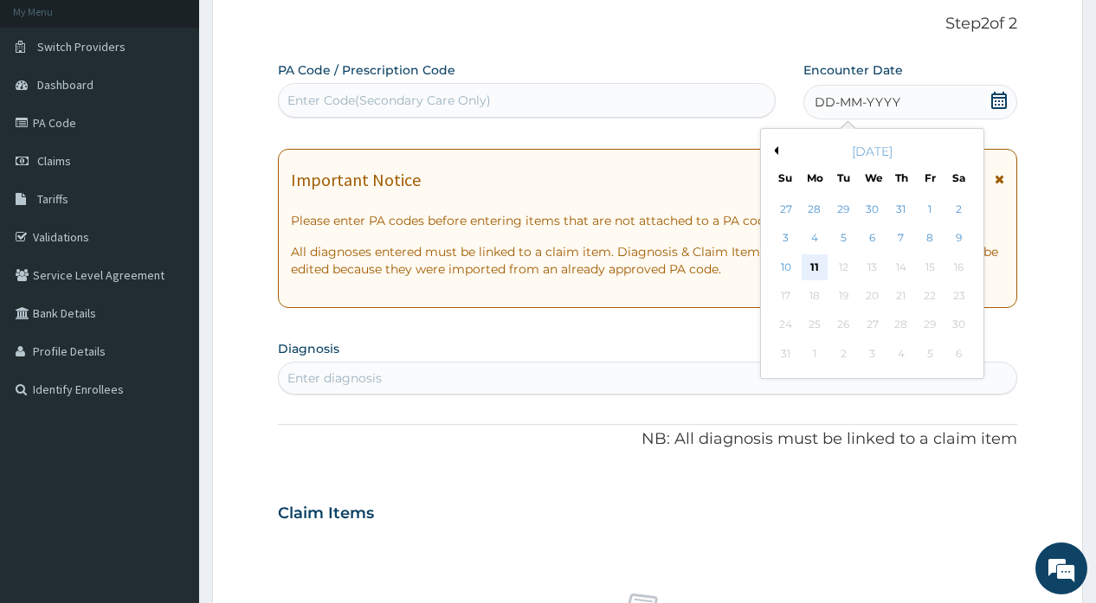
click at [813, 264] on div "11" at bounding box center [815, 268] width 26 height 26
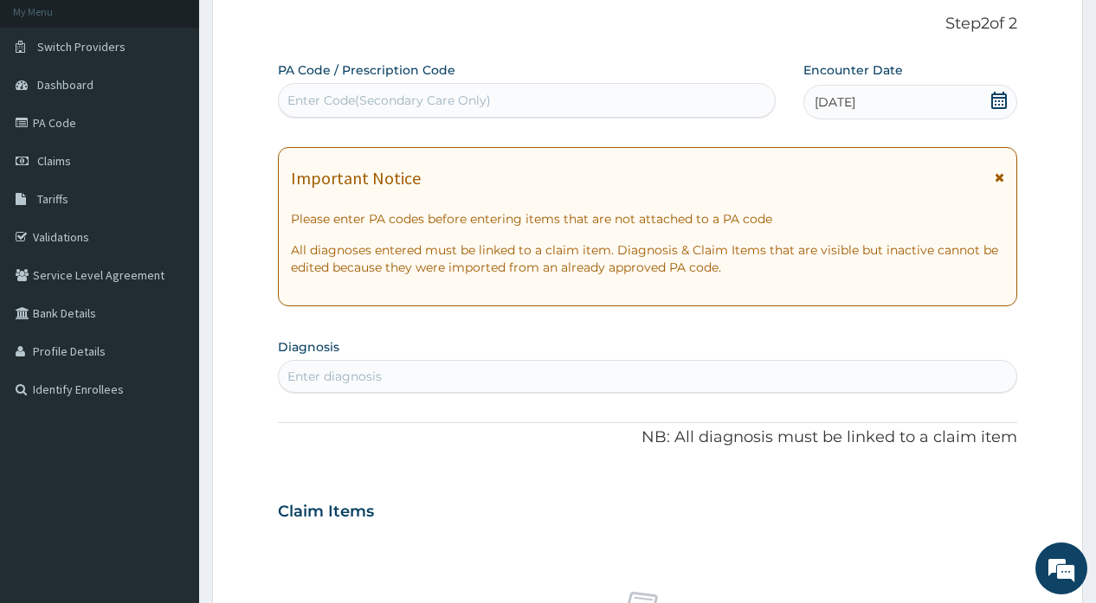
click at [468, 377] on div "Enter diagnosis" at bounding box center [647, 377] width 737 height 28
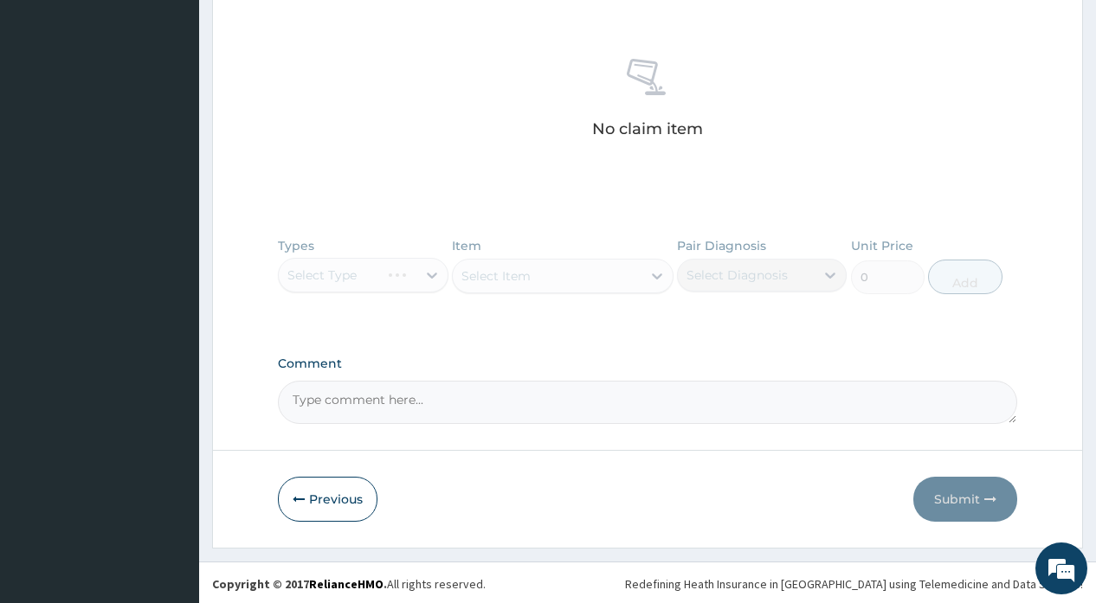
scroll to position [640, 0]
type input "PLASMO"
click at [381, 275] on div "Types Select Type Item Select Item Pair Diagnosis Select Diagnosis Unit Price 0…" at bounding box center [647, 276] width 738 height 100
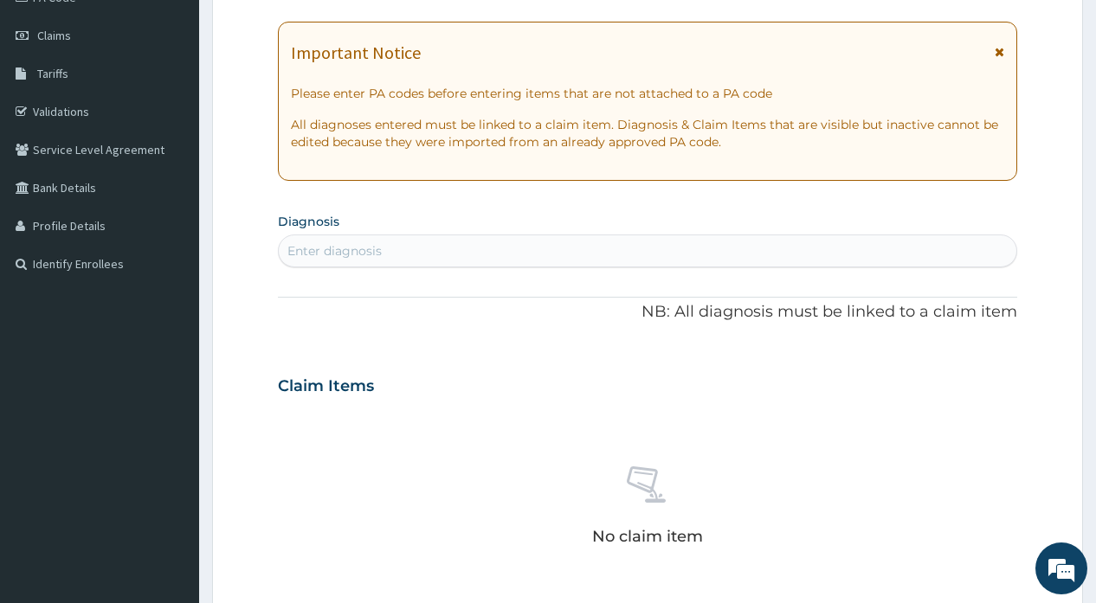
scroll to position [224, 0]
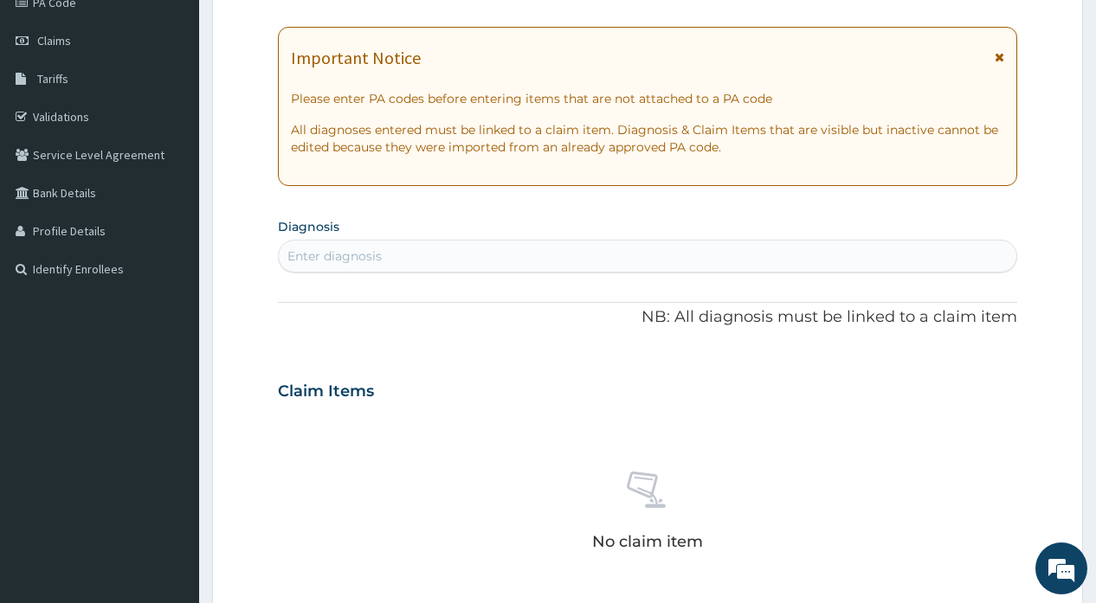
click at [395, 259] on div "Enter diagnosis" at bounding box center [647, 256] width 737 height 28
type input "PLASMO"
click at [348, 226] on section "Diagnosis Enter diagnosis" at bounding box center [647, 243] width 738 height 59
click at [339, 249] on div "Enter diagnosis" at bounding box center [334, 256] width 94 height 17
type input "PLASMO"
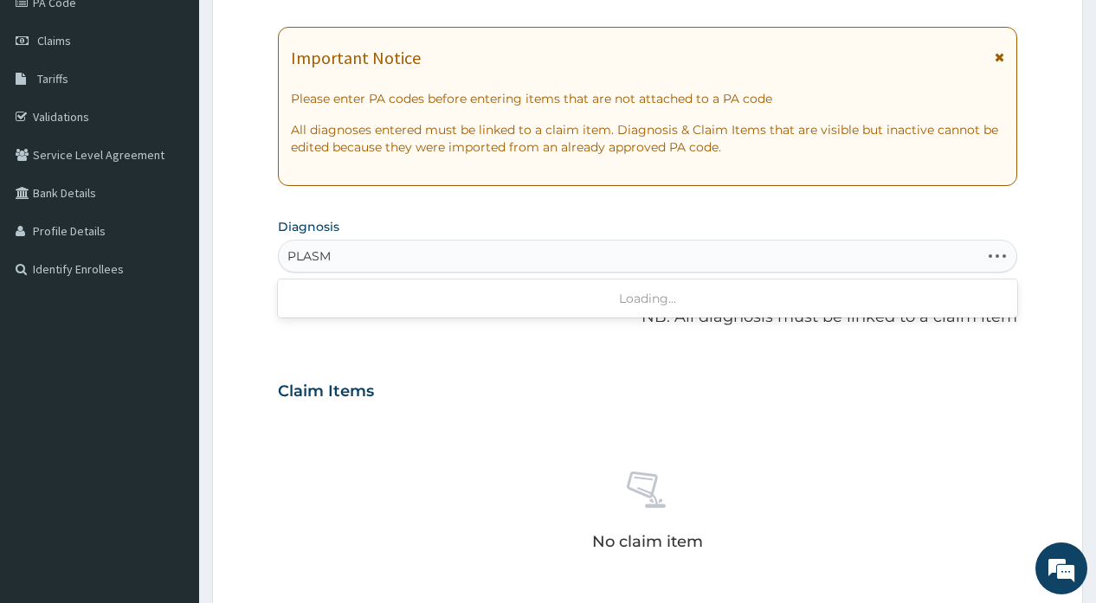
type input "PLASMO"
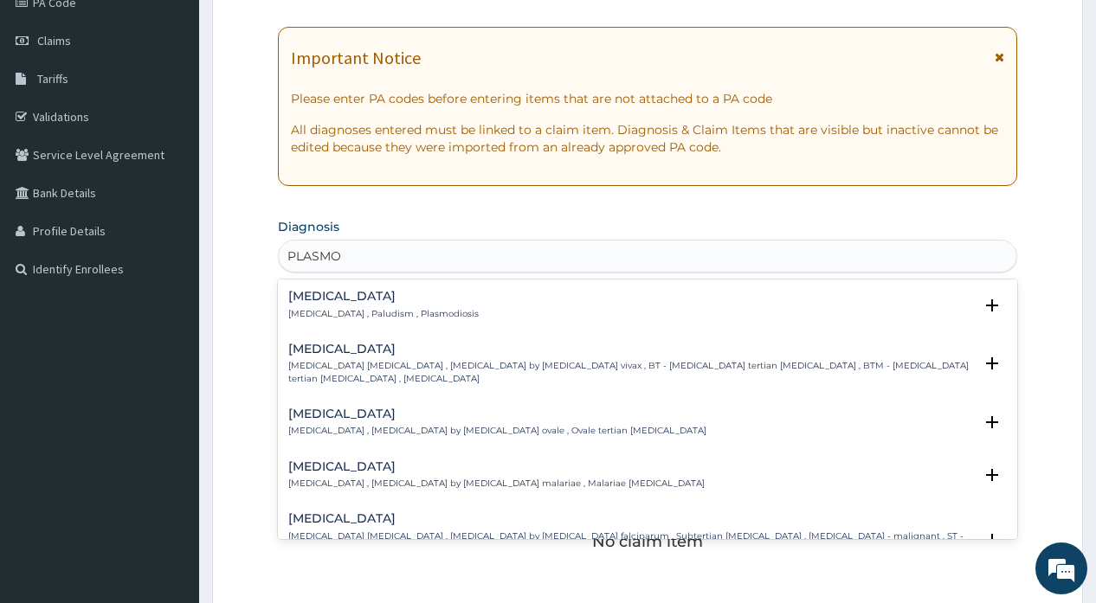
click at [325, 293] on h4 "[MEDICAL_DATA]" at bounding box center [383, 296] width 190 height 13
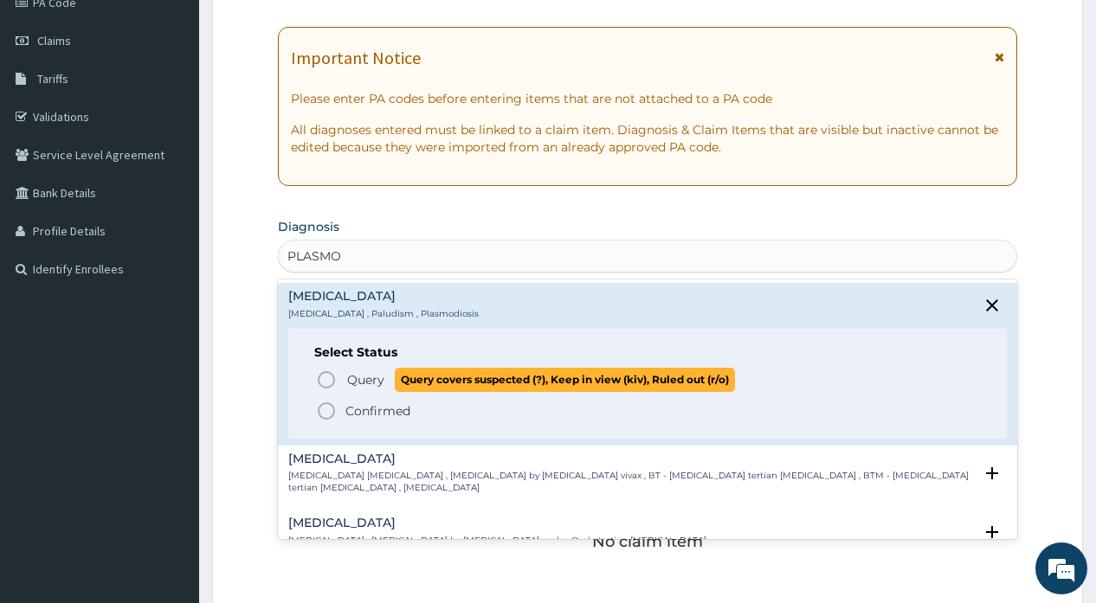
click at [329, 379] on icon "status option query" at bounding box center [326, 380] width 21 height 21
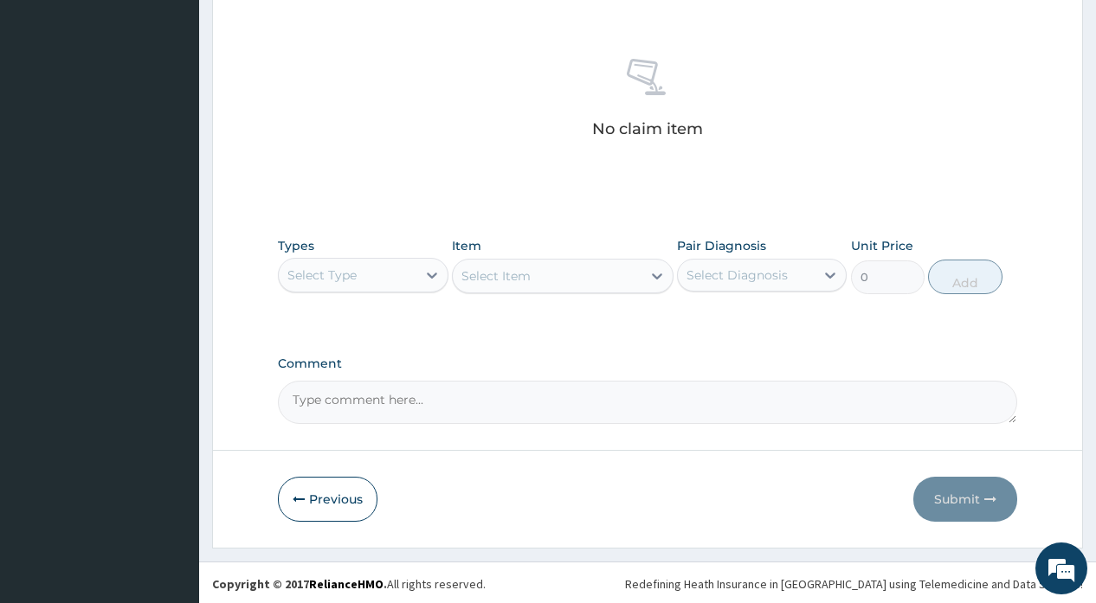
scroll to position [645, 0]
click at [357, 266] on div "Select Type" at bounding box center [321, 272] width 69 height 17
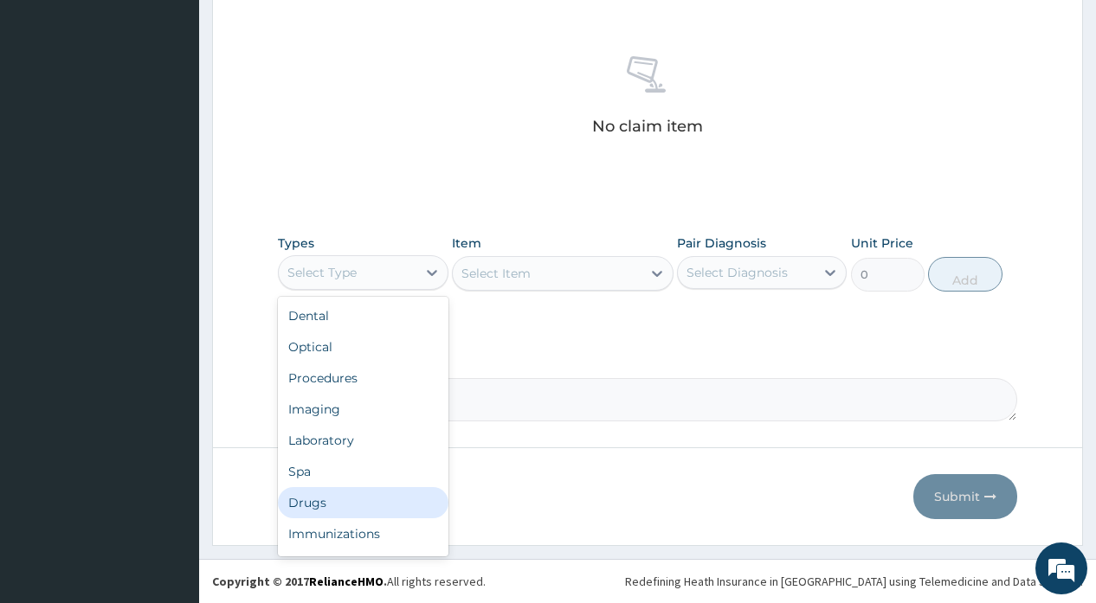
click at [300, 497] on div "Drugs" at bounding box center [363, 502] width 170 height 31
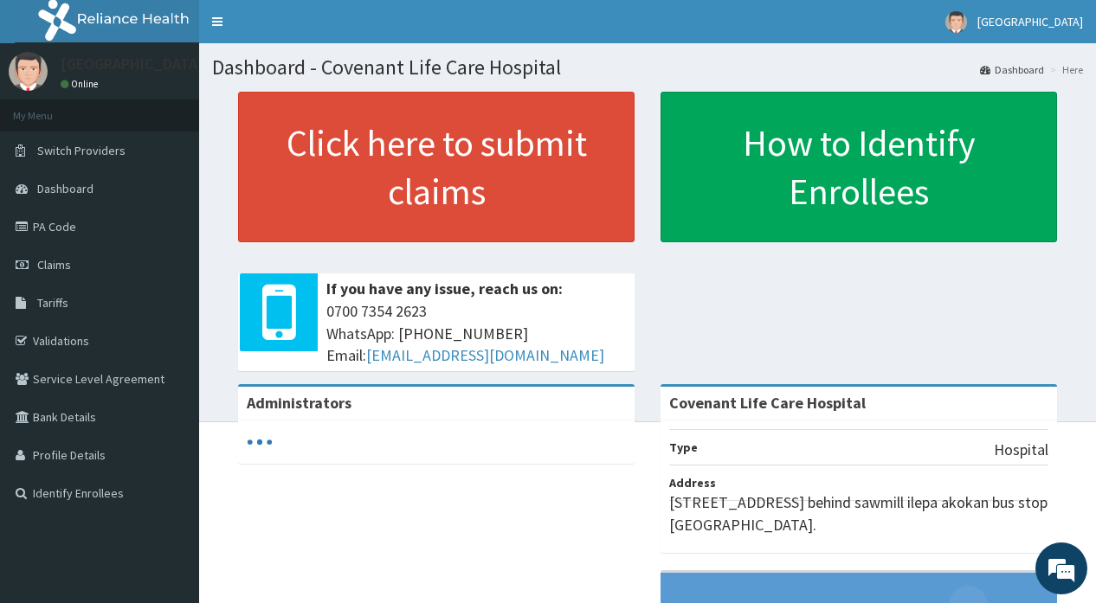
scroll to position [225, 0]
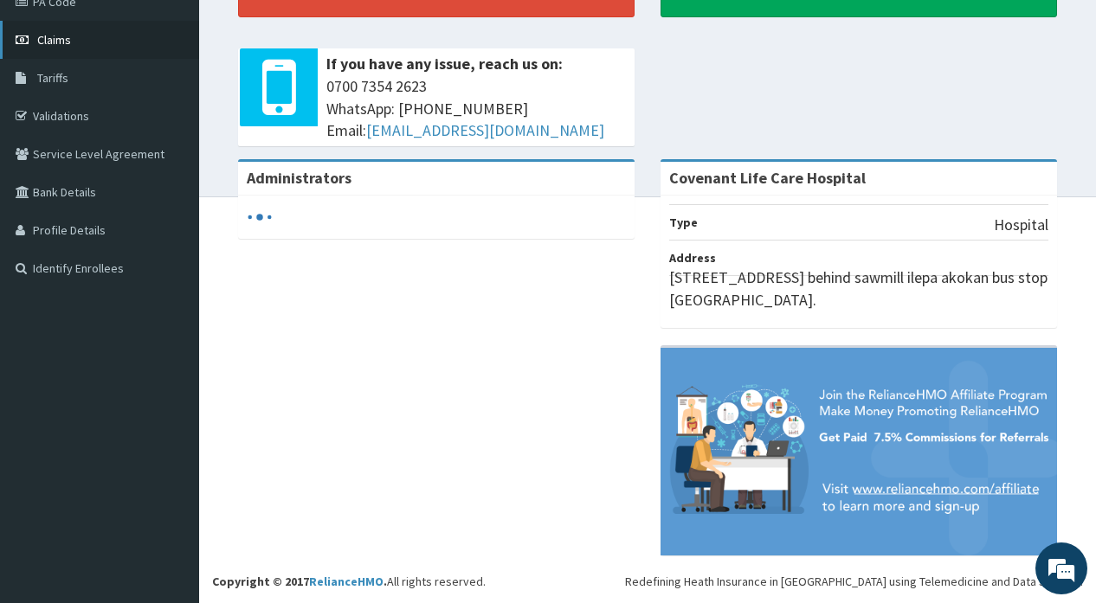
click at [72, 37] on link "Claims" at bounding box center [99, 40] width 199 height 38
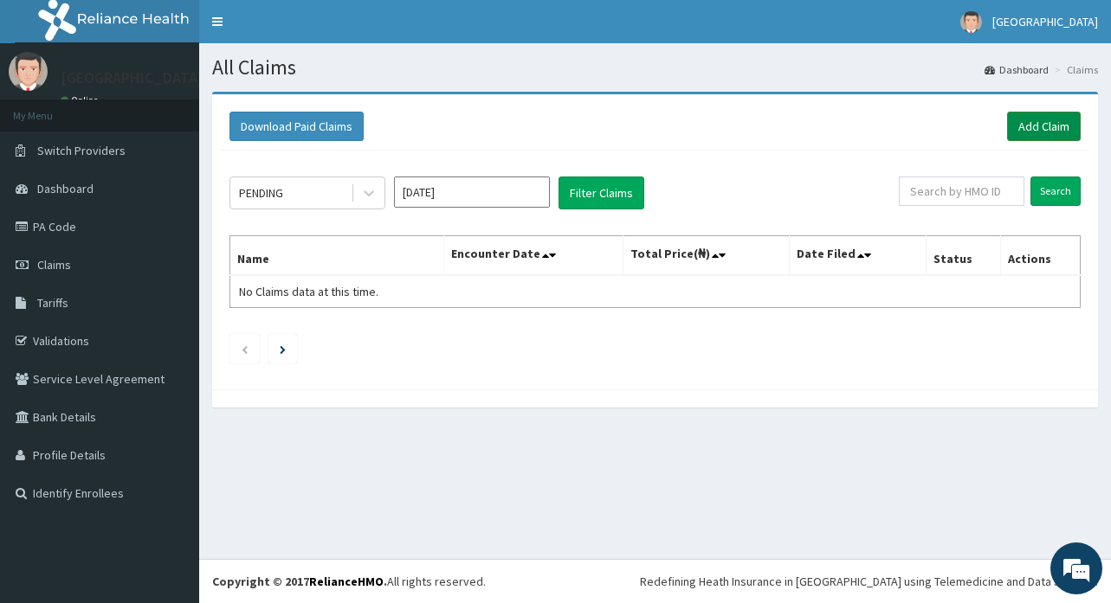
click at [1039, 127] on link "Add Claim" at bounding box center [1044, 126] width 74 height 29
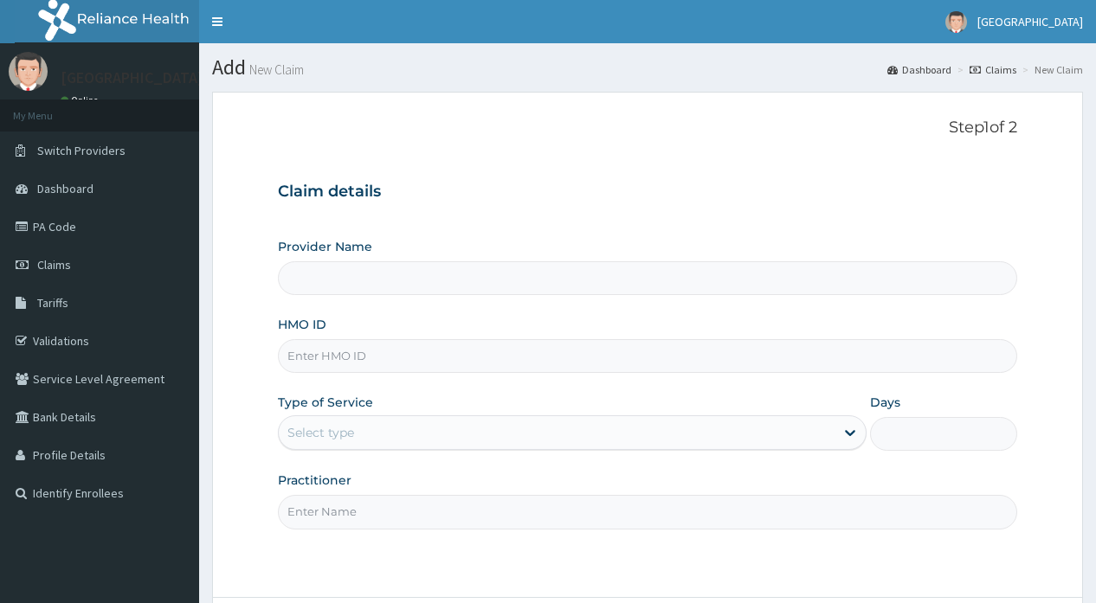
type input "Covenant Life Care Hospital"
click at [384, 365] on input "HMO ID" at bounding box center [647, 356] width 738 height 34
type input "NKK/10335/B"
click at [373, 426] on div "Select type" at bounding box center [557, 433] width 556 height 28
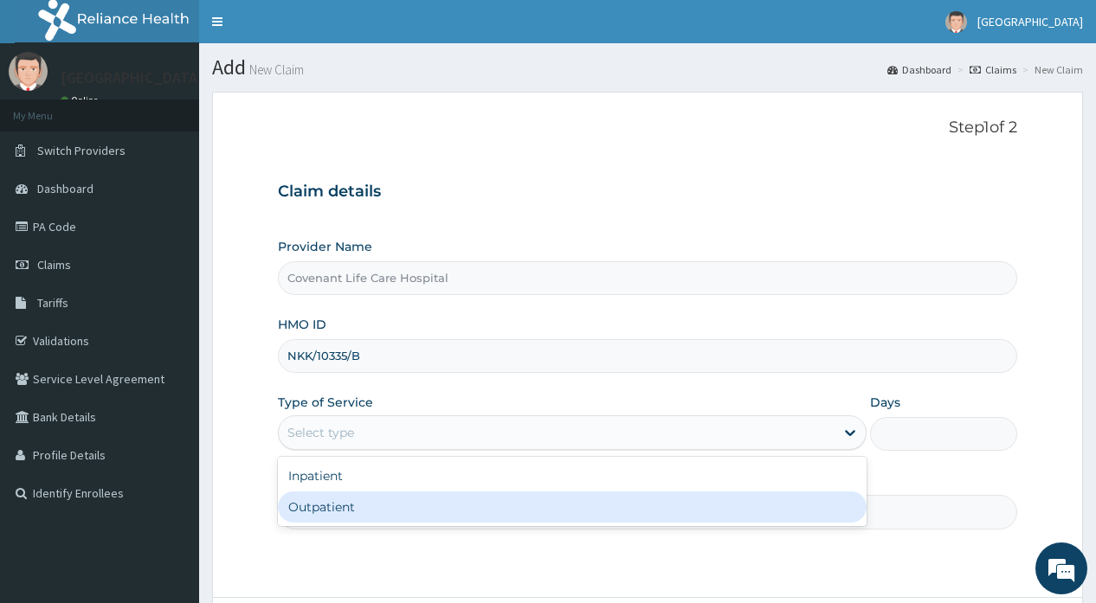
click at [342, 518] on div "Outpatient" at bounding box center [572, 507] width 589 height 31
type input "1"
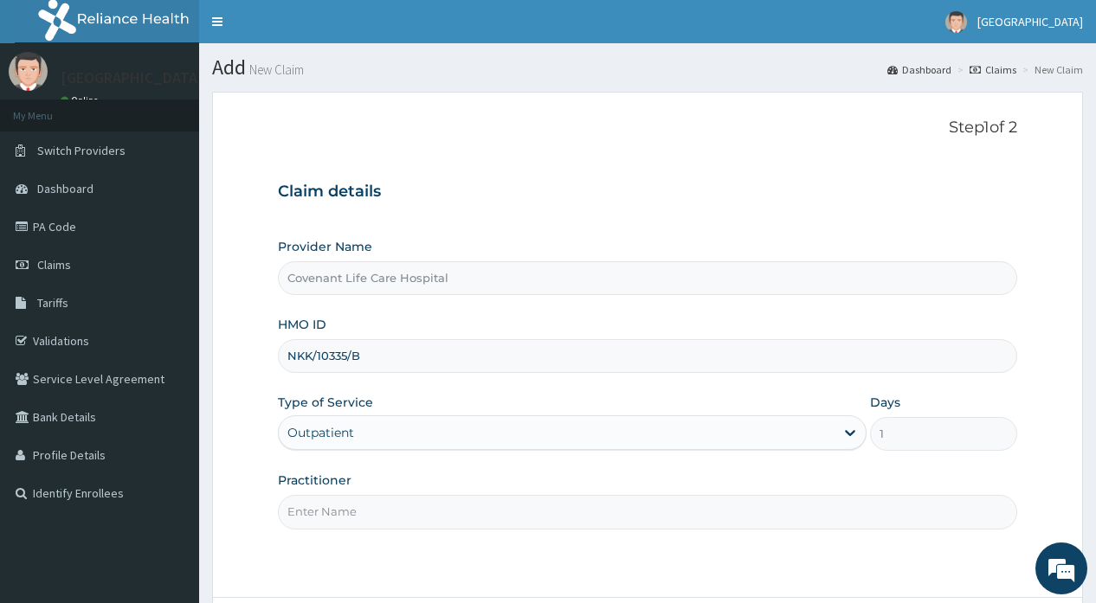
click at [342, 517] on input "Practitioner" at bounding box center [647, 512] width 738 height 34
drag, startPoint x: 342, startPoint y: 517, endPoint x: 393, endPoint y: 555, distance: 63.7
click at [393, 555] on div "Step 1 of 2 Claim details Provider Name Covenant Life Care Hospital HMO ID NKK/…" at bounding box center [647, 345] width 738 height 453
type input "Dr.Adekorede"
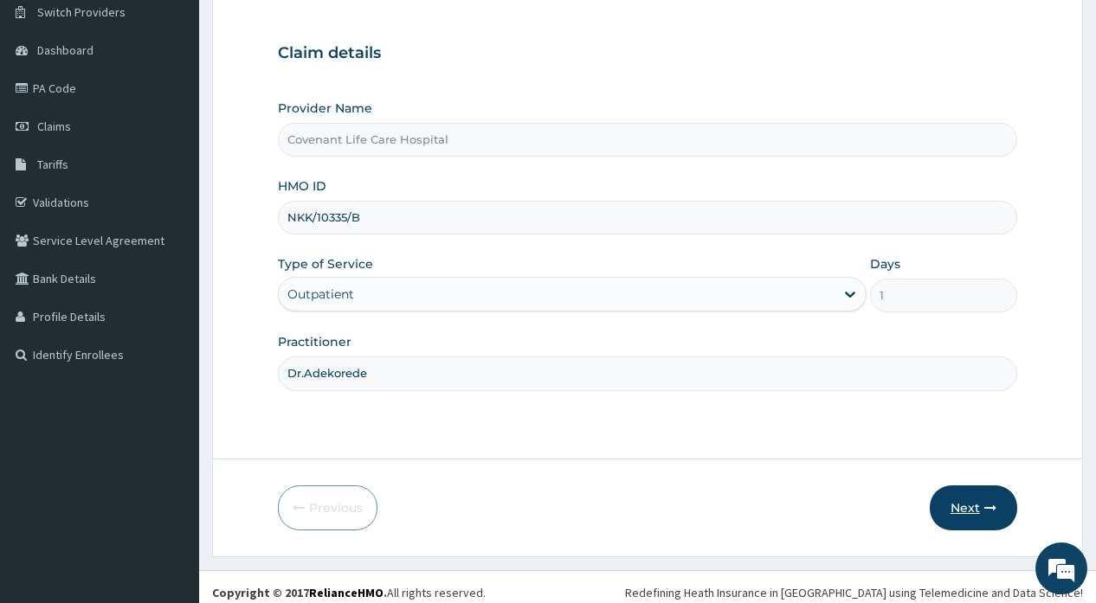
click at [976, 520] on button "Next" at bounding box center [973, 508] width 87 height 45
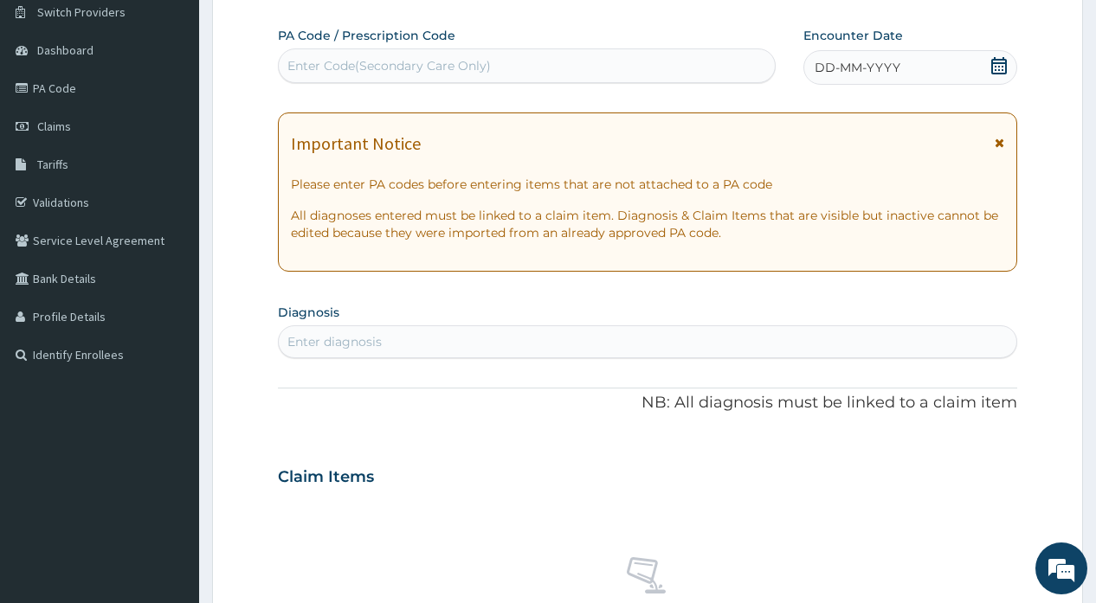
click at [457, 69] on div "Enter Code(Secondary Care Only)" at bounding box center [388, 65] width 203 height 17
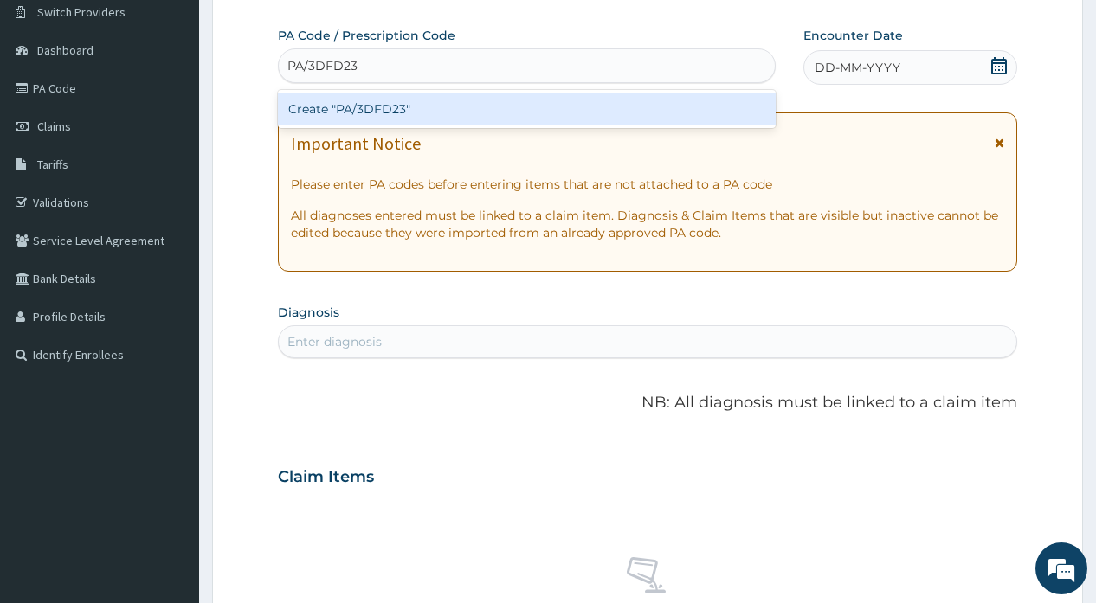
type input "PA/3DFD23"
click at [822, 66] on div "PA Code / Prescription Code option Create "PA/3DFD23" focused, 1 of 1. 1 result…" at bounding box center [647, 475] width 738 height 896
